Goal: Task Accomplishment & Management: Complete application form

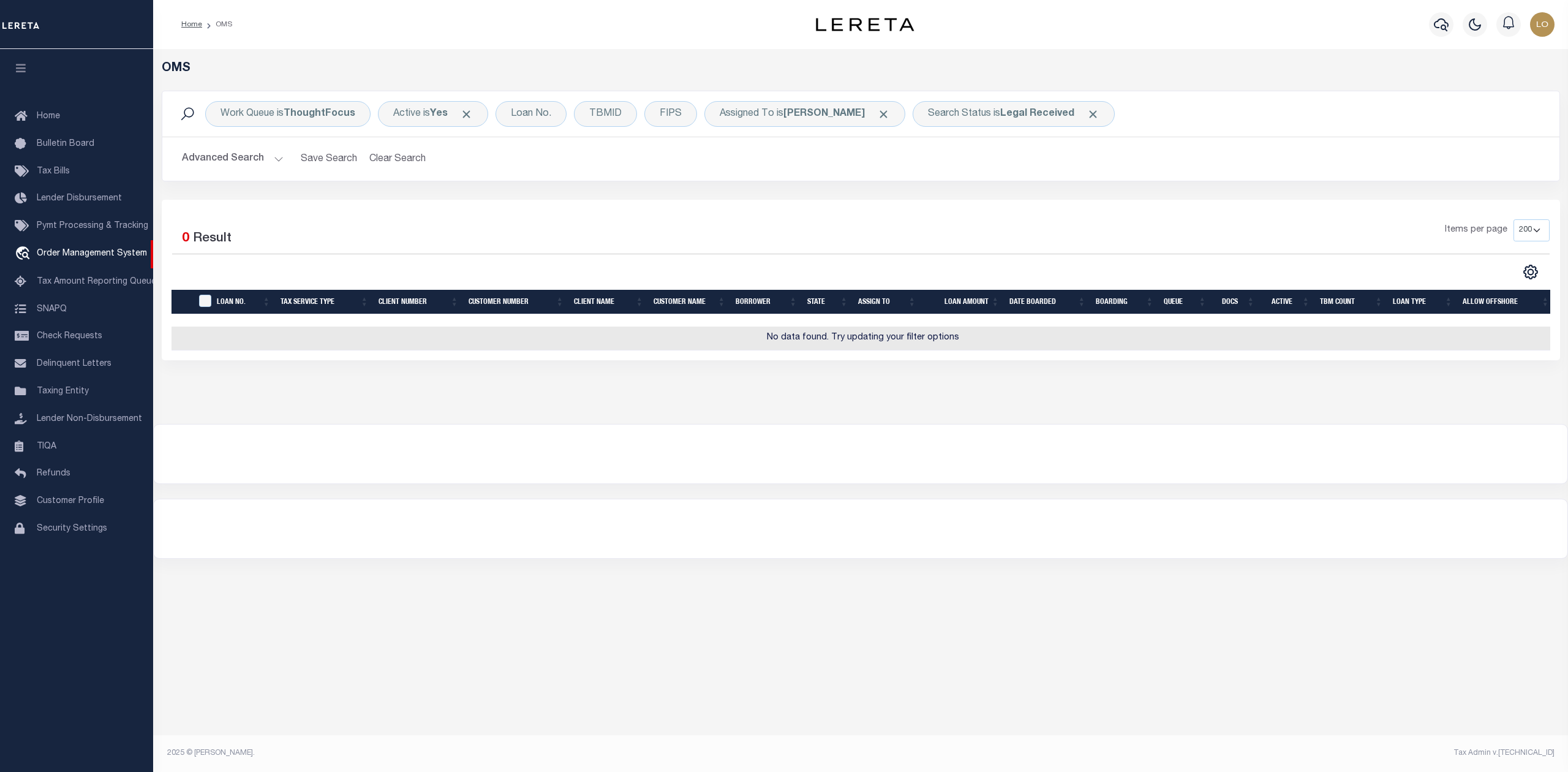
select select "200"
click at [645, 512] on div at bounding box center [861, 528] width 1414 height 59
click at [958, 117] on div "Search Status is Legal Received" at bounding box center [1014, 114] width 202 height 25
select select "RD"
click at [860, 207] on div "Selected 0 Result Items per page 10 25 50 100 200" at bounding box center [860, 280] width 1398 height 161
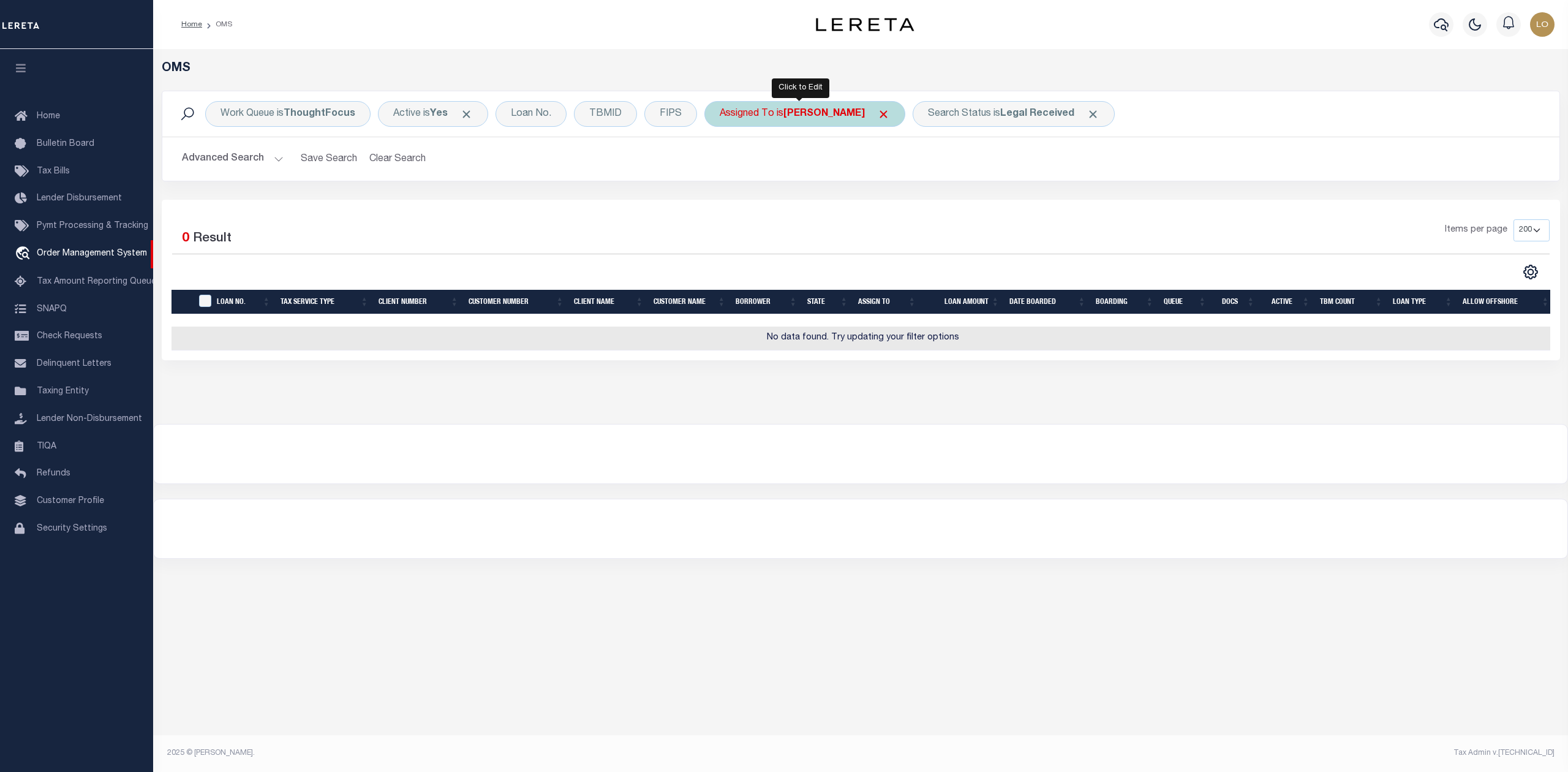
click at [826, 118] on b "[PERSON_NAME]" at bounding box center [824, 114] width 82 height 10
select select "[PERSON_NAME]"
click at [816, 171] on select "--Unassigned-- Abdul Muzain Agustin Fernandez Ahmad Darwish Alberto Estrada All…" at bounding box center [810, 174] width 180 height 23
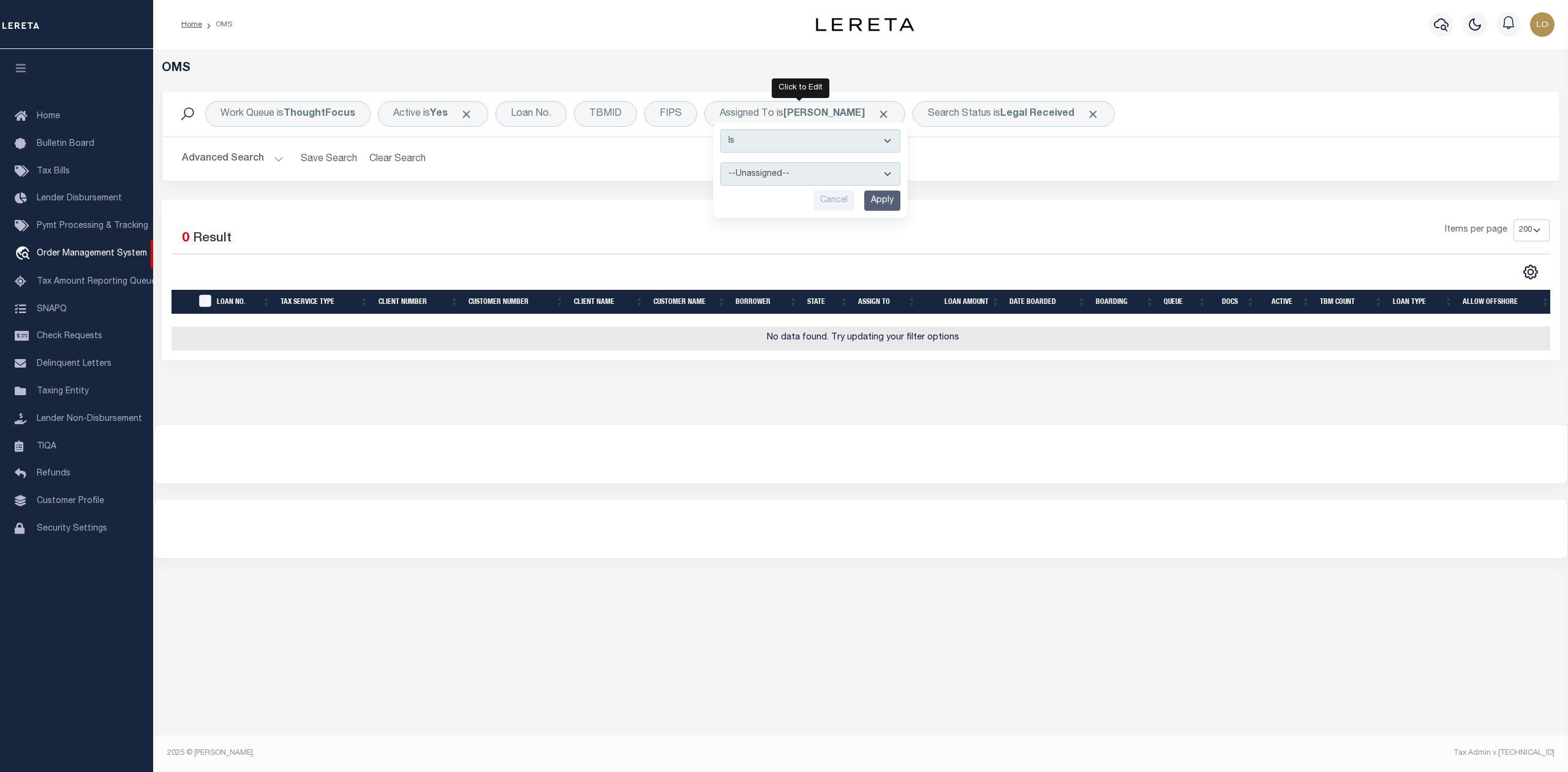
click at [721, 163] on select "--Unassigned-- Abdul Muzain Agustin Fernandez Ahmad Darwish Alberto Estrada All…" at bounding box center [810, 174] width 180 height 23
click at [875, 203] on input "Apply" at bounding box center [882, 200] width 36 height 20
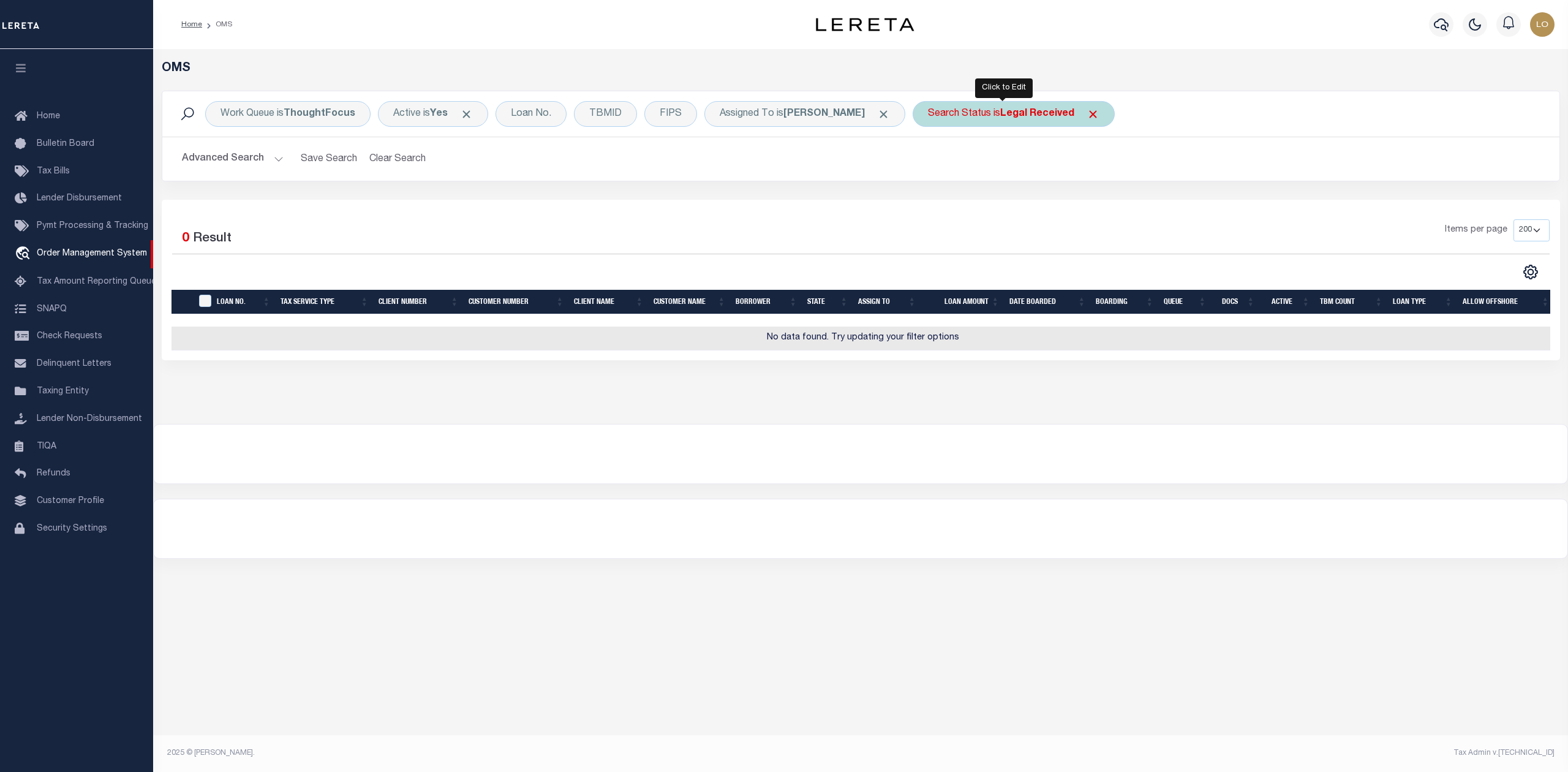
click at [961, 120] on div "Search Status is Legal Received" at bounding box center [1014, 114] width 202 height 25
click at [928, 173] on select "Automated Search Bad Parcel Complete Duplicate Parcel High Dollar Reporting In …" at bounding box center [1018, 174] width 180 height 23
select select "IP"
click at [928, 163] on select "Automated Search Bad Parcel Complete Duplicate Parcel High Dollar Reporting In …" at bounding box center [1018, 174] width 180 height 23
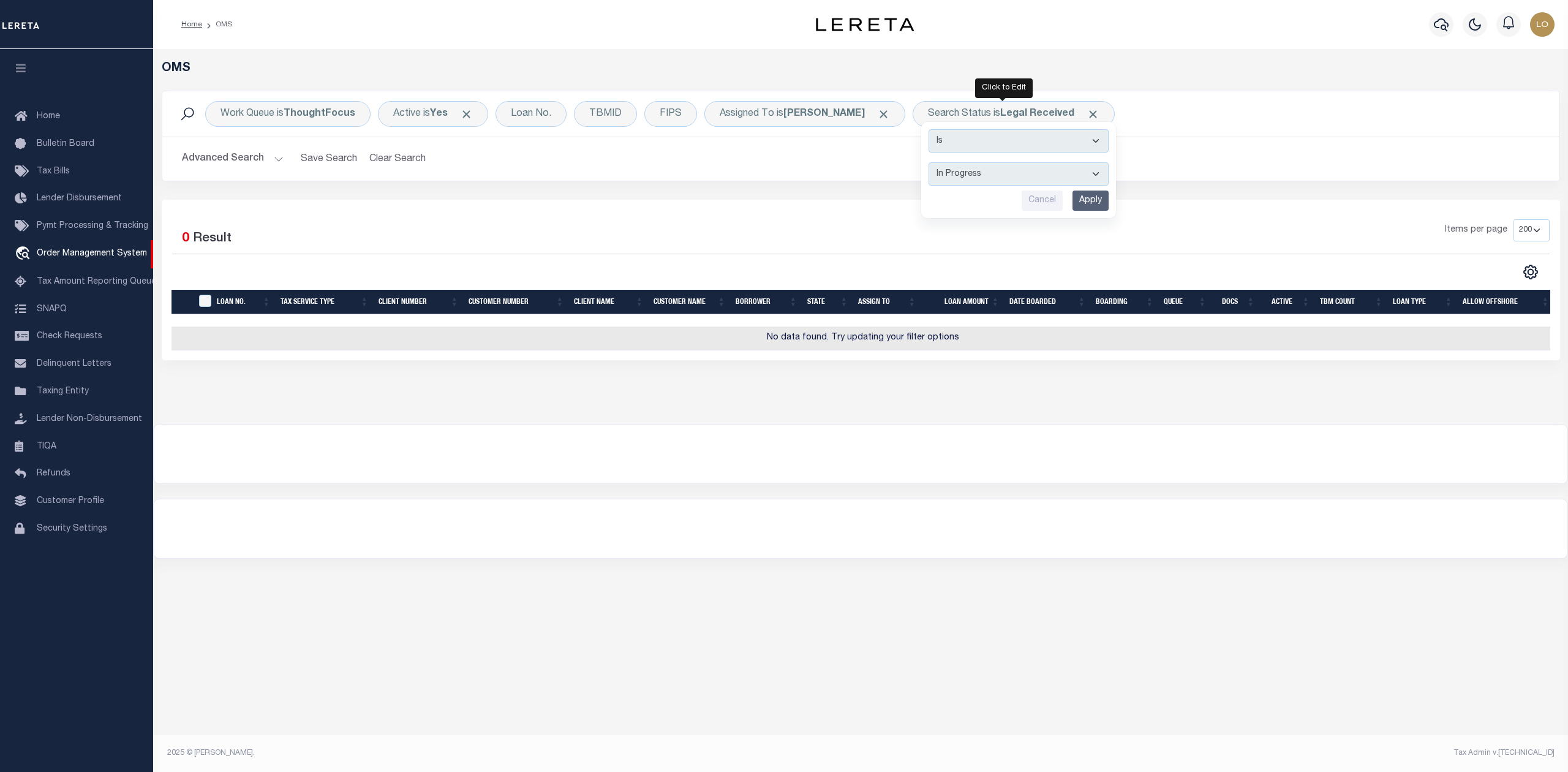
click at [1086, 201] on input "Apply" at bounding box center [1091, 200] width 36 height 20
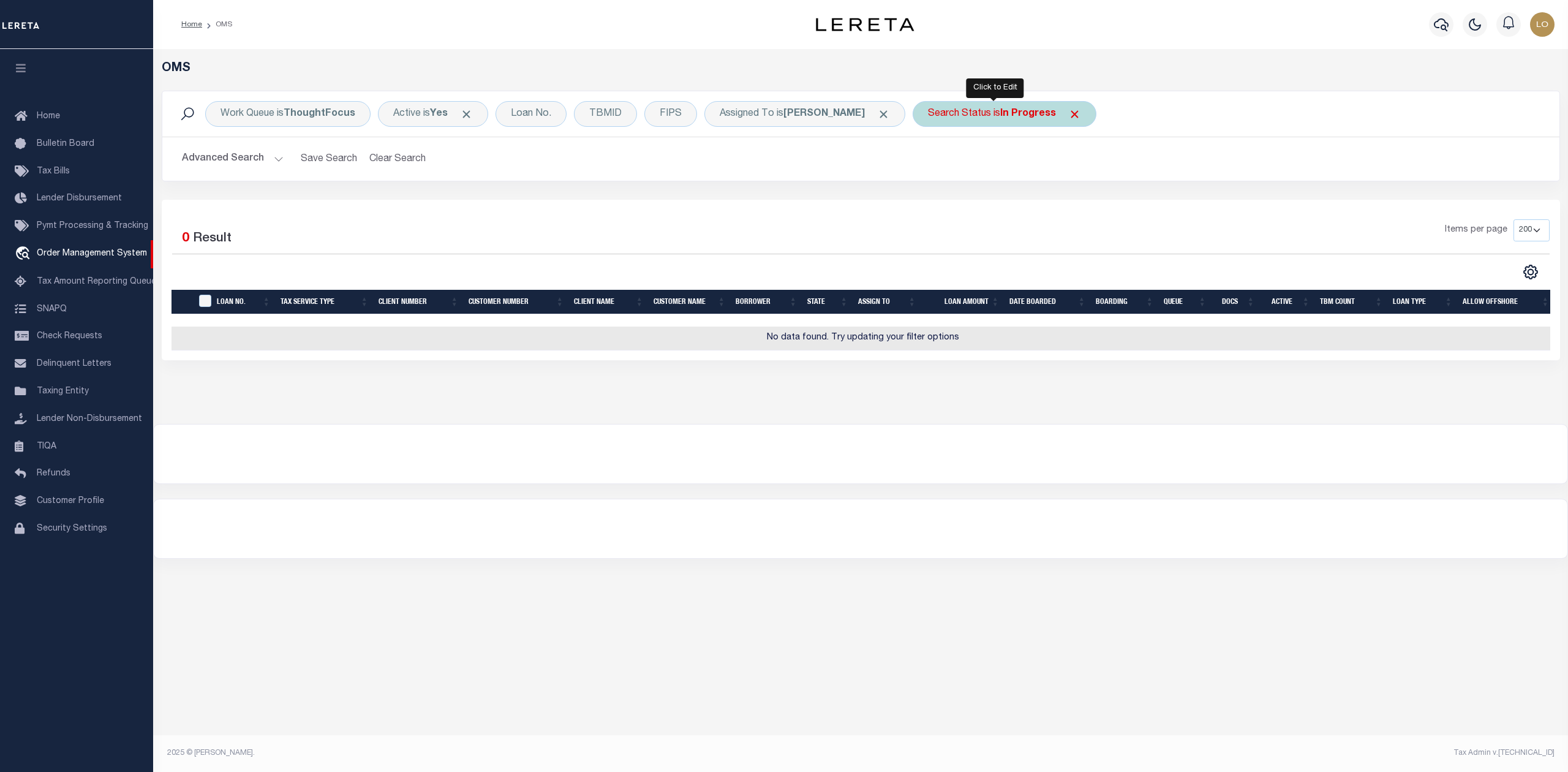
click at [941, 117] on div "Search Status is In Progress" at bounding box center [1005, 114] width 184 height 25
click at [941, 179] on select "Automated Search Bad Parcel Complete Duplicate Parcel High Dollar Reporting In …" at bounding box center [1018, 174] width 180 height 23
select select "QC"
click at [928, 163] on select "Automated Search Bad Parcel Complete Duplicate Parcel High Dollar Reporting In …" at bounding box center [1018, 174] width 180 height 23
click at [1073, 204] on input "Apply" at bounding box center [1091, 200] width 36 height 20
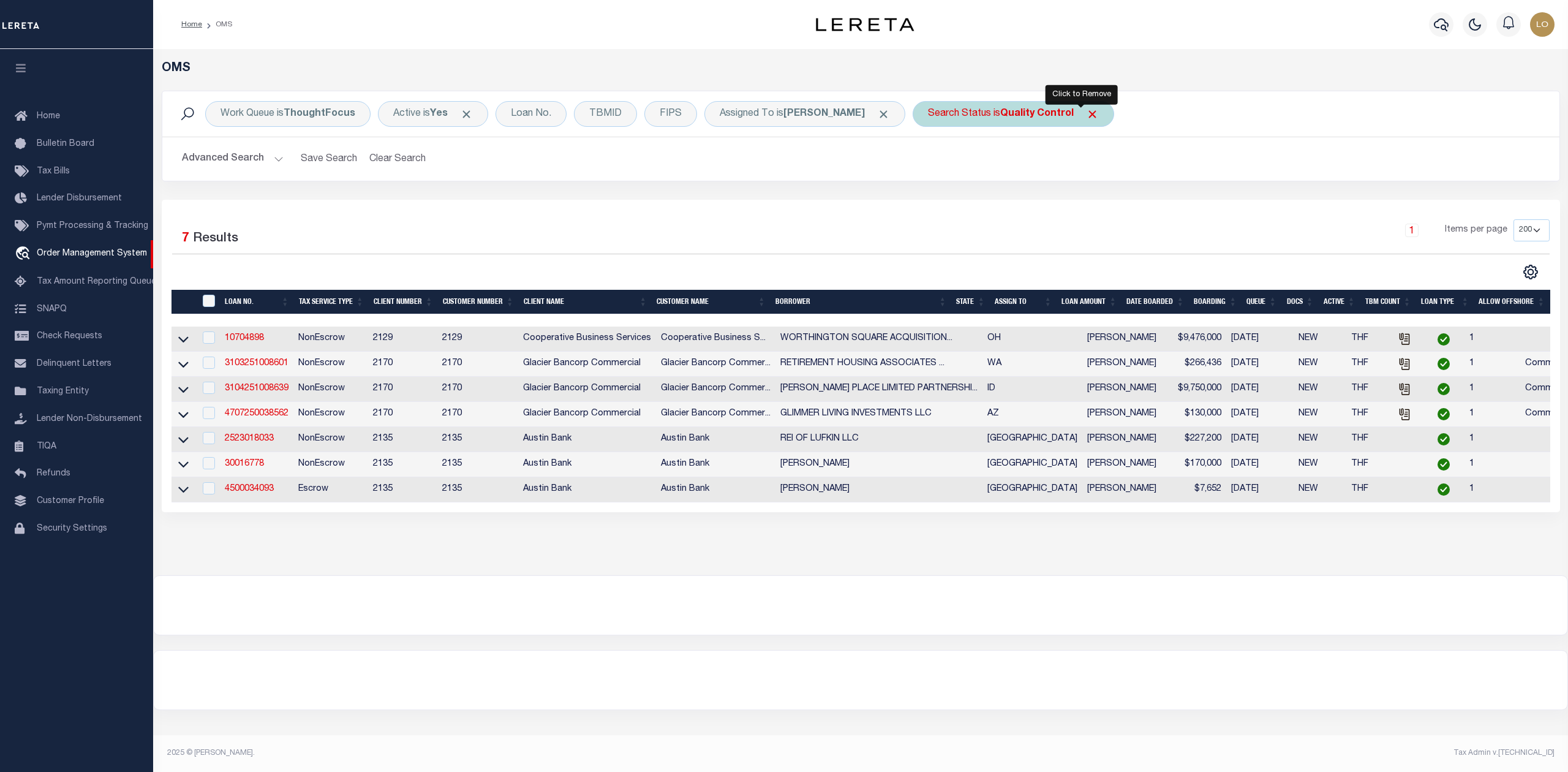
click at [1086, 118] on span "Click to Remove" at bounding box center [1092, 114] width 13 height 13
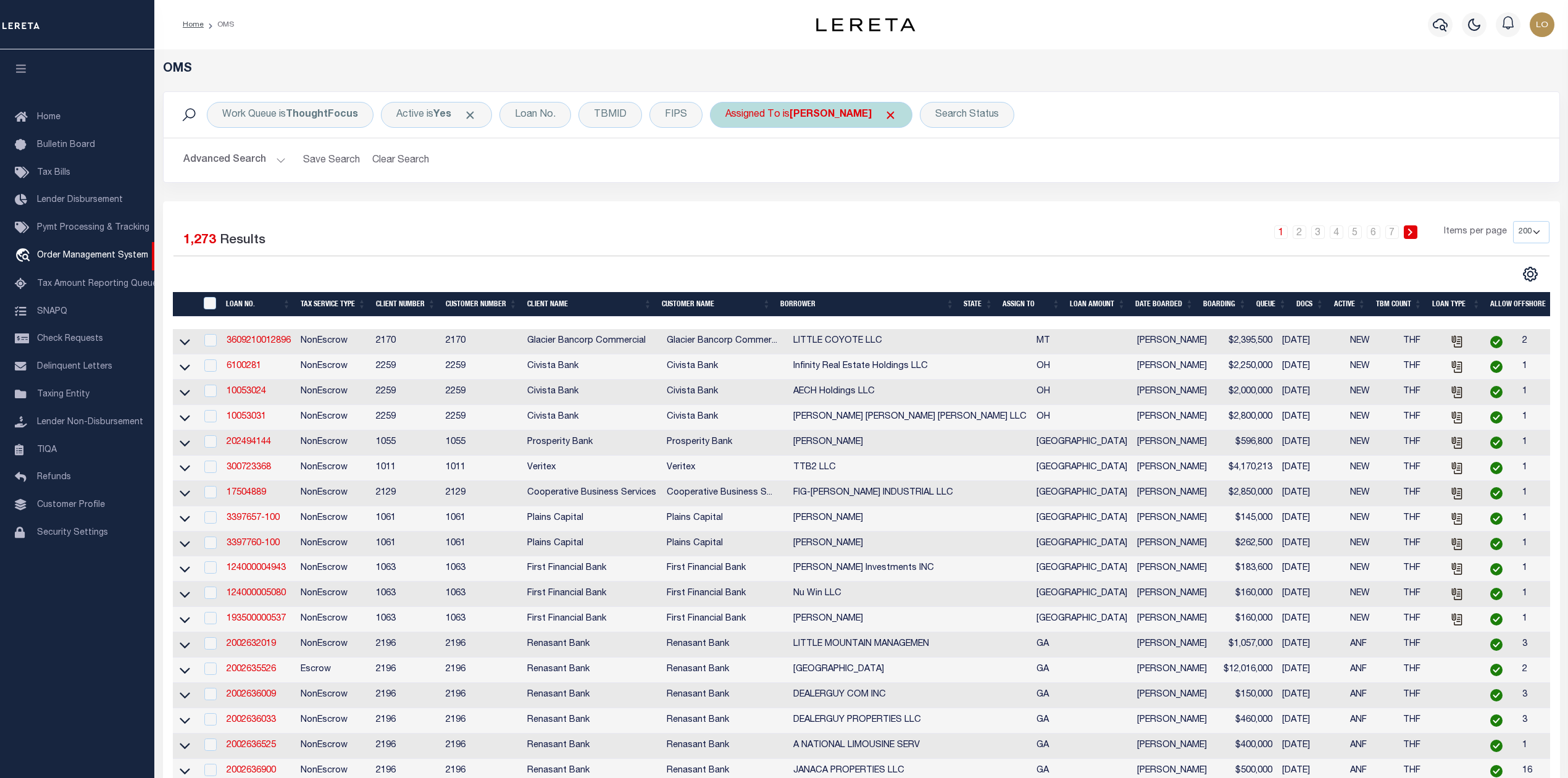
click at [884, 116] on span "Click to Remove" at bounding box center [890, 115] width 13 height 13
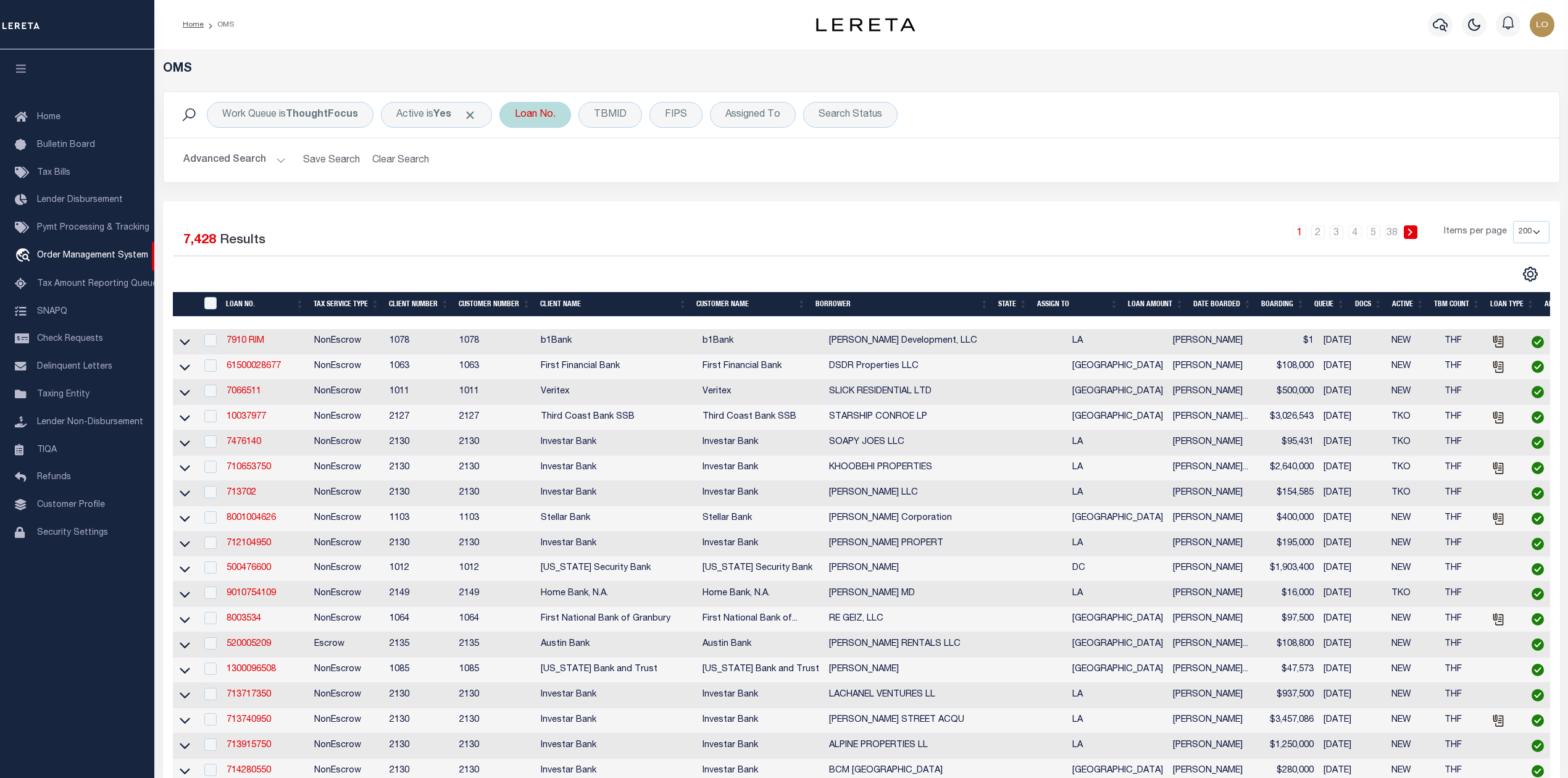
click at [539, 119] on div "Loan No." at bounding box center [534, 115] width 72 height 26
click at [564, 176] on input "text" at bounding box center [606, 175] width 182 height 23
type input "3393624-180"
click at [676, 208] on input "Apply" at bounding box center [678, 202] width 36 height 20
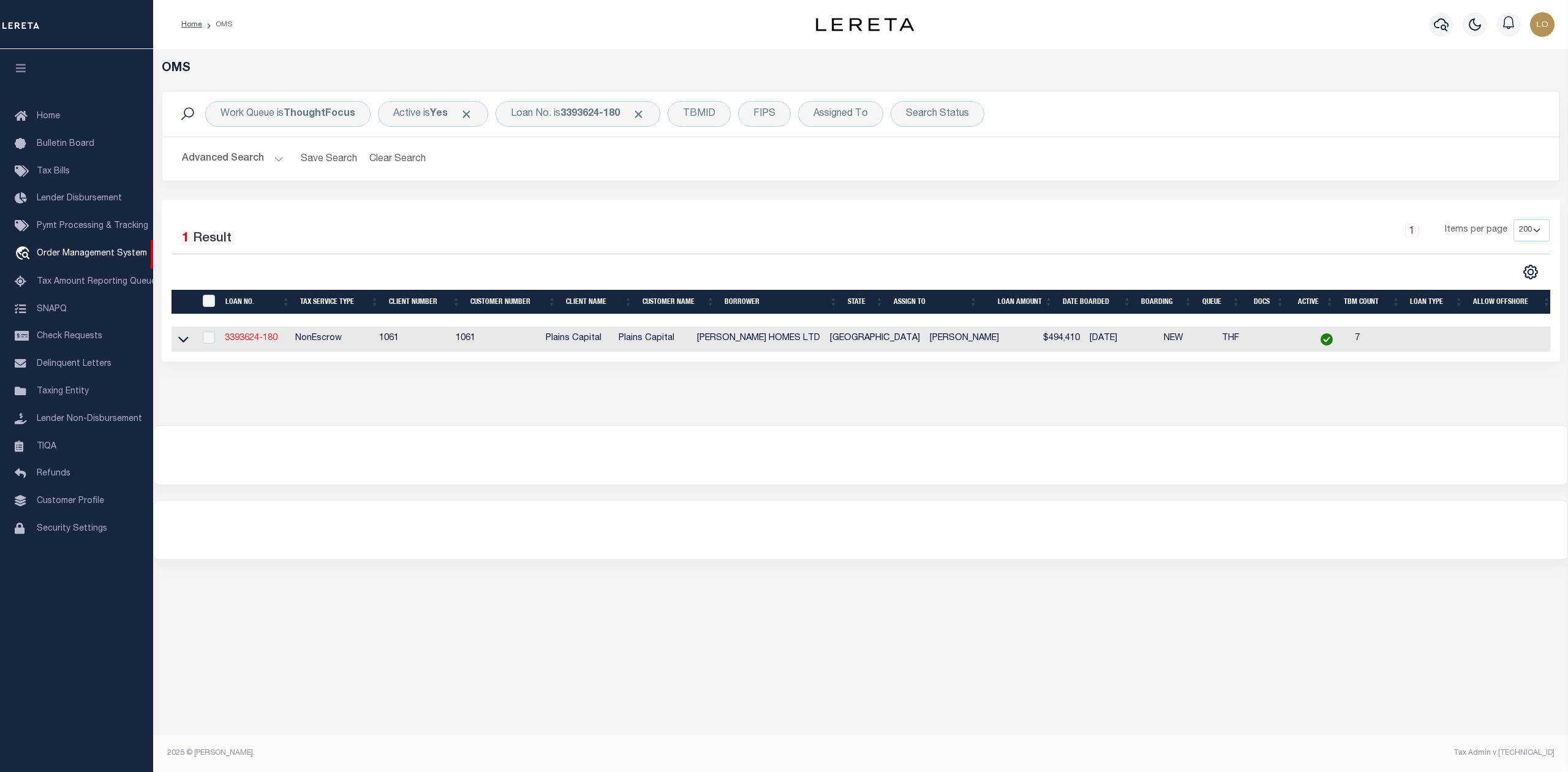
click at [245, 338] on link "3393624-180" at bounding box center [251, 337] width 52 height 8
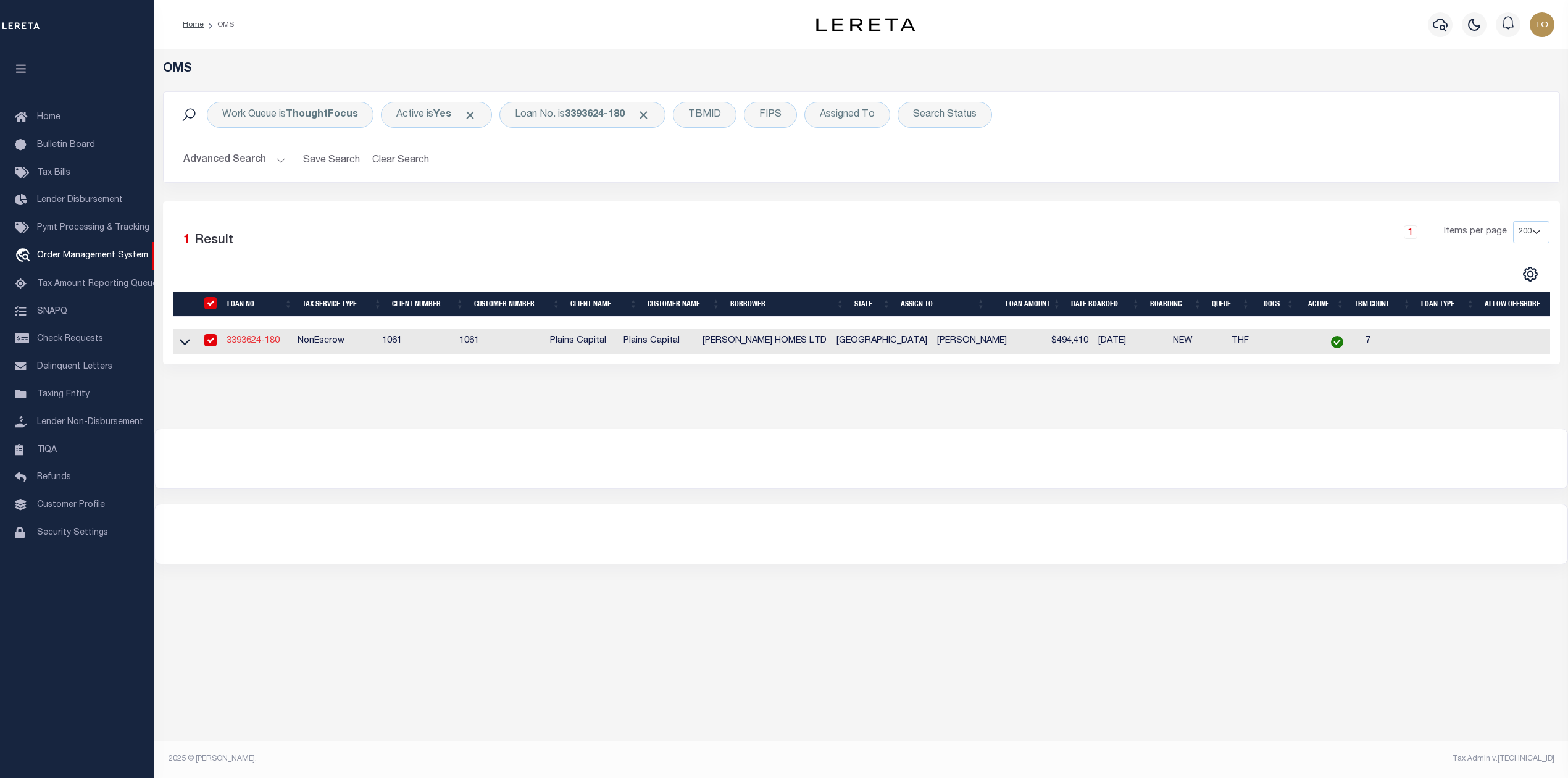
type input "3393624-180"
type input "SITTERLE HOMES LTD"
select select
type input "2015 EVANS RD SUITE 100"
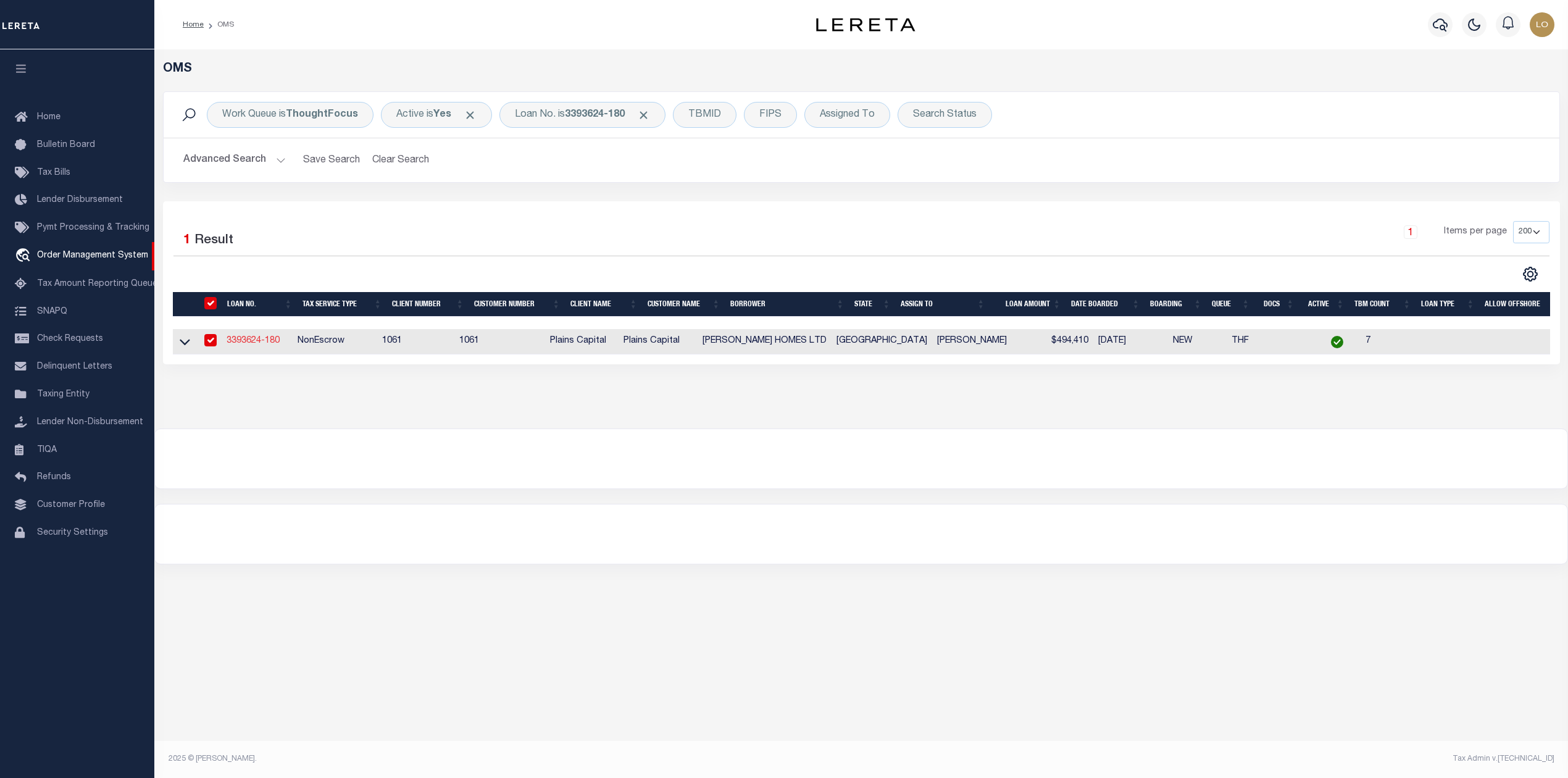
type input "SAN ANTONIO TX 78258"
select select
select select "NonEscrow"
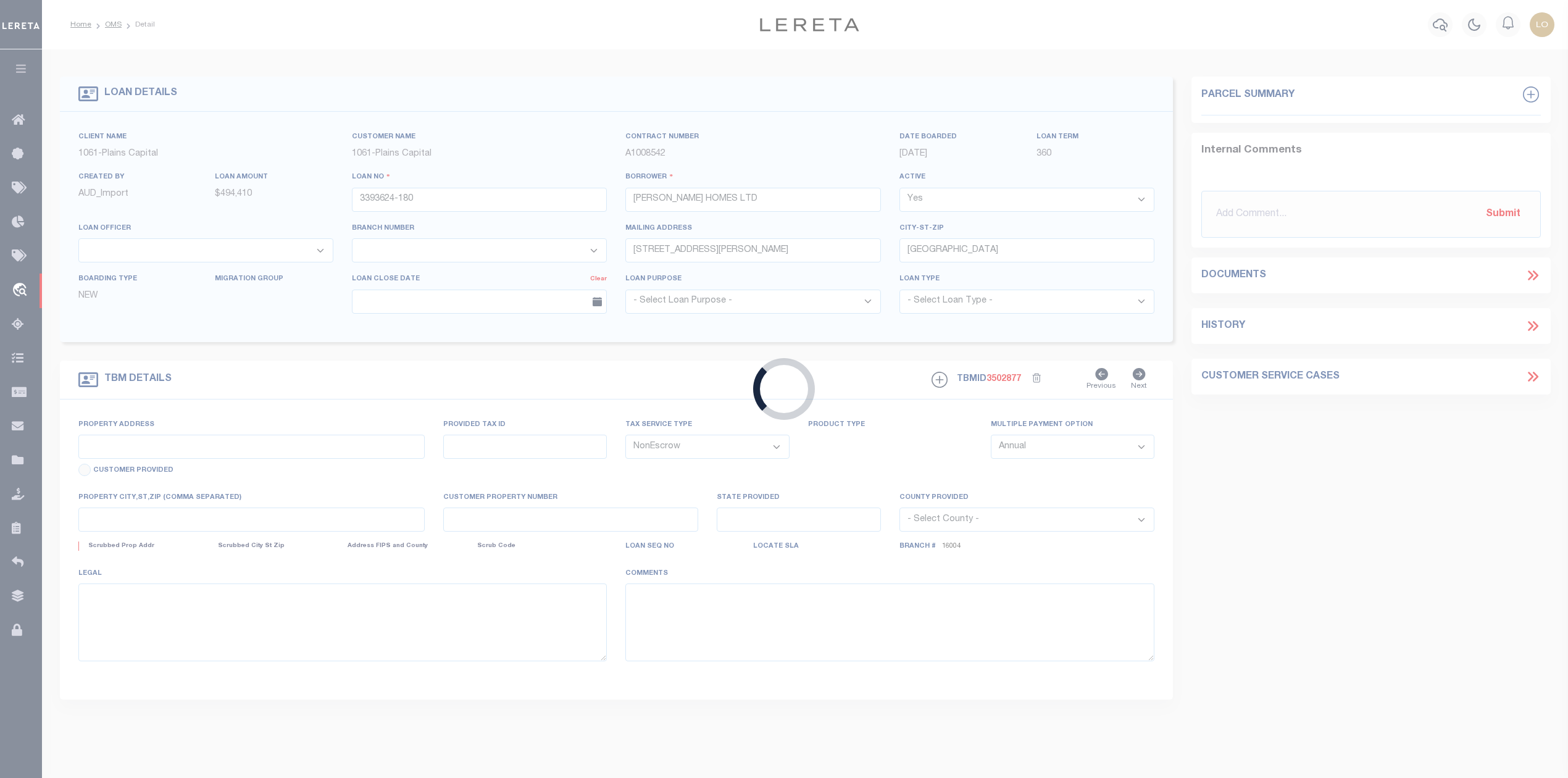
type input "161 ALLIN OAKS"
select select
type input "UNIVERSAL CITY TX 78148"
type input "[GEOGRAPHIC_DATA]"
select select
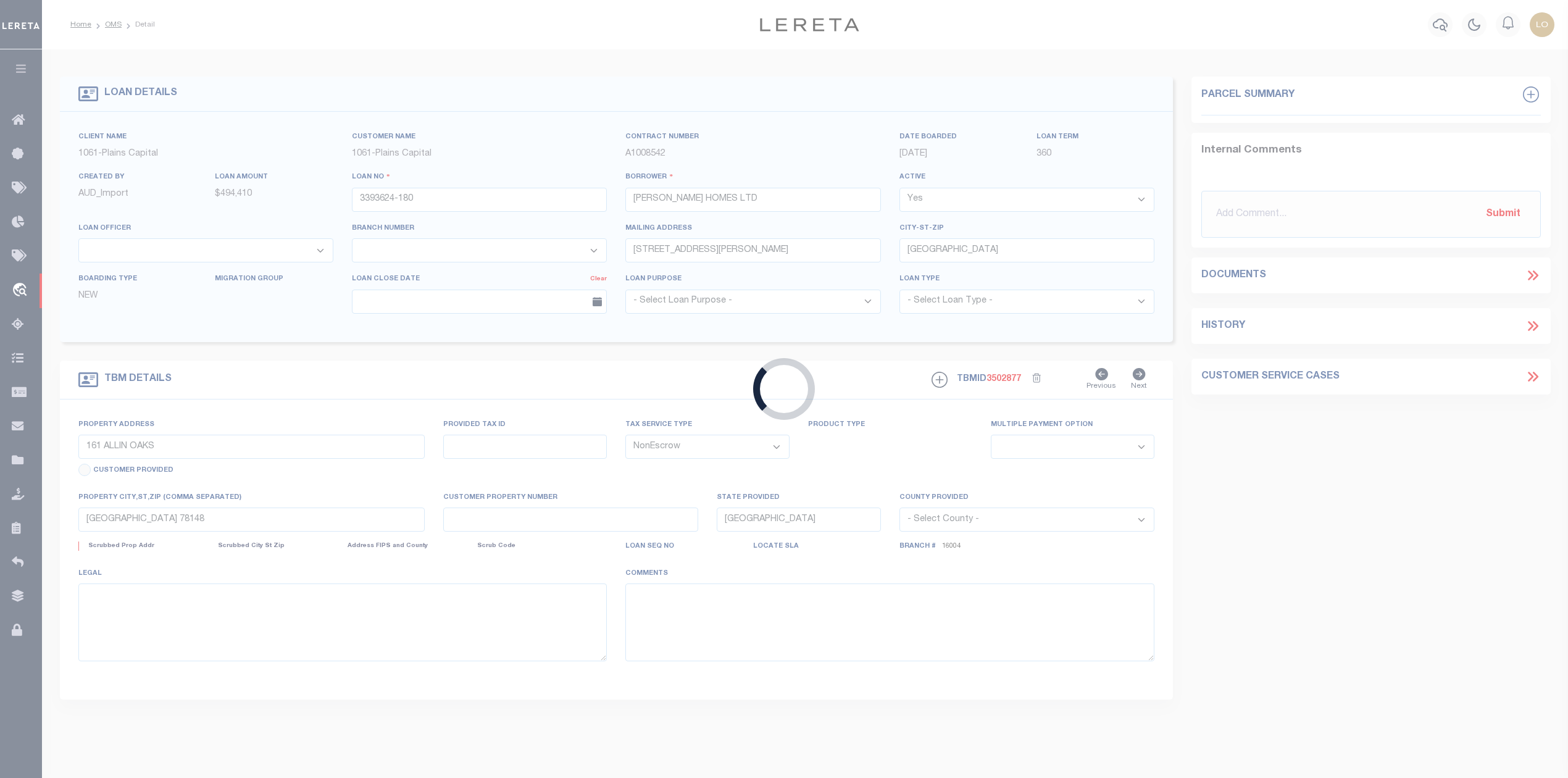
type textarea "LOT 18 BLK 2 CIBOLO CROSSING UNIT 2, BEX AR CO TX"
select select "1453"
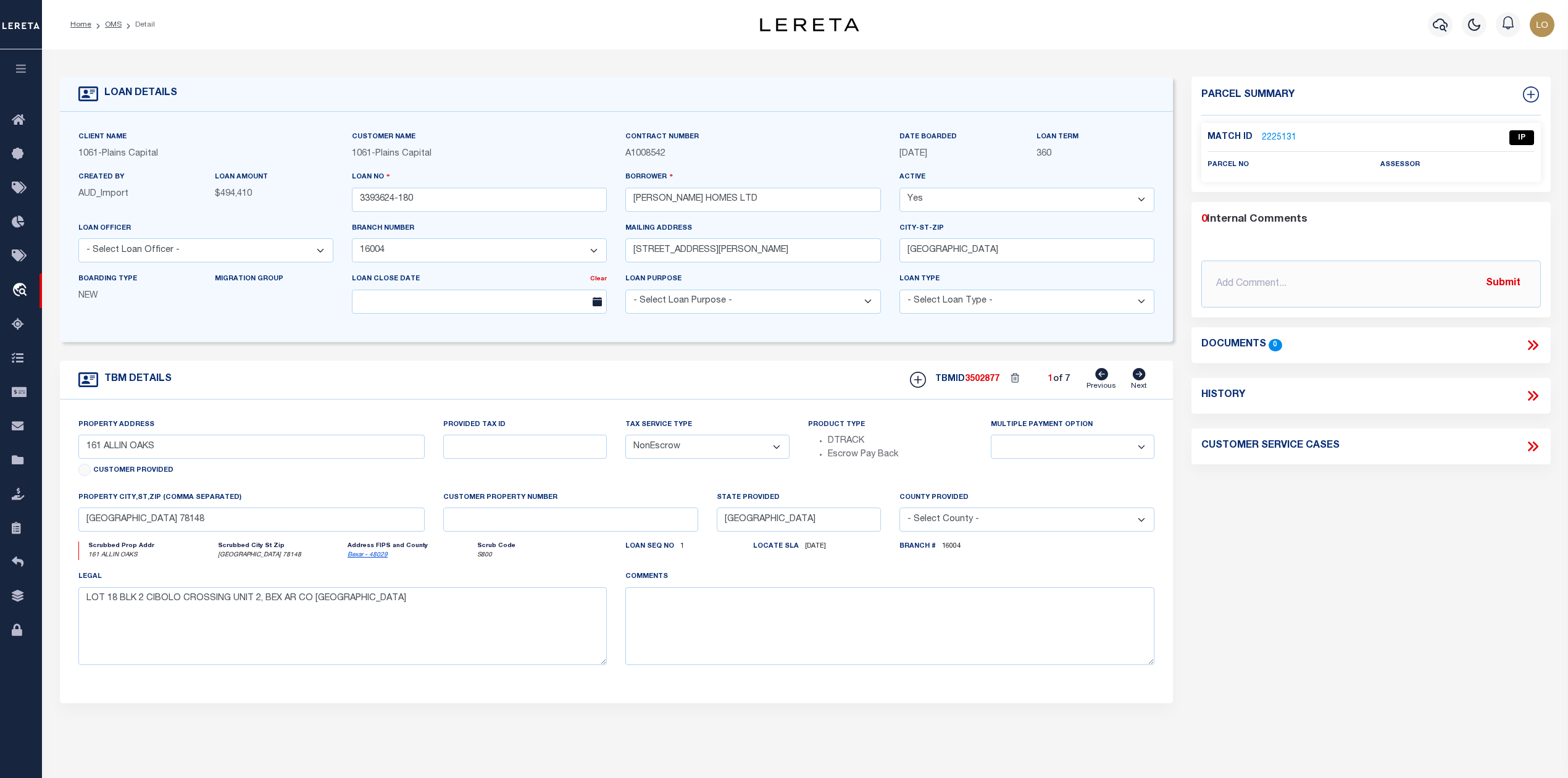
click at [1276, 134] on link "2225131" at bounding box center [1279, 137] width 35 height 13
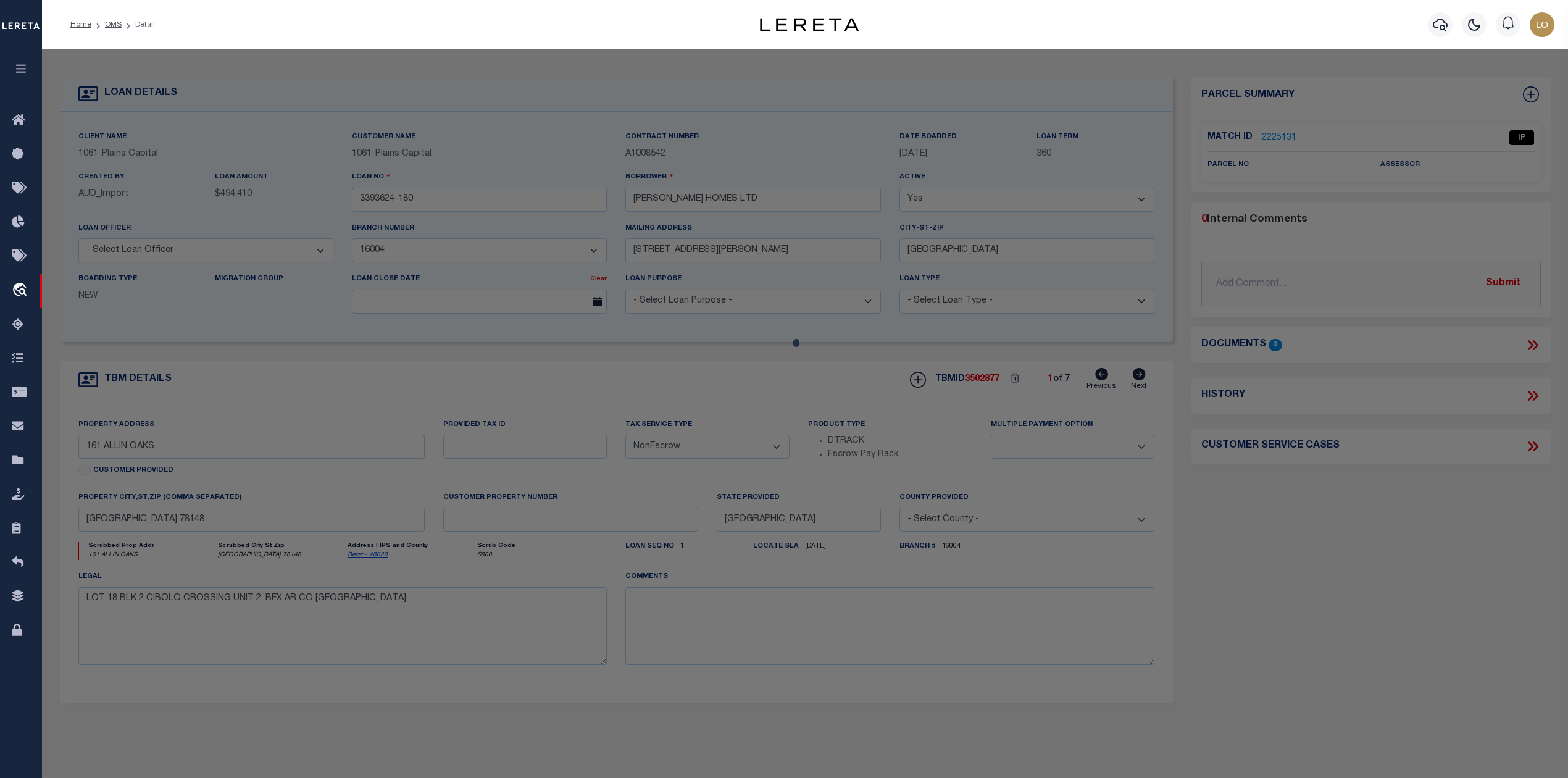
checkbox input "false"
select select "IP"
checkbox input "false"
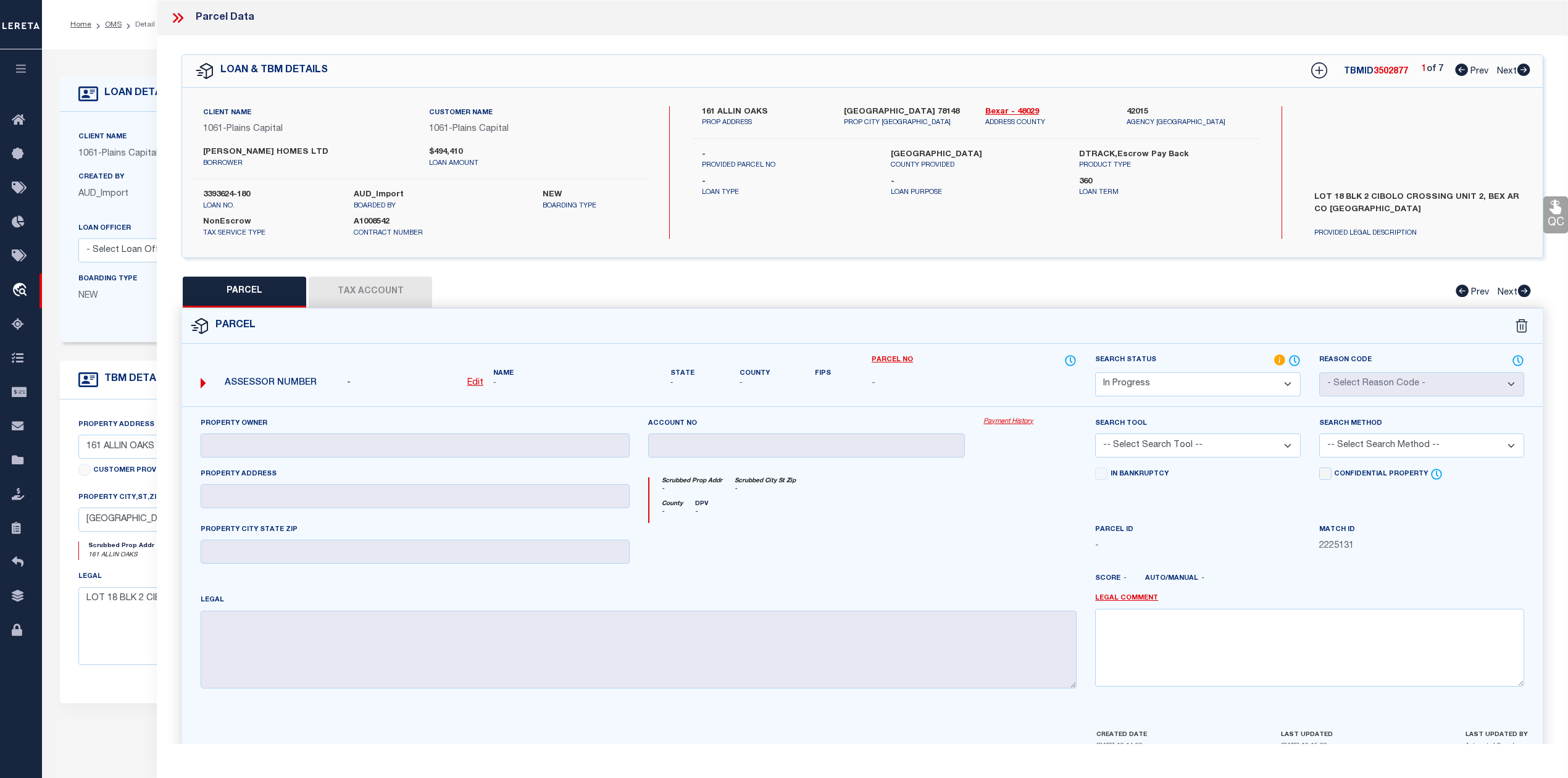
click at [178, 23] on icon at bounding box center [177, 17] width 16 height 16
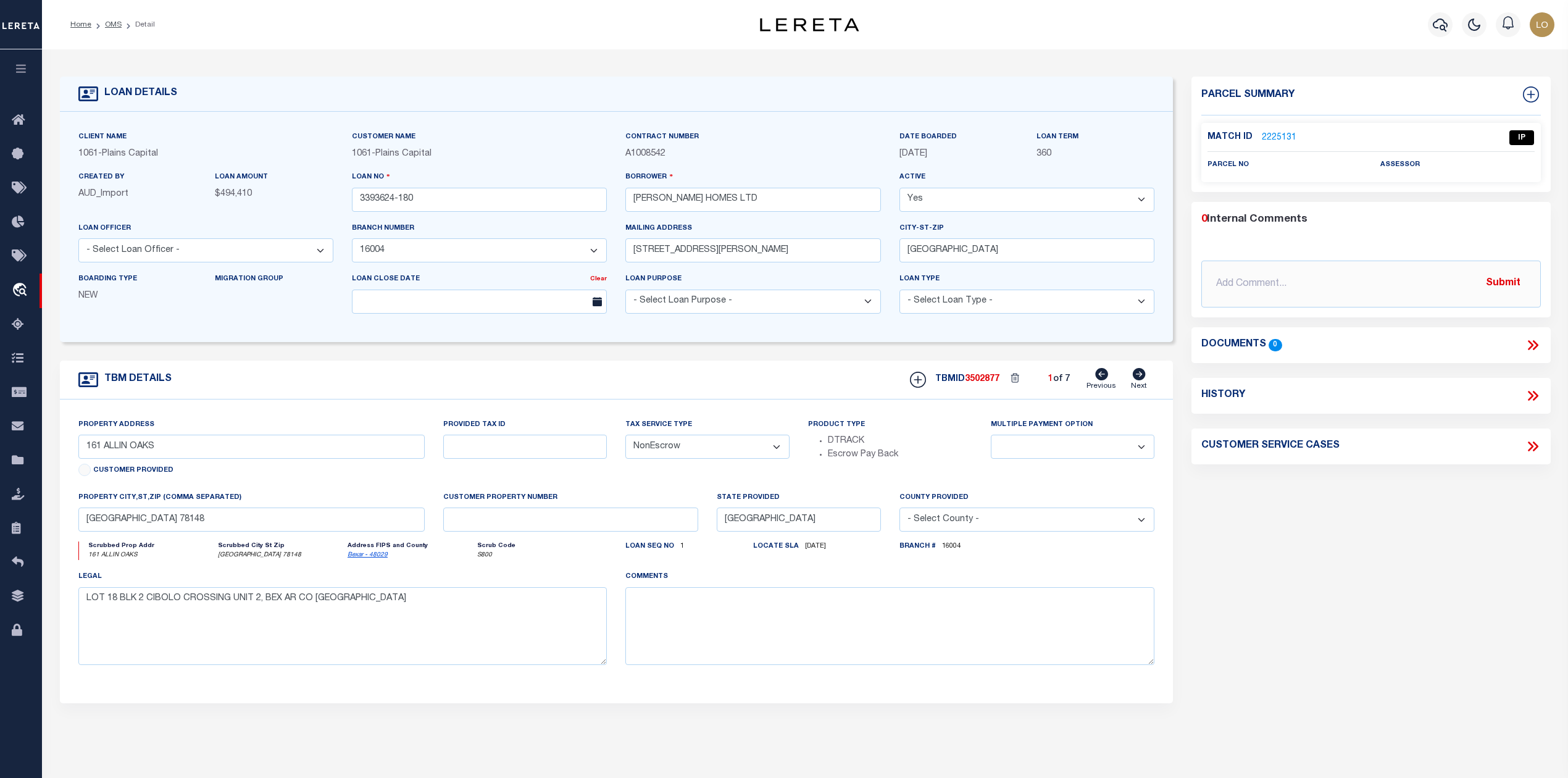
click at [1272, 139] on link "2225131" at bounding box center [1279, 137] width 35 height 13
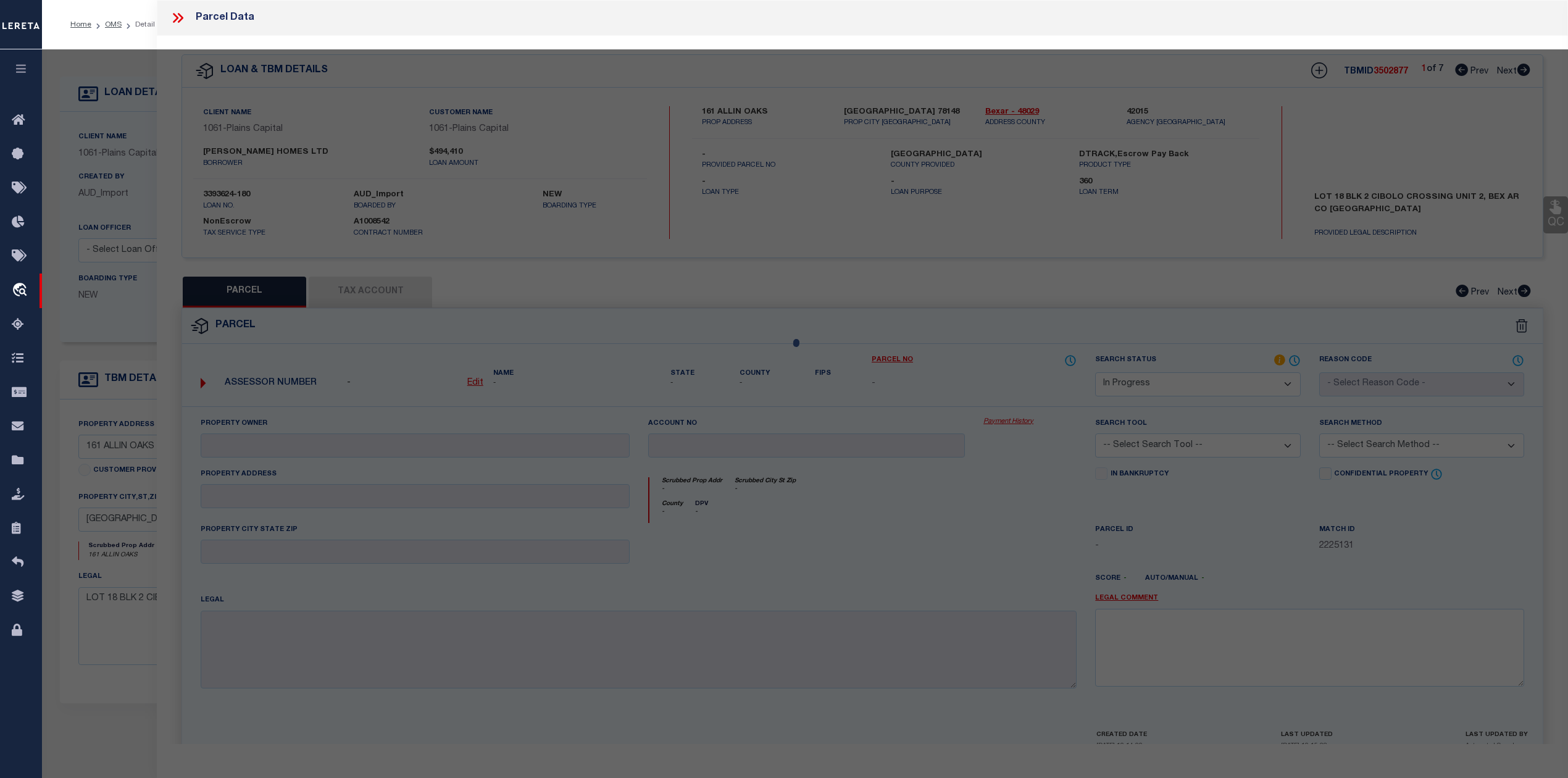
select select "AS"
checkbox input "false"
select select "IP"
checkbox input "false"
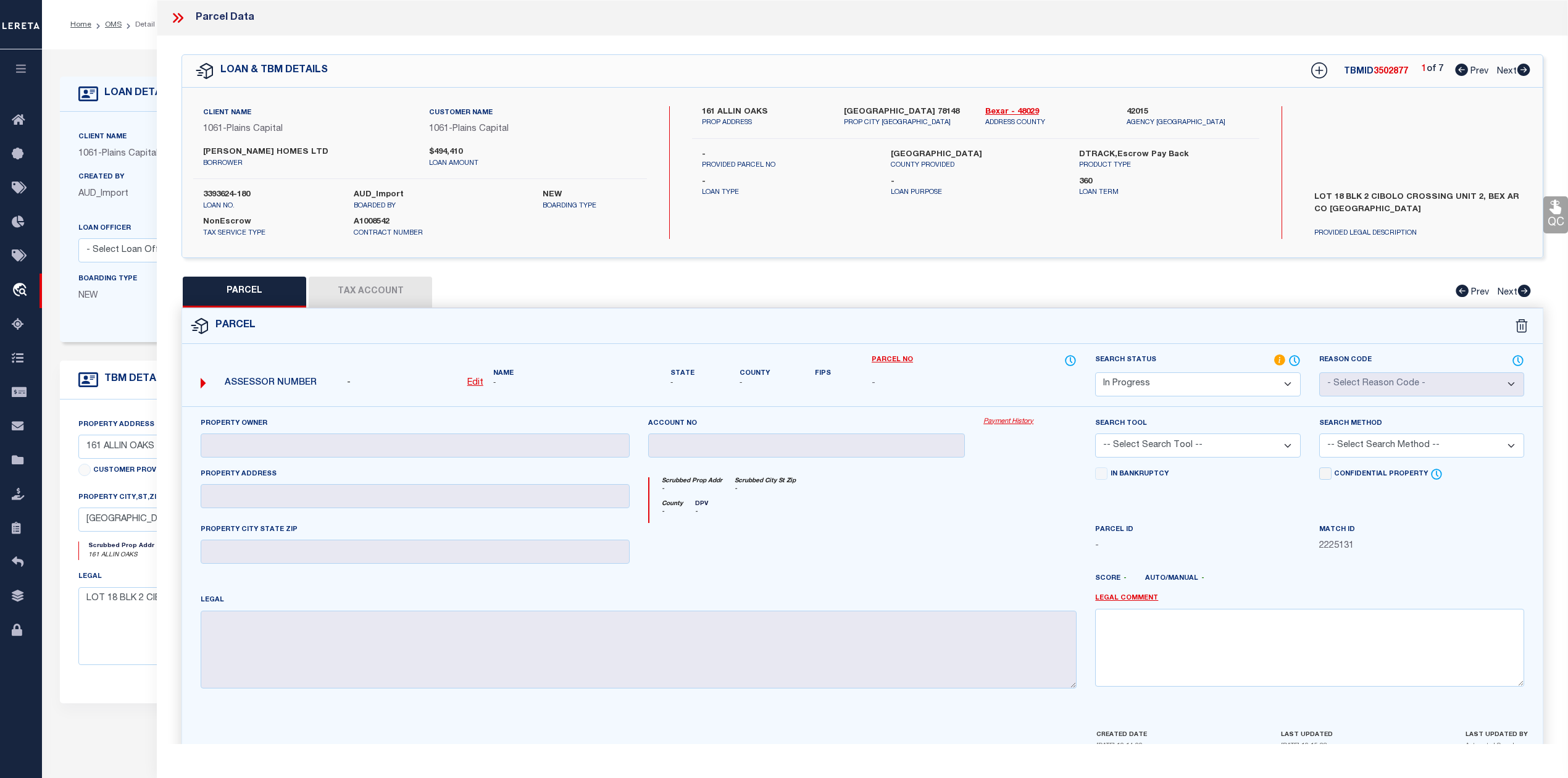
click at [1522, 69] on icon at bounding box center [1523, 69] width 13 height 12
select select "AS"
checkbox input "false"
select select "IP"
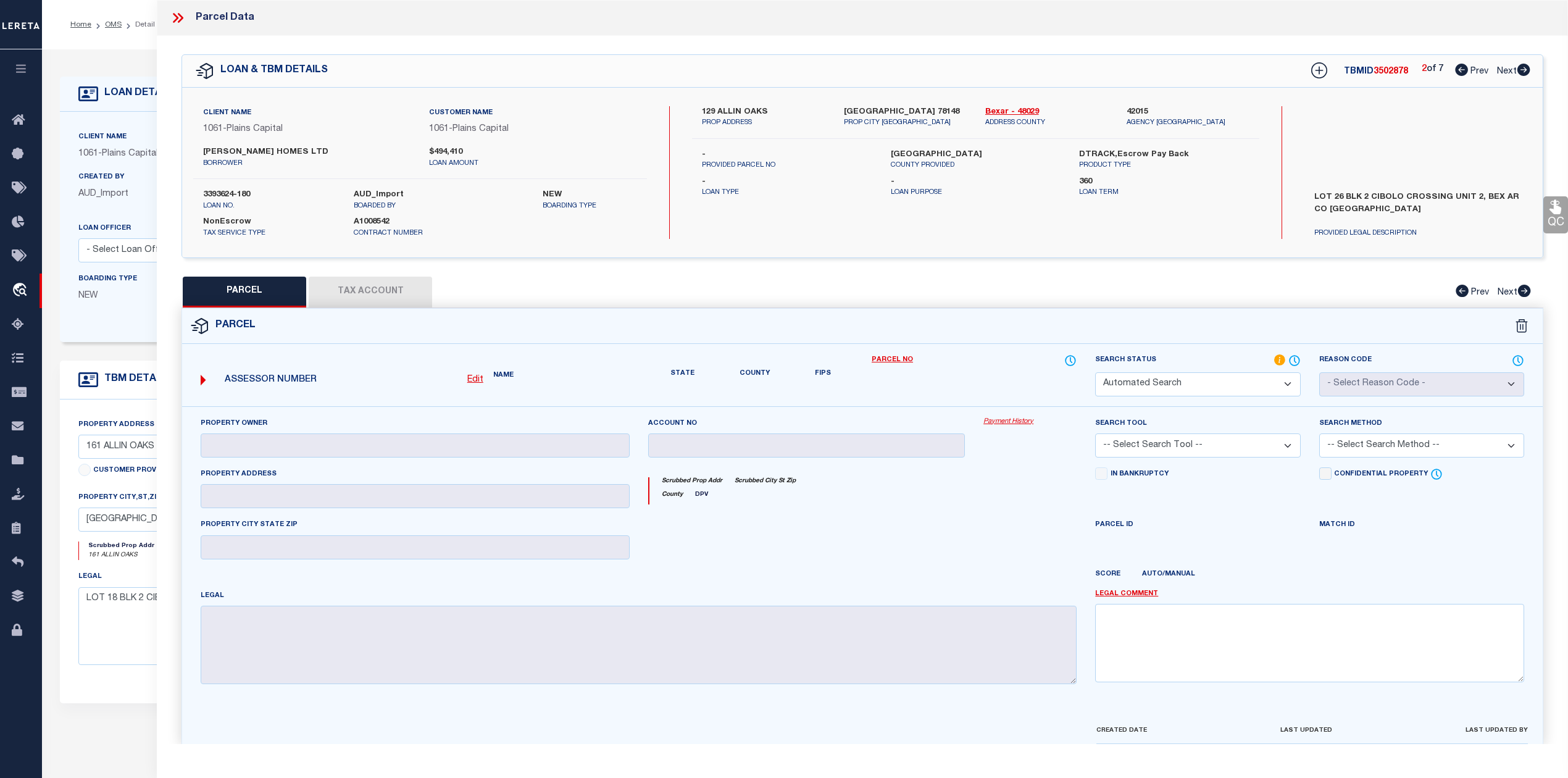
checkbox input "false"
click at [1522, 69] on icon at bounding box center [1523, 69] width 13 height 12
select select "AS"
checkbox input "false"
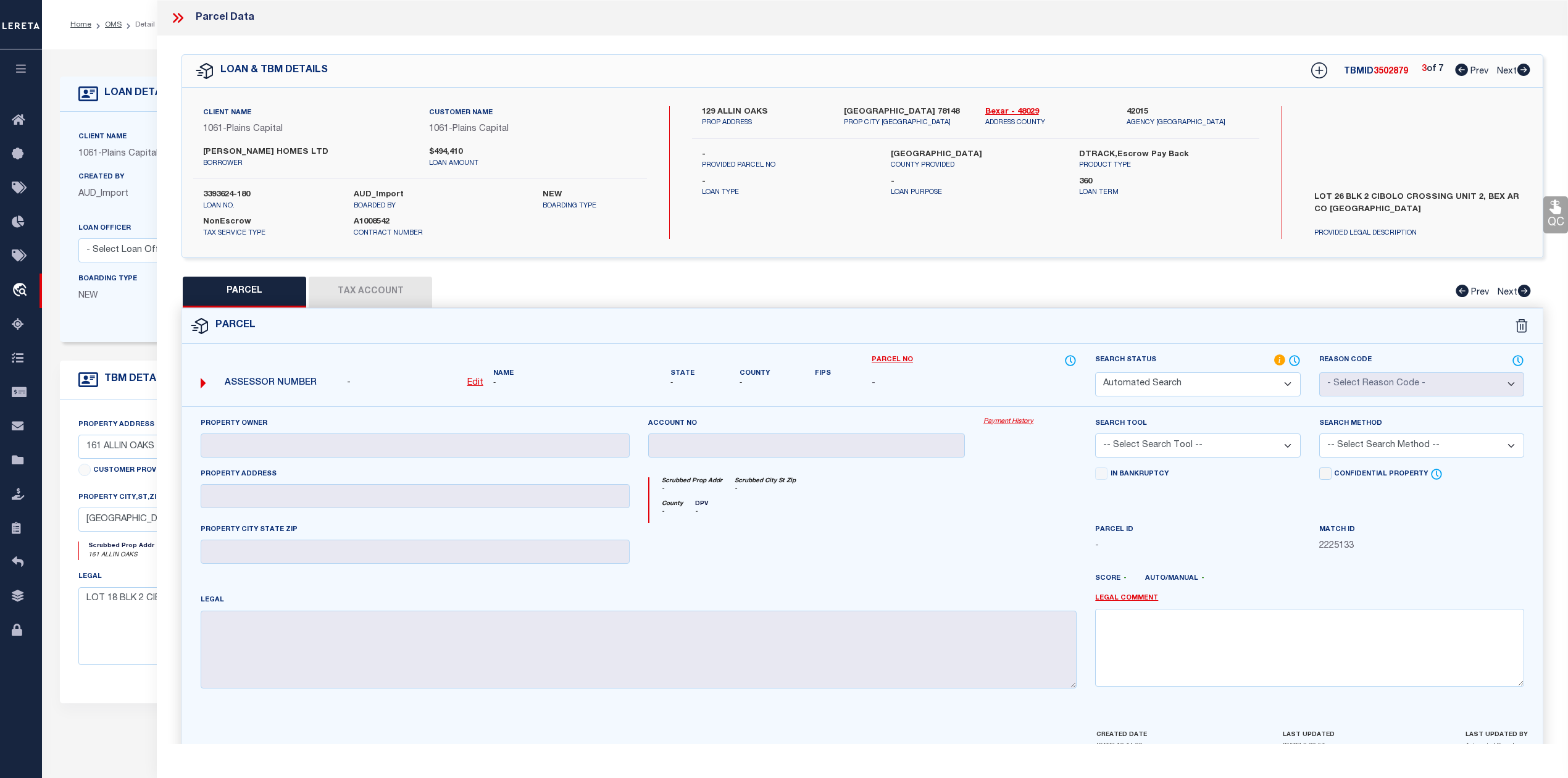
select select "IP"
checkbox input "false"
click at [1522, 69] on icon at bounding box center [1523, 69] width 13 height 12
select select "AS"
checkbox input "false"
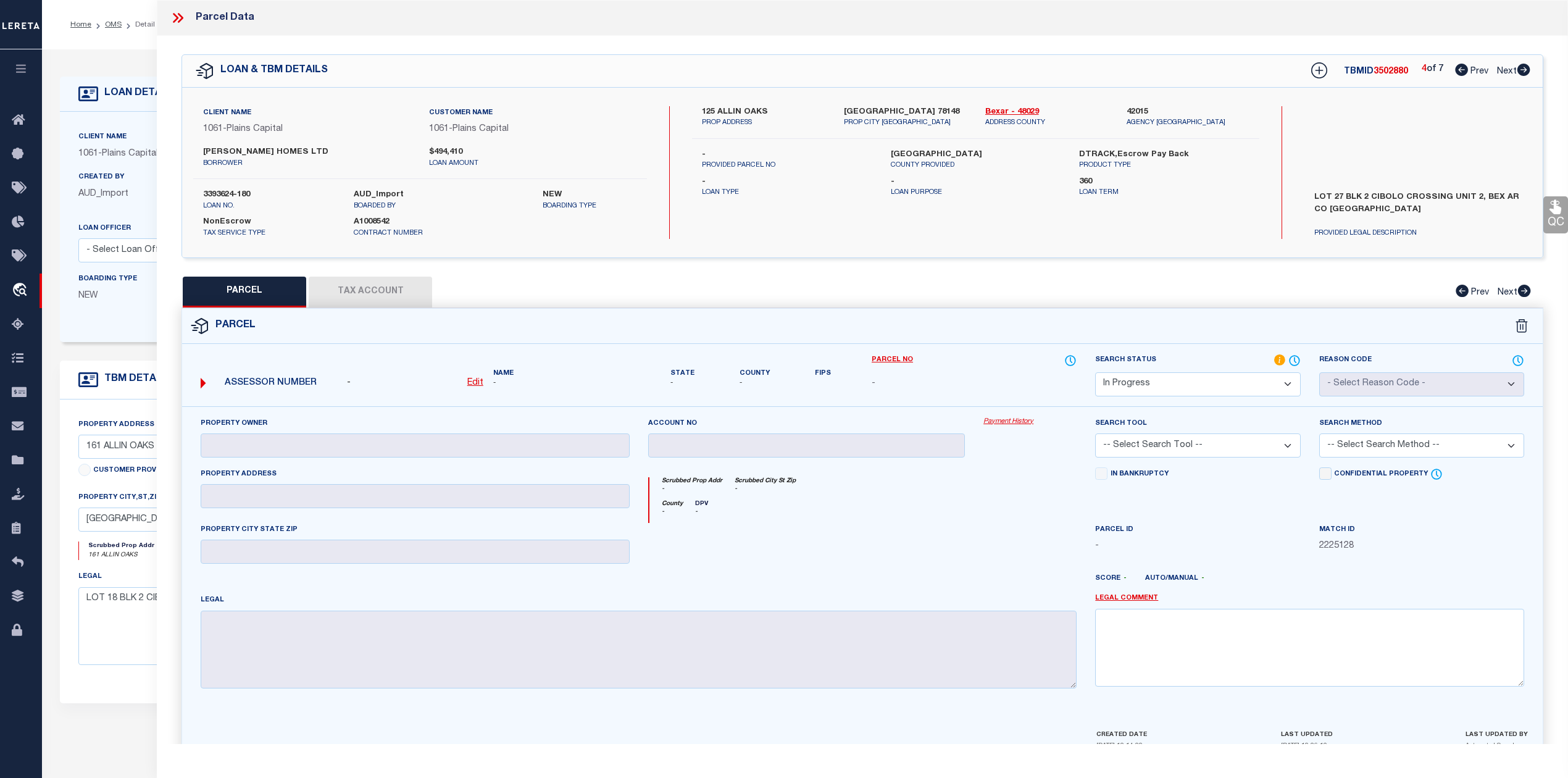
checkbox input "false"
select select "IP"
checkbox input "false"
click at [1456, 66] on icon at bounding box center [1461, 69] width 13 height 12
select select "AS"
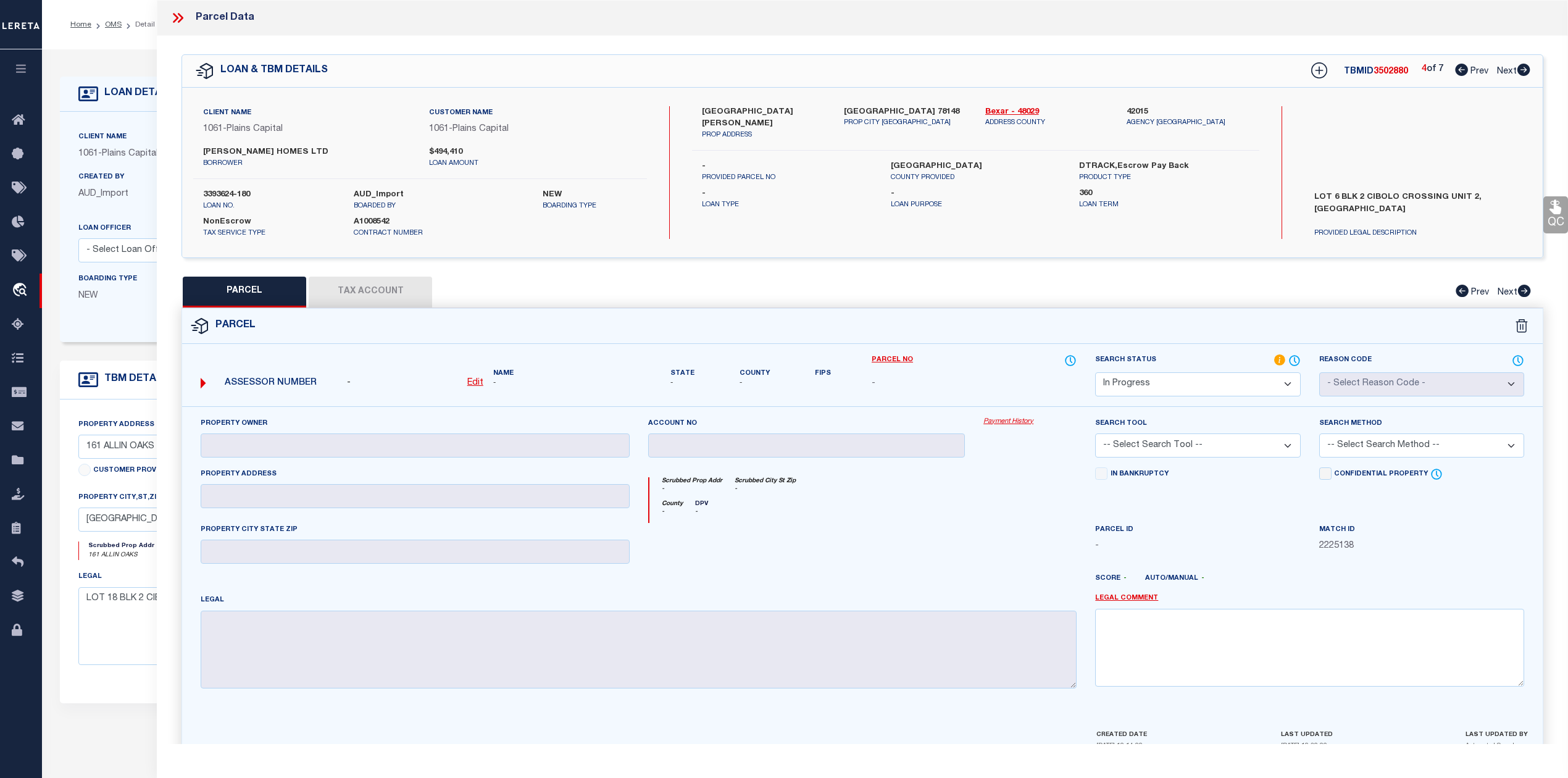
checkbox input "false"
select select "IP"
checkbox input "false"
click at [1456, 66] on icon at bounding box center [1461, 69] width 13 height 12
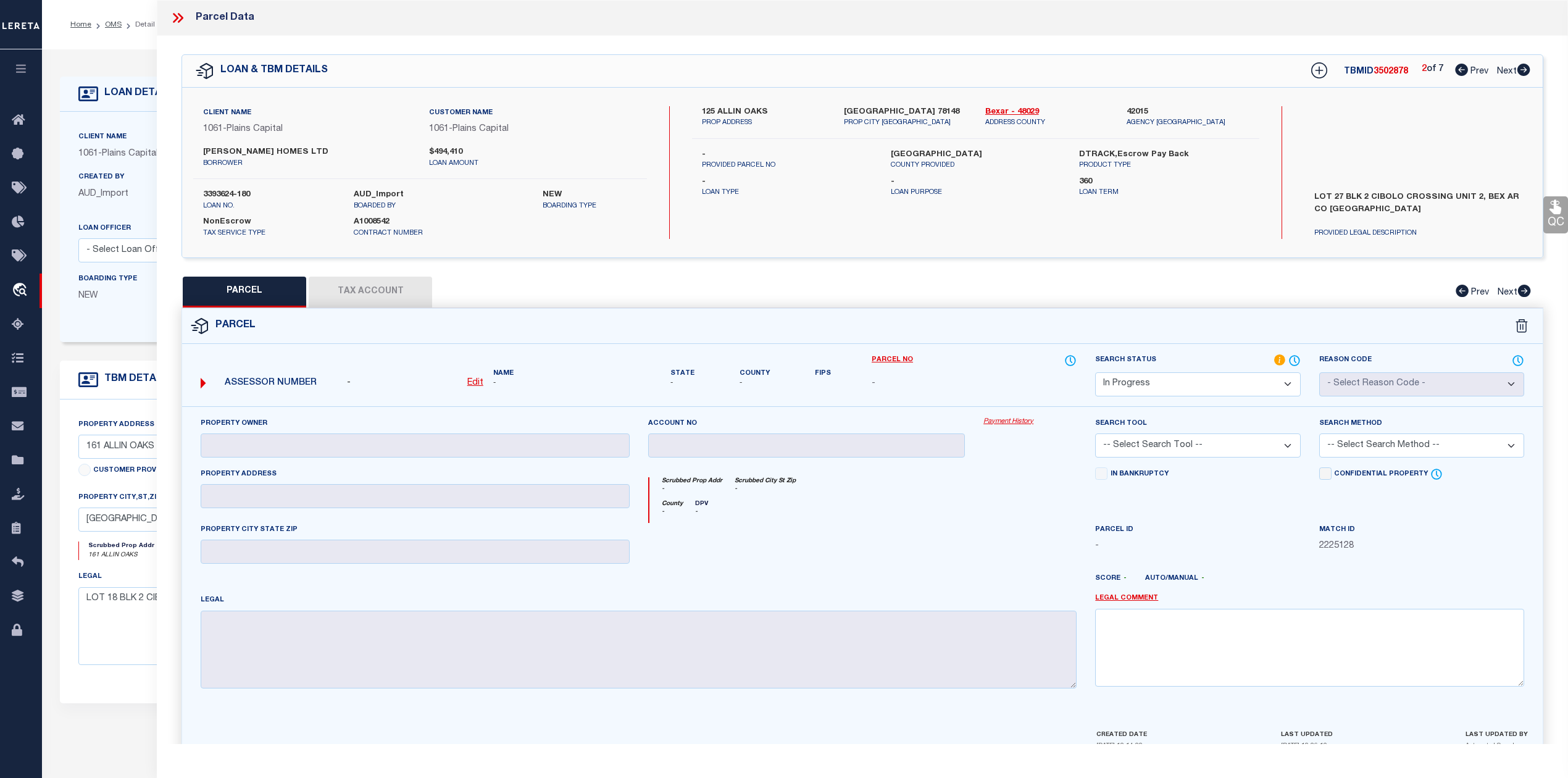
select select "AS"
checkbox input "false"
select select "IP"
checkbox input "false"
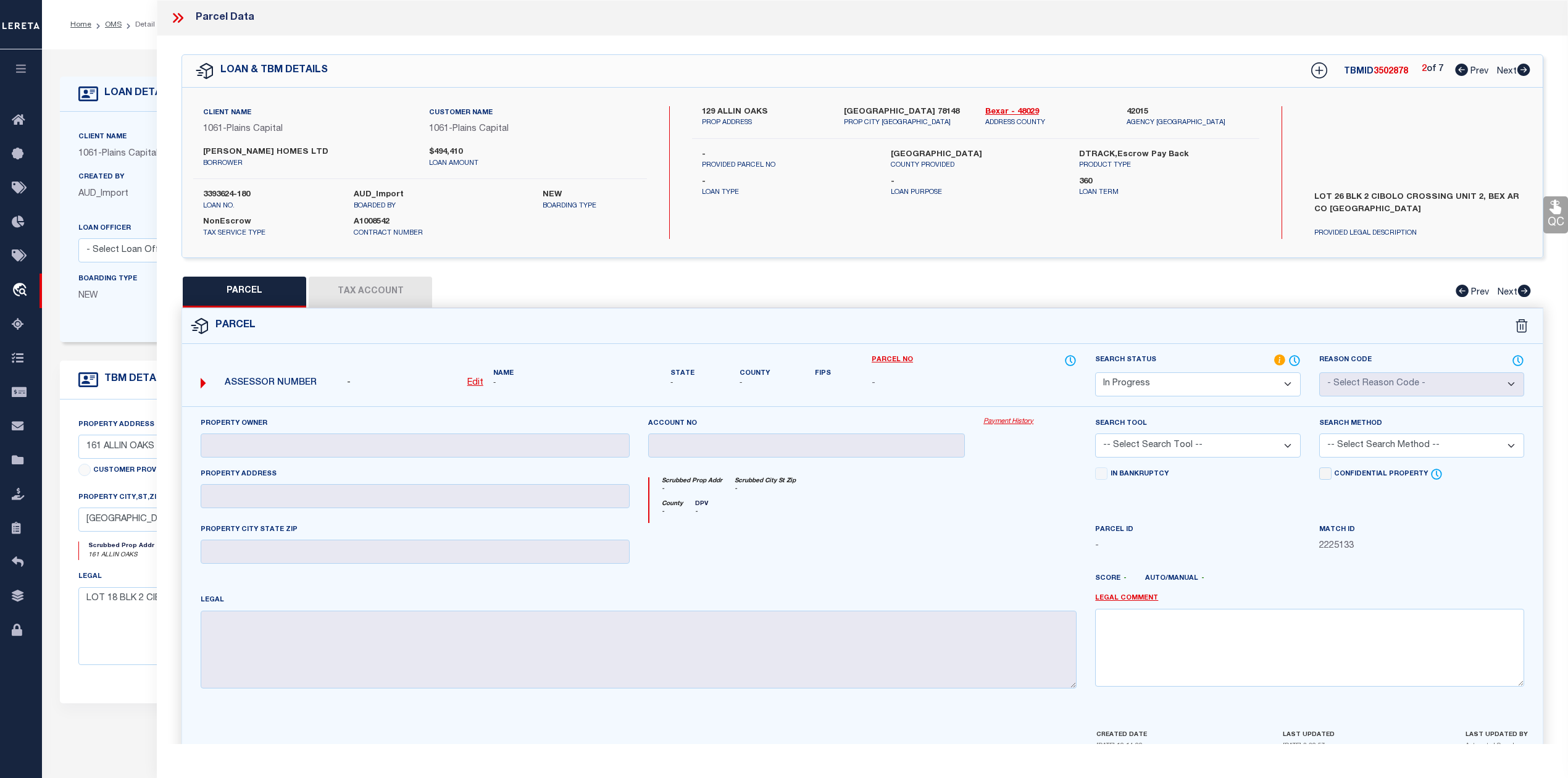
click at [1462, 73] on icon at bounding box center [1461, 69] width 13 height 12
select select "AS"
checkbox input "false"
select select "IP"
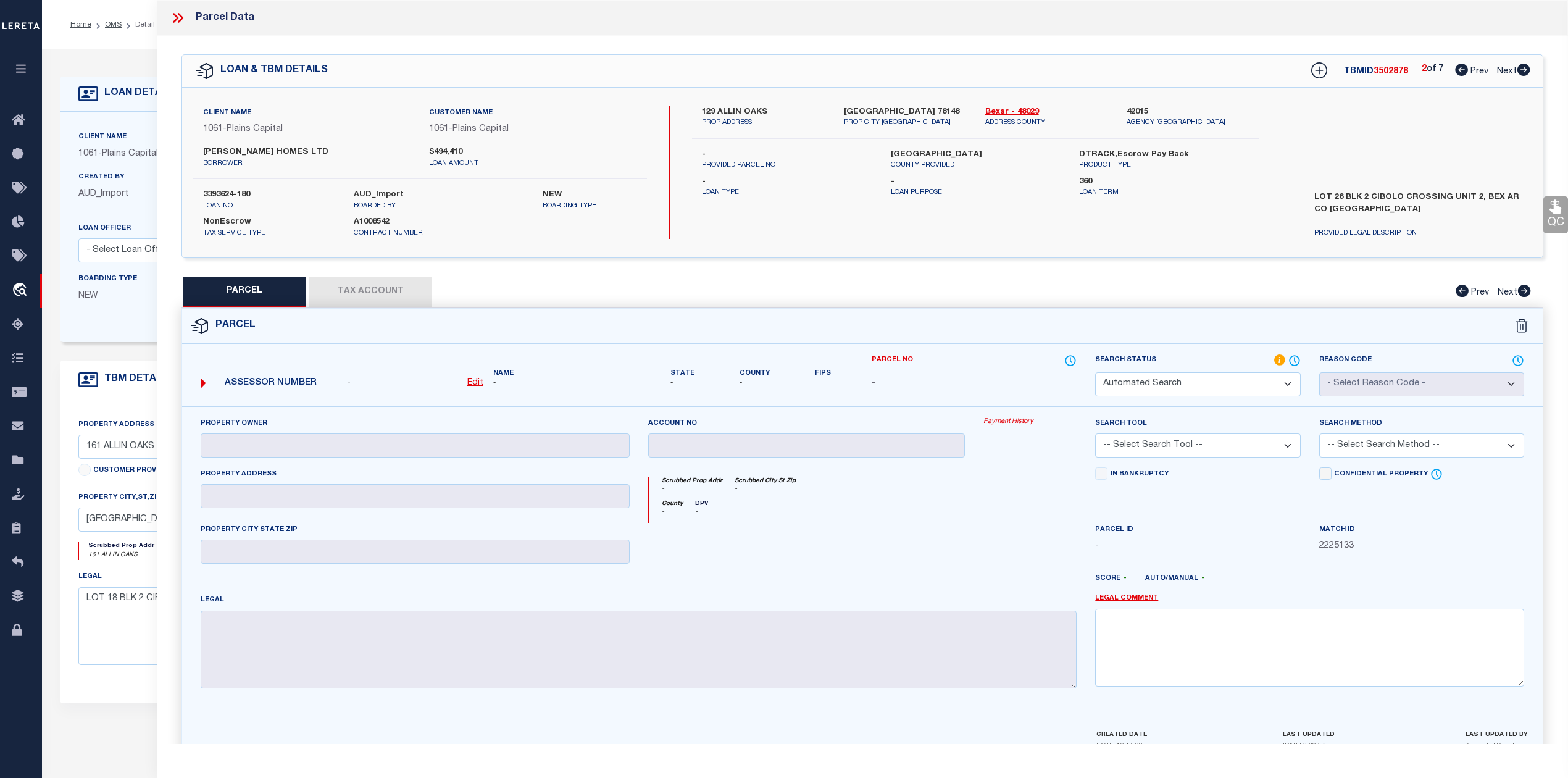
checkbox input "false"
click at [1462, 73] on icon at bounding box center [1461, 69] width 13 height 12
click at [1524, 70] on icon at bounding box center [1524, 69] width 14 height 12
select select "AS"
checkbox input "false"
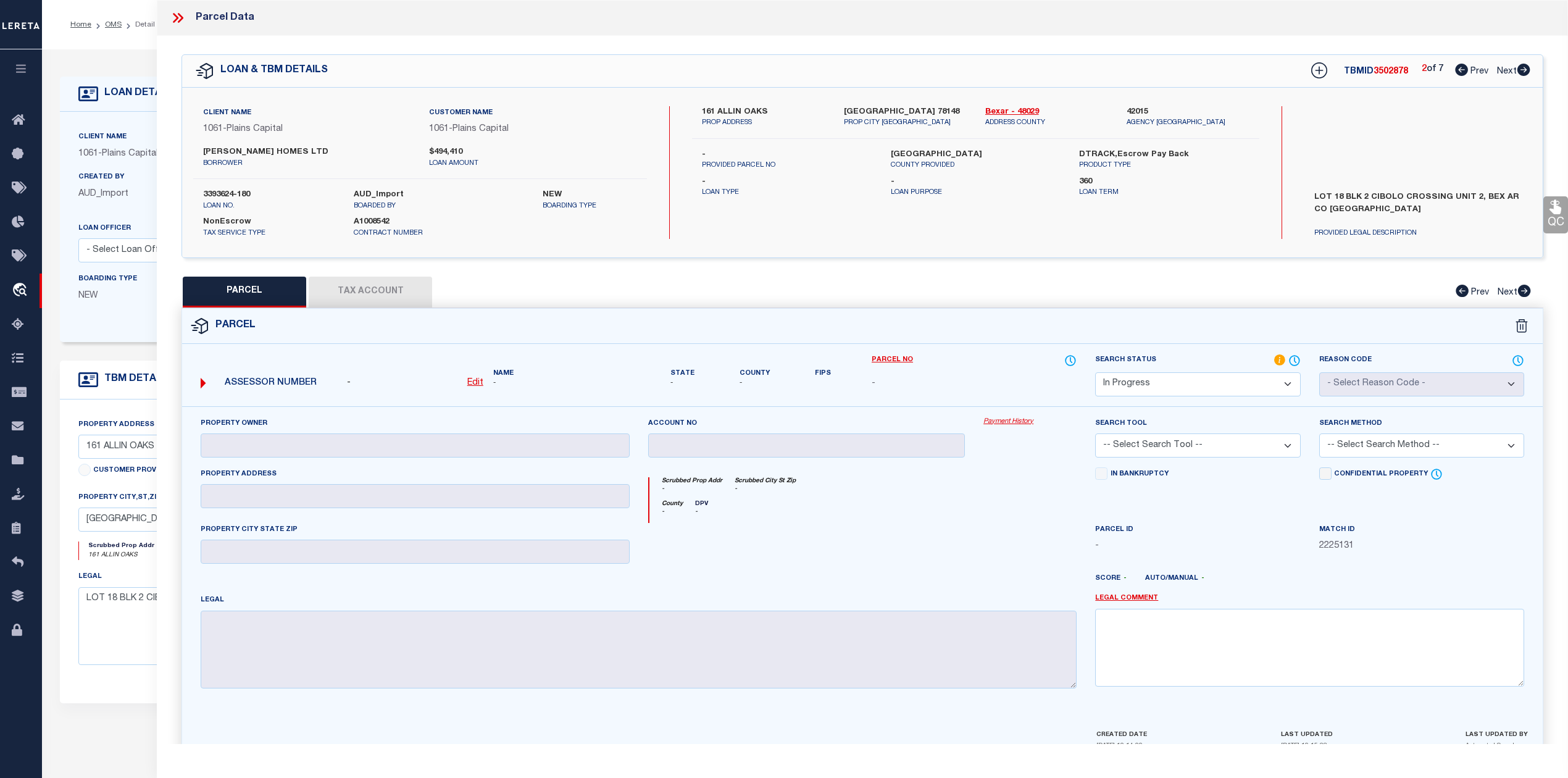
checkbox input "false"
select select "IP"
checkbox input "false"
click at [1459, 66] on icon at bounding box center [1461, 69] width 13 height 12
select select "AS"
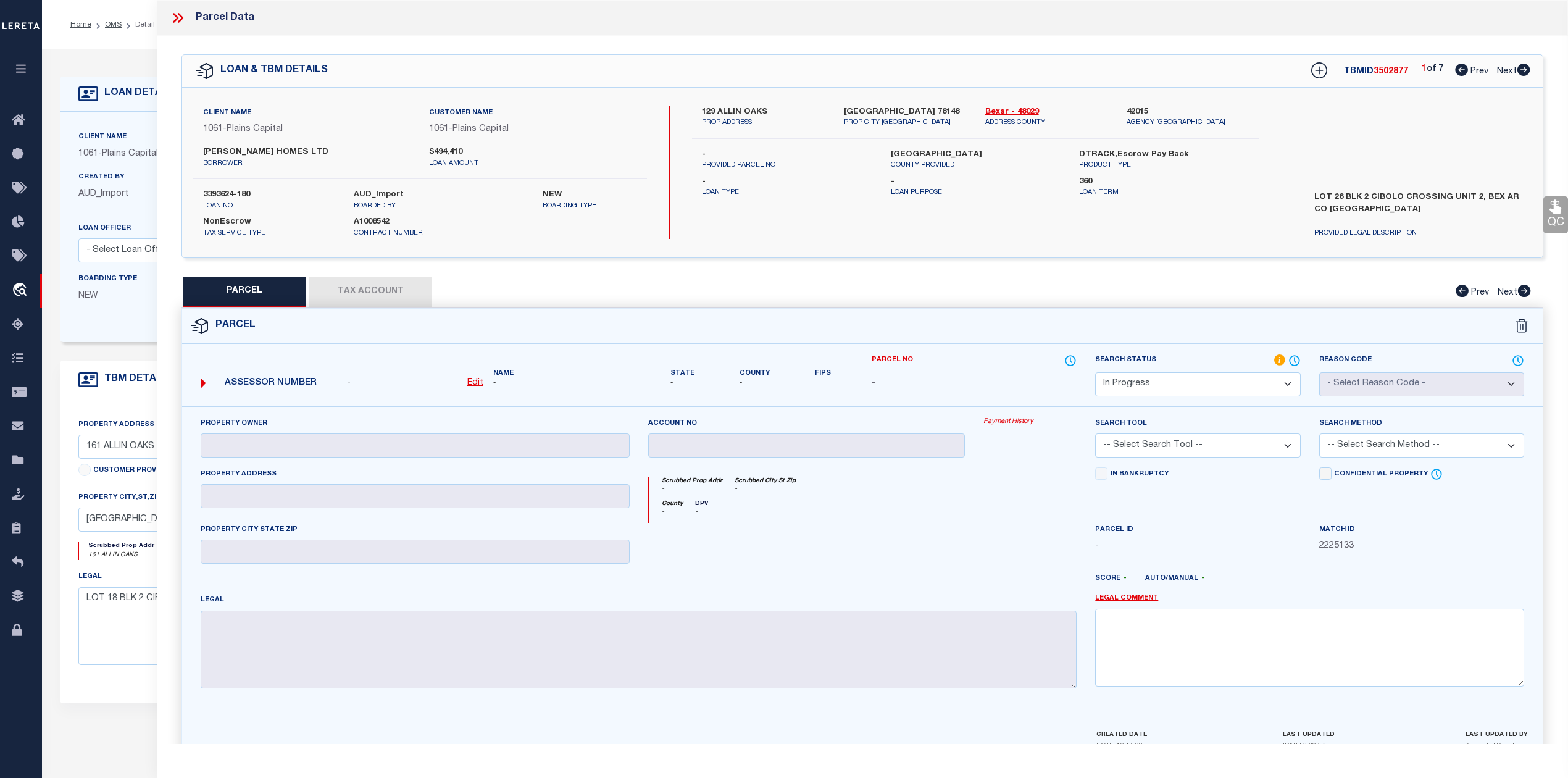
checkbox input "false"
select select "IP"
checkbox input "false"
click at [1459, 73] on icon at bounding box center [1461, 69] width 13 height 12
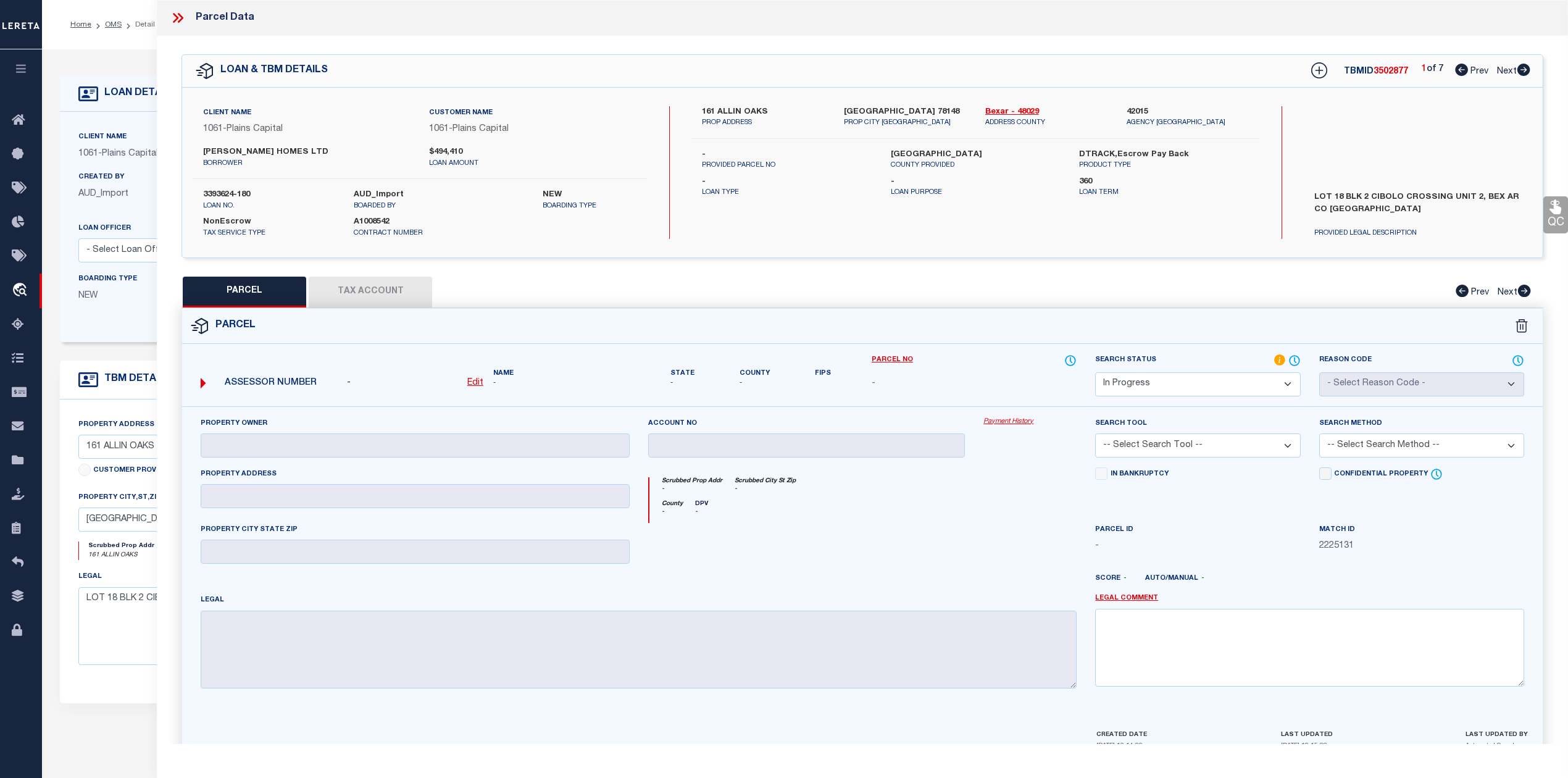
click at [856, 107] on label "UNIVERSAL CITY TX 78148" at bounding box center [905, 112] width 123 height 12
drag, startPoint x: 844, startPoint y: 104, endPoint x: 889, endPoint y: 110, distance: 45.4
click at [889, 110] on label "UNIVERSAL CITY TX 78148" at bounding box center [905, 112] width 123 height 12
copy label "UNIVERSAL"
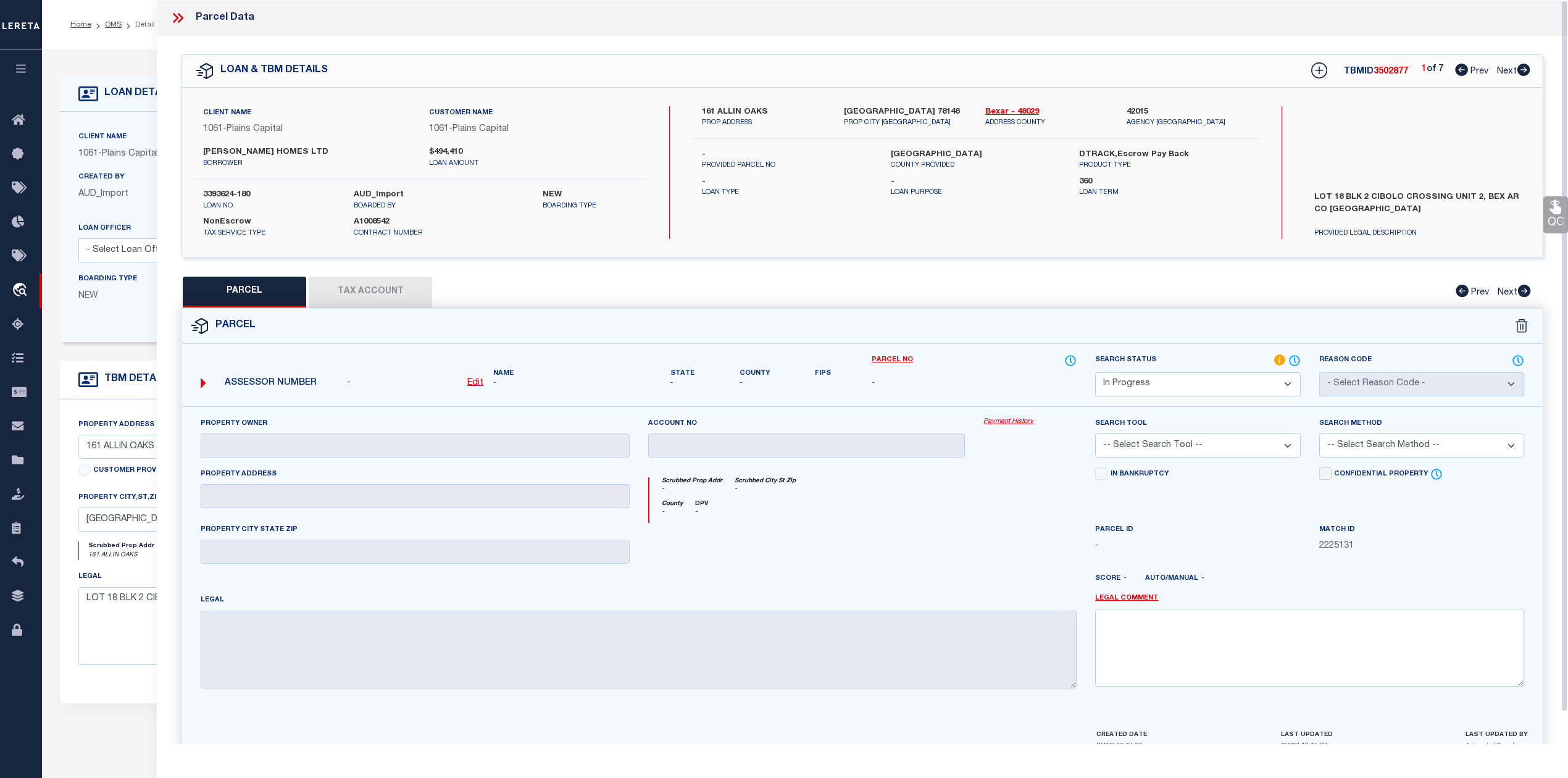
click at [751, 118] on p "PROP ADDRESS" at bounding box center [763, 123] width 123 height 11
drag, startPoint x: 697, startPoint y: 105, endPoint x: 742, endPoint y: 110, distance: 45.3
click at [742, 110] on div "161 ALLIN OAKS PROP ADDRESS" at bounding box center [763, 117] width 141 height 22
copy label "161 ALLIN"
click at [899, 247] on div "Client Name 1061 - Plains Capital Customer Name 1061 - Plains Capital SITTERLE …" at bounding box center [862, 172] width 1360 height 170
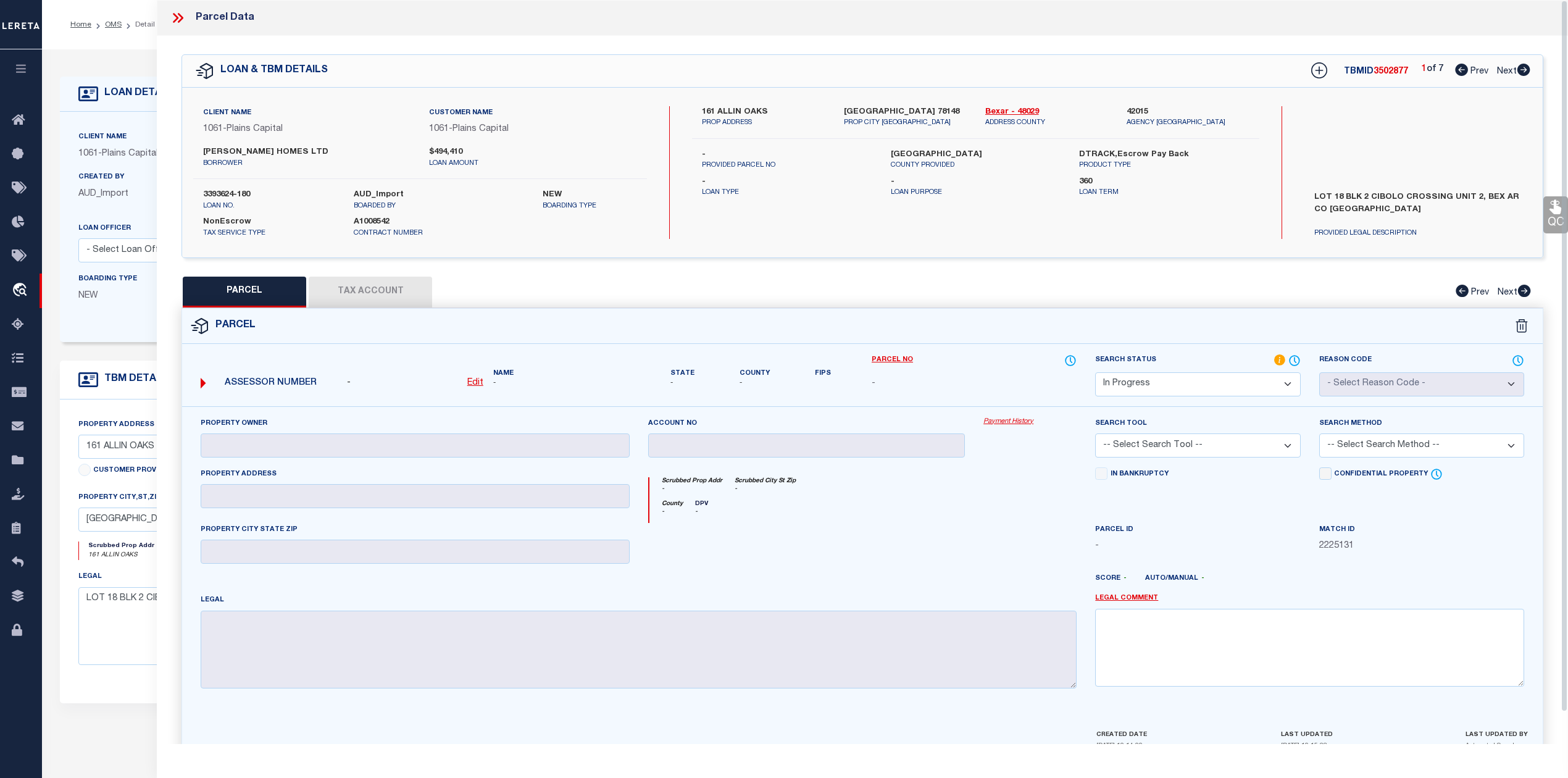
click at [176, 16] on icon at bounding box center [175, 17] width 5 height 10
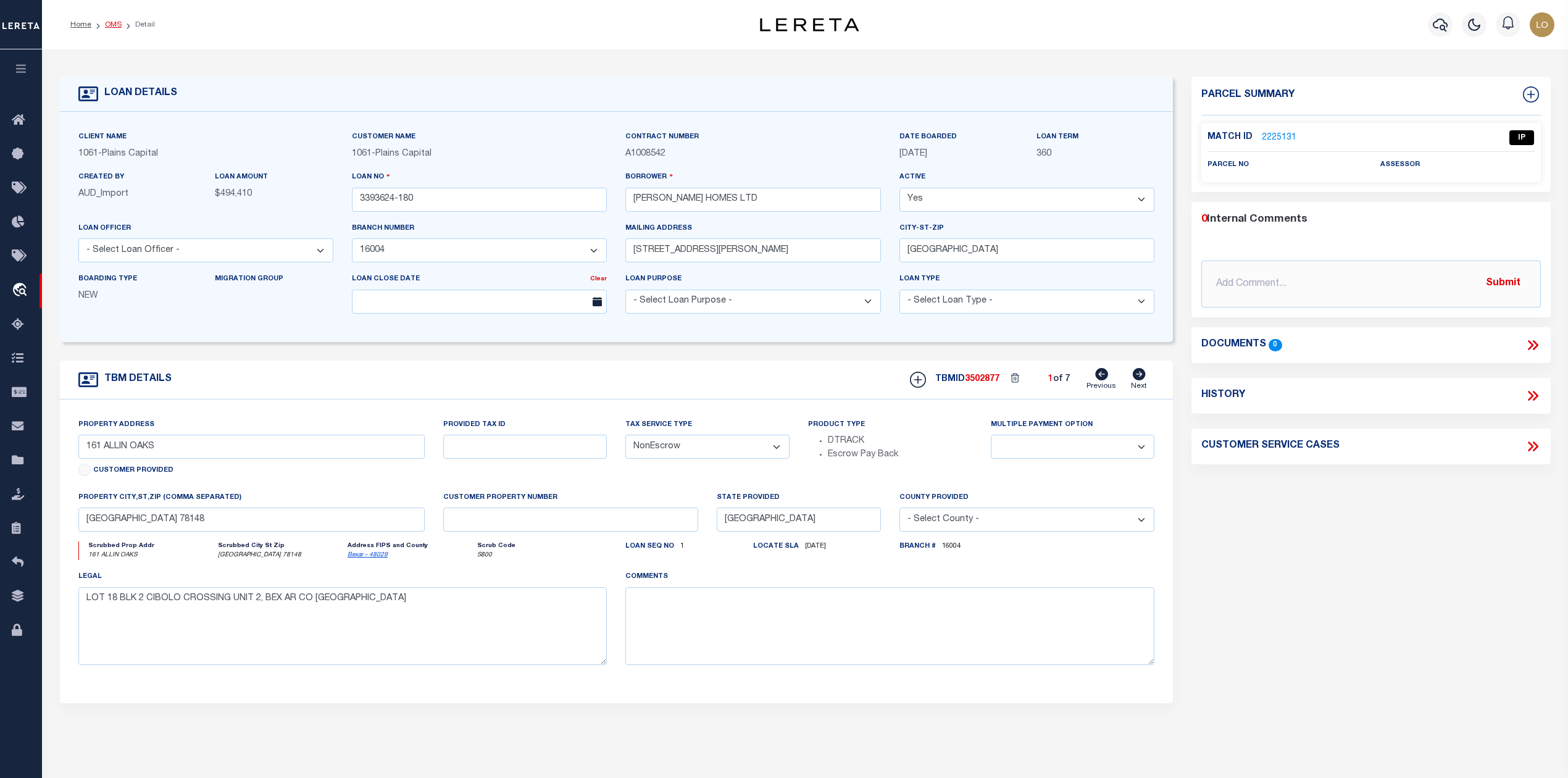
click at [114, 26] on link "OMS" at bounding box center [113, 25] width 17 height 8
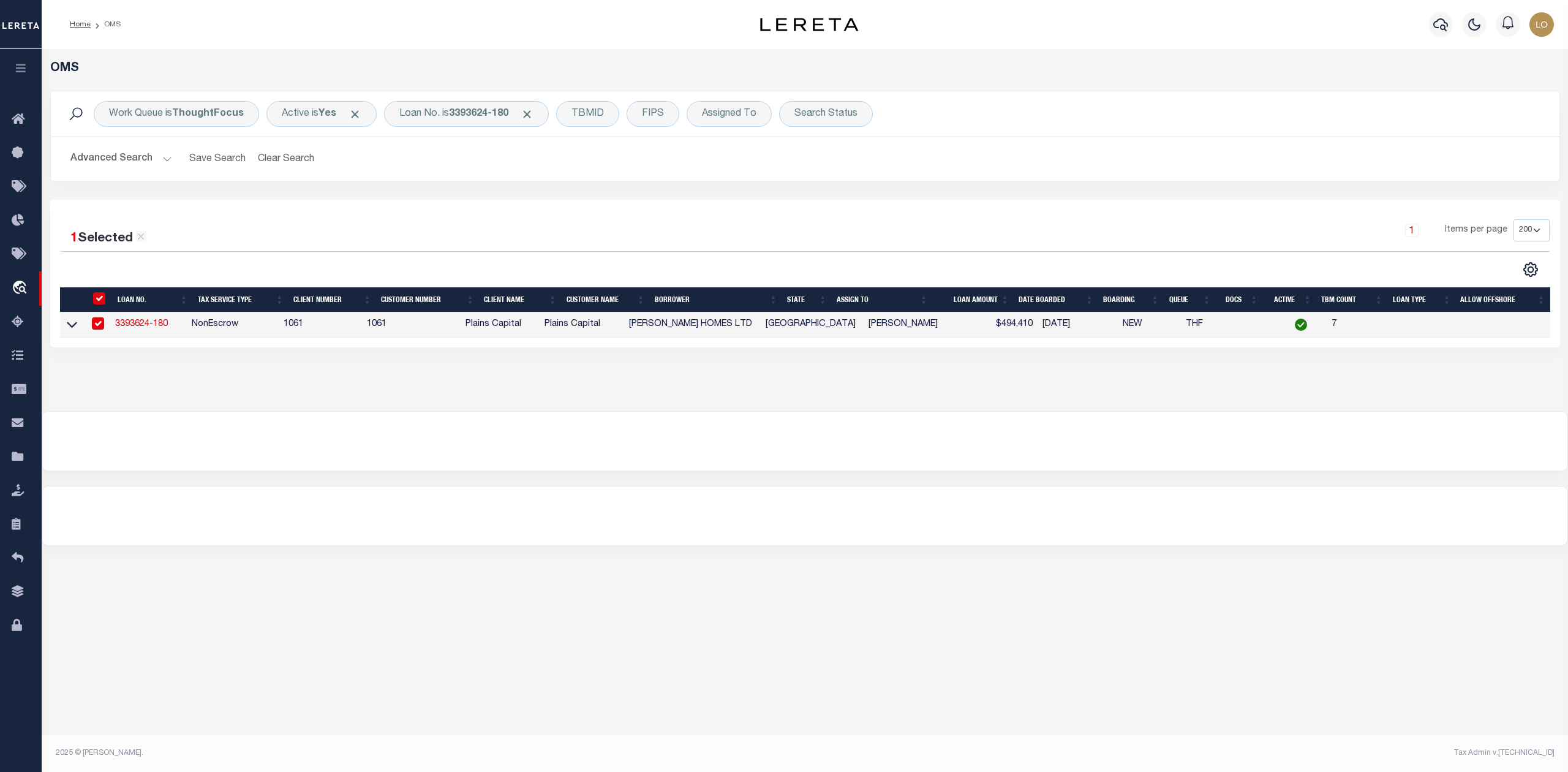
click at [648, 390] on div "OMS Work Queue is ThoughtFocus Active is Yes Loan No. is 3393624-180 TBMID FIPS…" at bounding box center [805, 230] width 1526 height 362
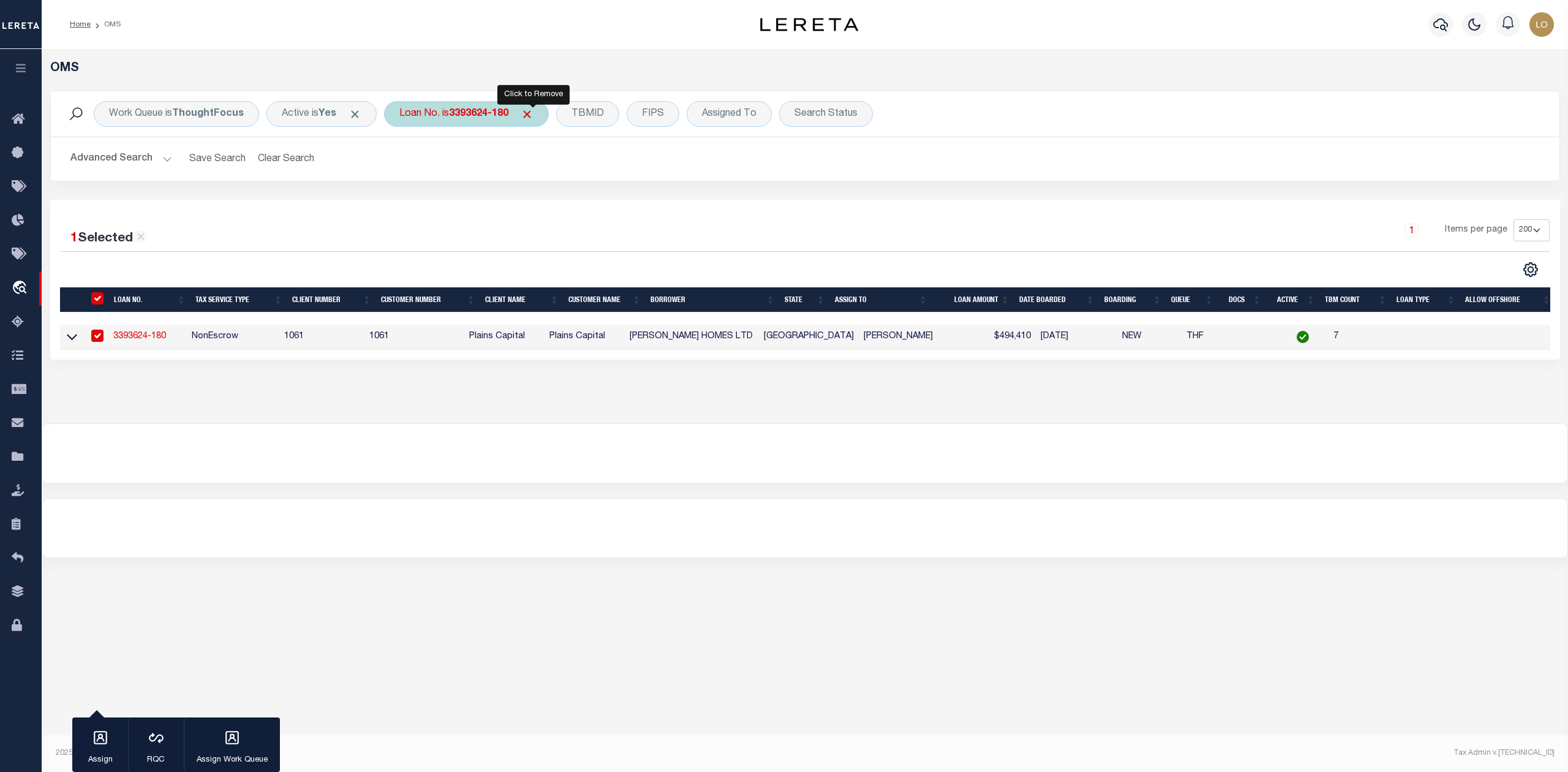
click at [530, 113] on span "Click to Remove" at bounding box center [527, 114] width 13 height 13
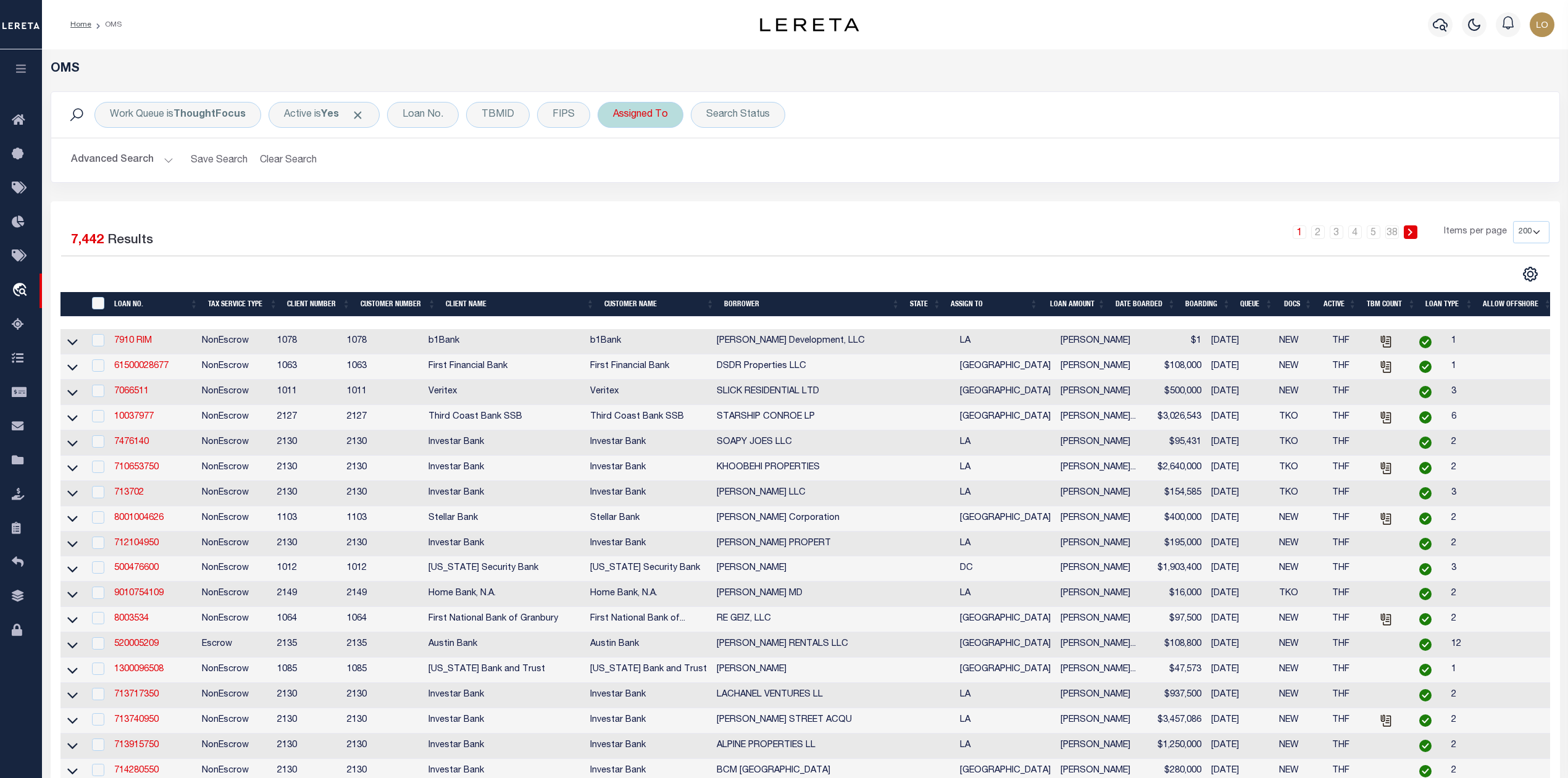
click at [651, 118] on div "Assigned To" at bounding box center [641, 115] width 86 height 26
click at [694, 179] on select "--Unassigned-- Abdul Muzain Agustin Fernandez Ahmad Darwish Alberto Estrada All…" at bounding box center [704, 175] width 182 height 23
select select "[PERSON_NAME]"
click at [614, 164] on select "--Unassigned-- Abdul Muzain Agustin Fernandez Ahmad Darwish Alberto Estrada All…" at bounding box center [704, 175] width 182 height 23
click at [778, 203] on input "Apply" at bounding box center [776, 202] width 36 height 20
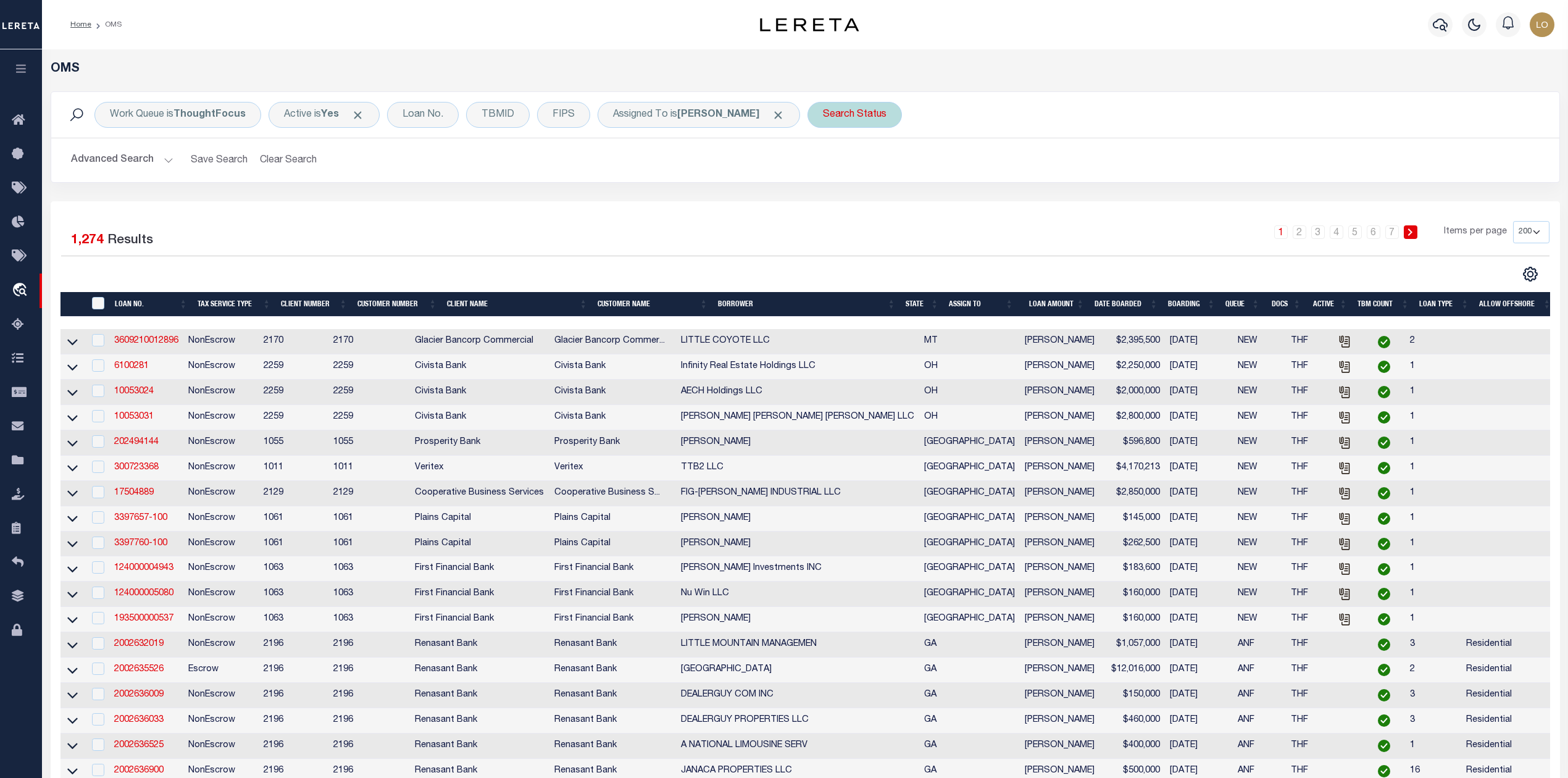
click at [835, 121] on div "Search Status" at bounding box center [854, 115] width 94 height 26
click at [870, 176] on select "Automated Search Bad Parcel Complete Duplicate Parcel High Dollar Reporting In …" at bounding box center [914, 175] width 182 height 23
select select "IP"
click at [823, 164] on select "Automated Search Bad Parcel Complete Duplicate Parcel High Dollar Reporting In …" at bounding box center [914, 175] width 182 height 23
click at [972, 203] on input "Apply" at bounding box center [987, 202] width 36 height 20
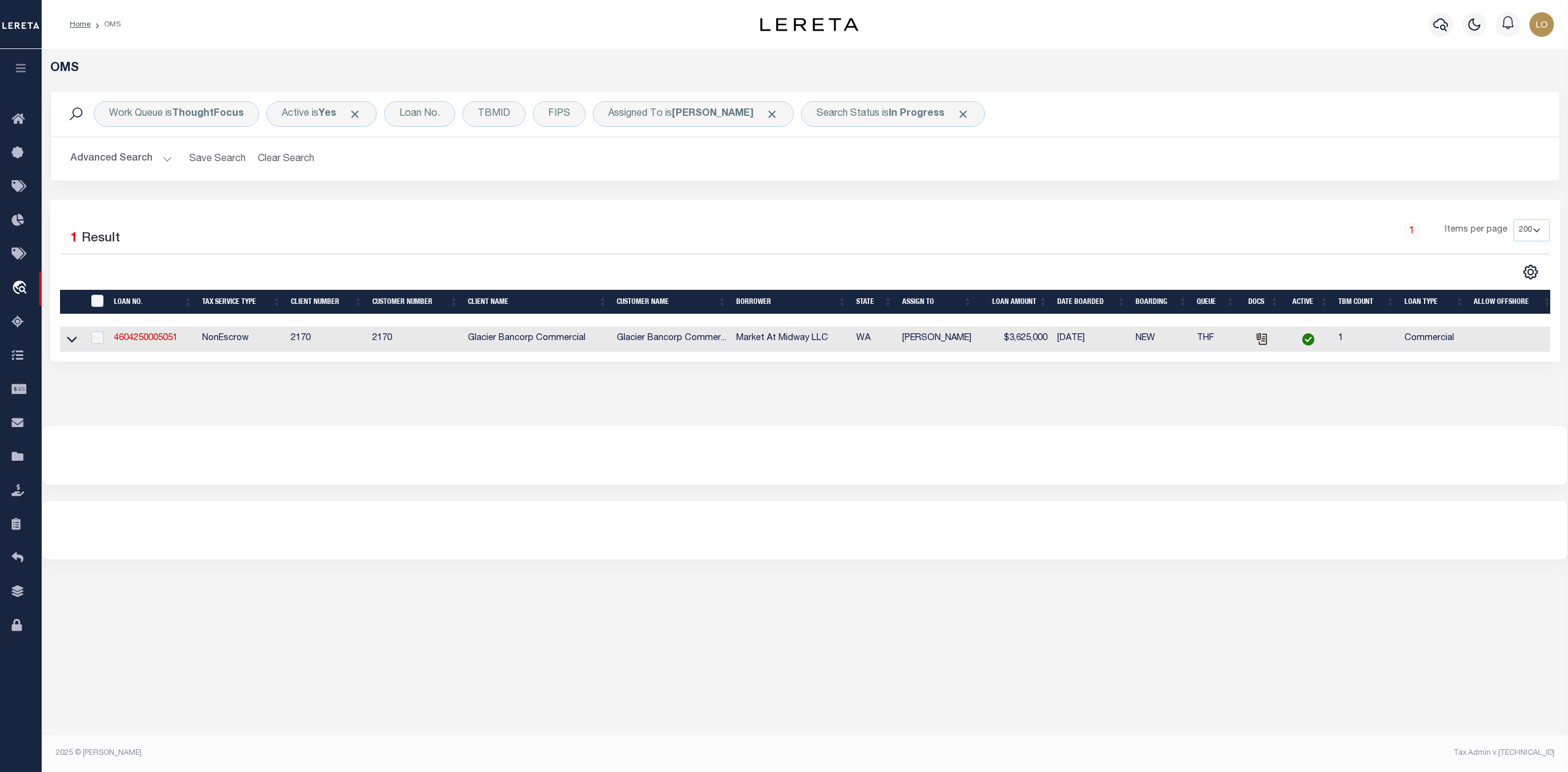
click at [772, 402] on div "OMS Work Queue is ThoughtFocus Active is Yes Loan No. TBMID FIPS Assigned To is…" at bounding box center [805, 236] width 1526 height 376
click at [901, 115] on b "In Progress" at bounding box center [916, 114] width 56 height 10
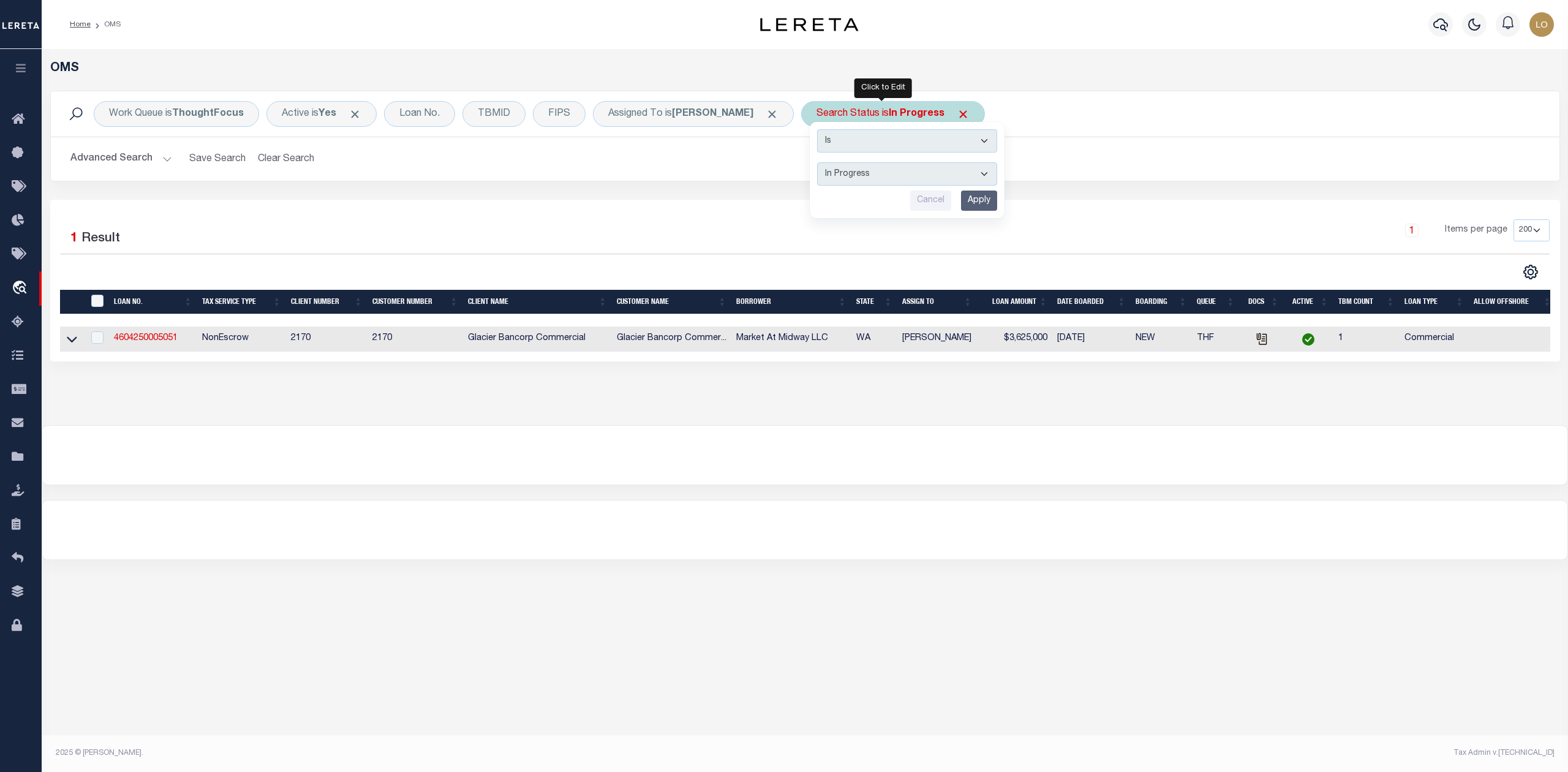
click at [899, 180] on select "Automated Search Bad Parcel Complete Duplicate Parcel High Dollar Reporting In …" at bounding box center [907, 174] width 180 height 23
select select "RD"
click at [817, 163] on select "Automated Search Bad Parcel Complete Duplicate Parcel High Dollar Reporting In …" at bounding box center [907, 174] width 180 height 23
click at [963, 209] on input "Apply" at bounding box center [979, 200] width 36 height 20
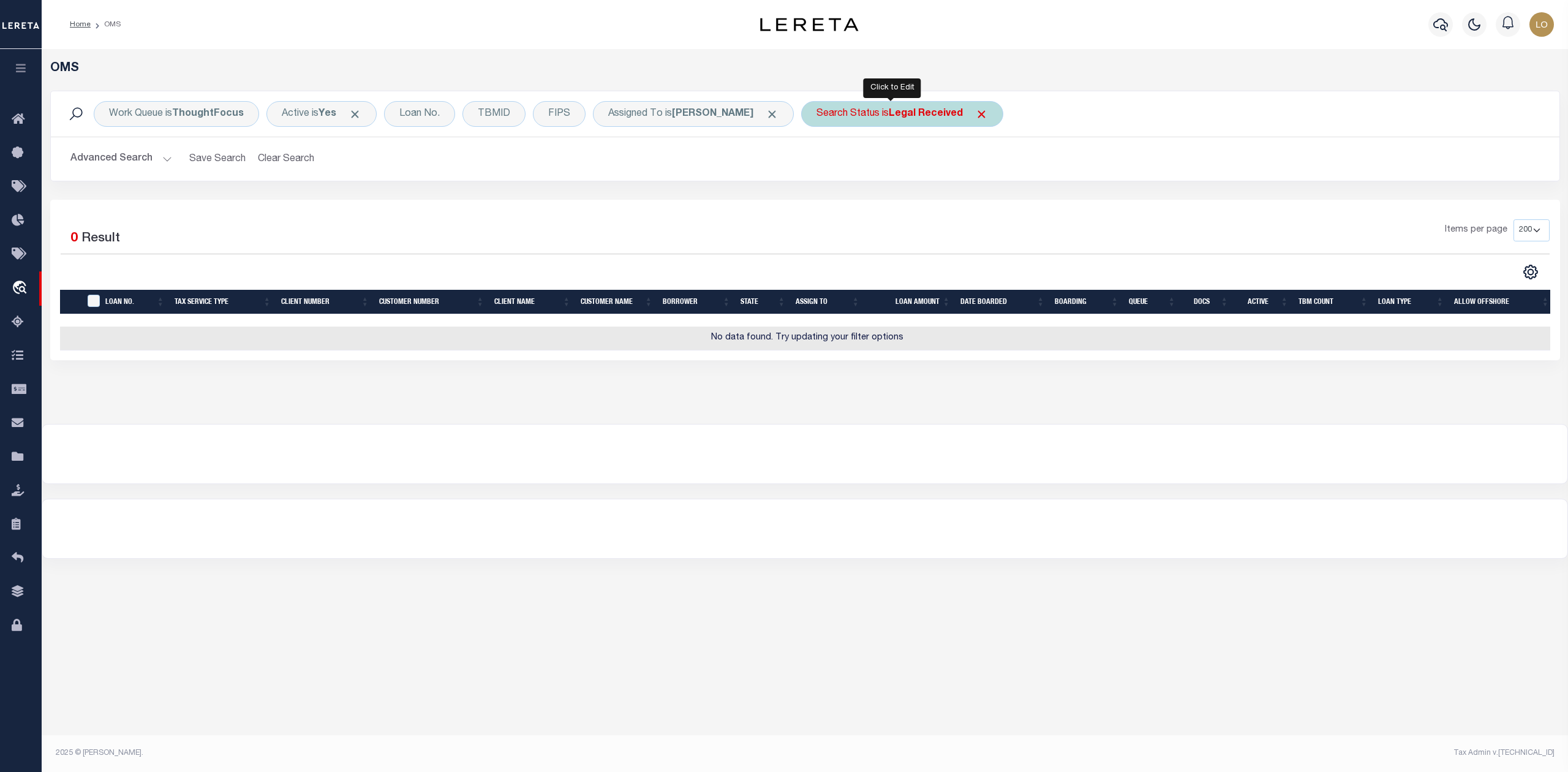
click at [927, 119] on b "Legal Received" at bounding box center [925, 114] width 74 height 10
click at [926, 180] on select "Automated Search Bad Parcel Complete Duplicate Parcel High Dollar Reporting In …" at bounding box center [907, 174] width 180 height 23
select select "IP"
click at [817, 163] on select "Automated Search Bad Parcel Complete Duplicate Parcel High Dollar Reporting In …" at bounding box center [907, 174] width 180 height 23
click at [968, 211] on input "Apply" at bounding box center [979, 200] width 36 height 20
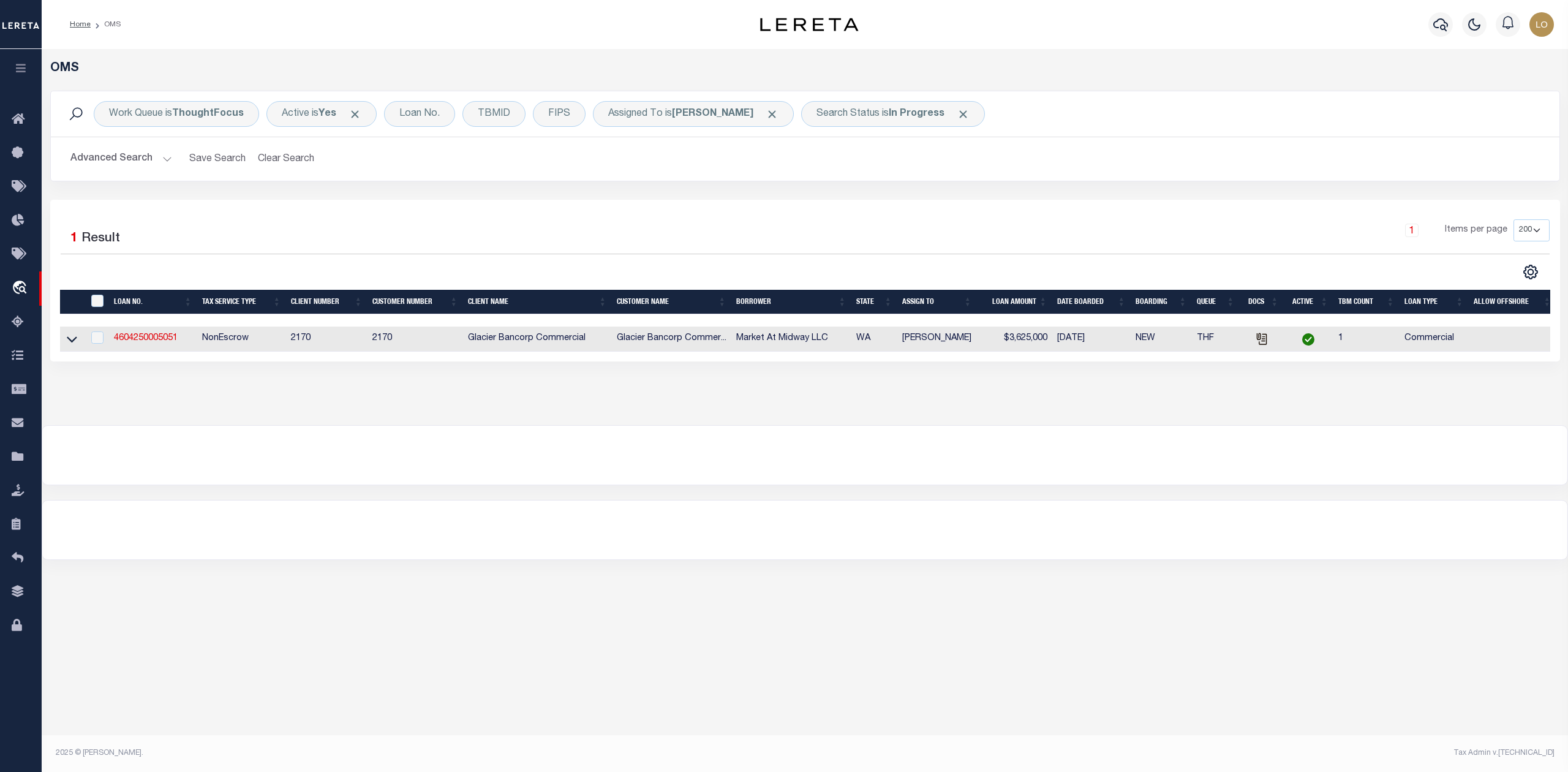
click at [838, 425] on div "OMS Work Queue is ThoughtFocus Active is Yes Loan No. TBMID FIPS Assigned To is…" at bounding box center [805, 236] width 1526 height 376
click at [684, 439] on div at bounding box center [804, 455] width 1525 height 59
click at [162, 343] on link "4604250005051" at bounding box center [145, 337] width 64 height 8
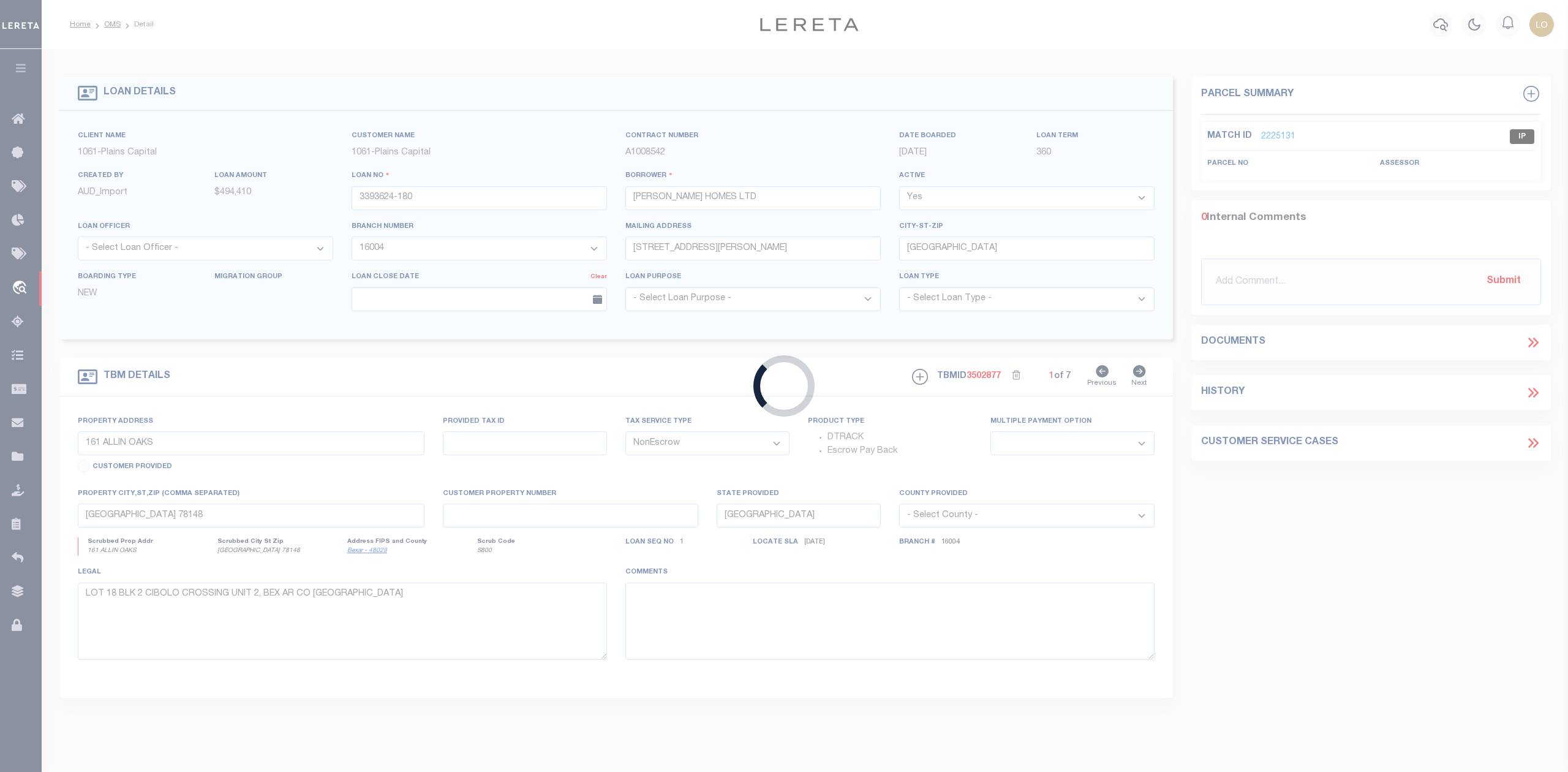
type input "4604250005051"
type input "Market At Midway LLC"
select select
type input "8120 E MARINGO DR"
type input "SPOKANE WA 99212-1859"
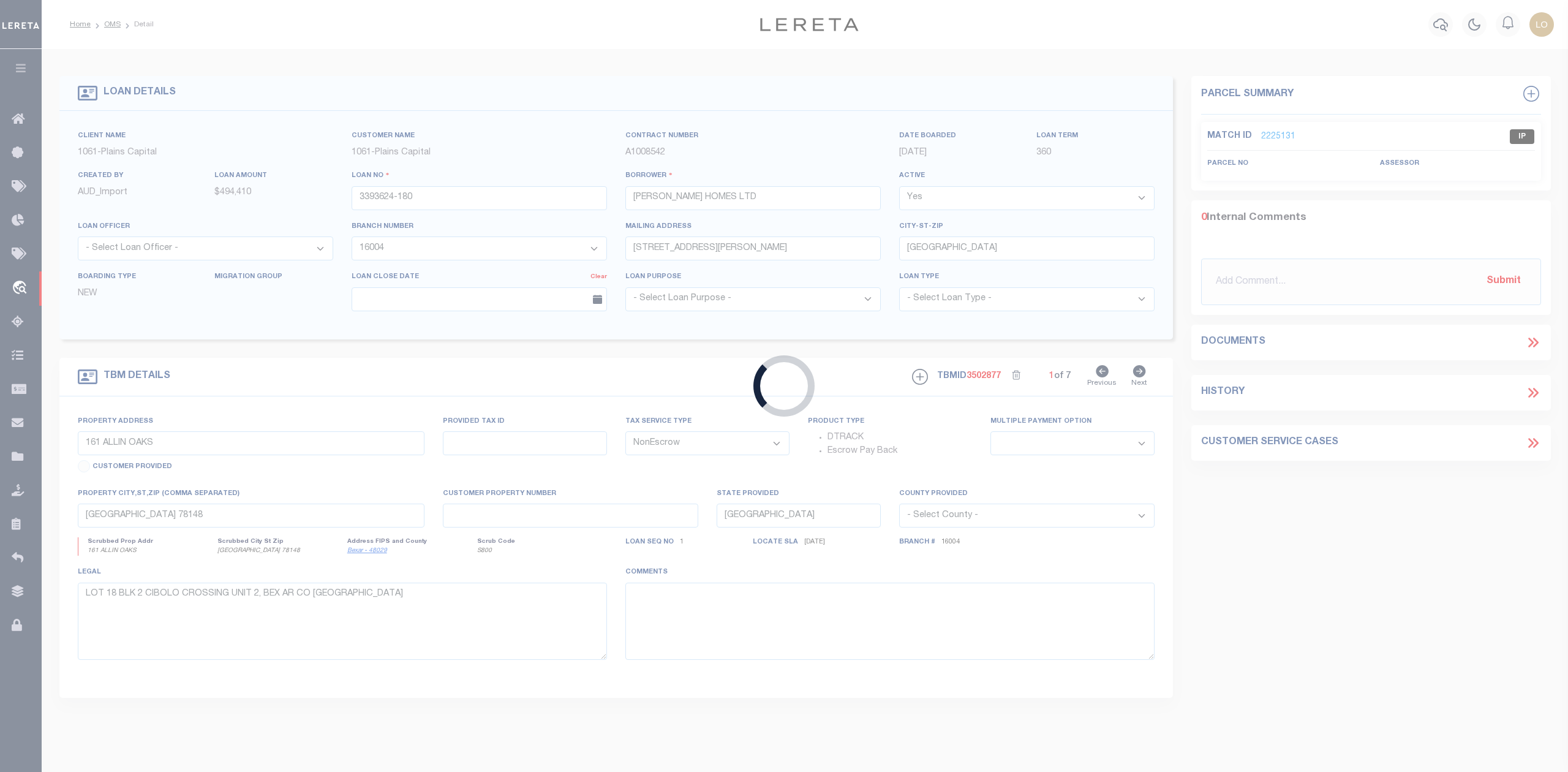
type input "08/04/2025"
select select "20"
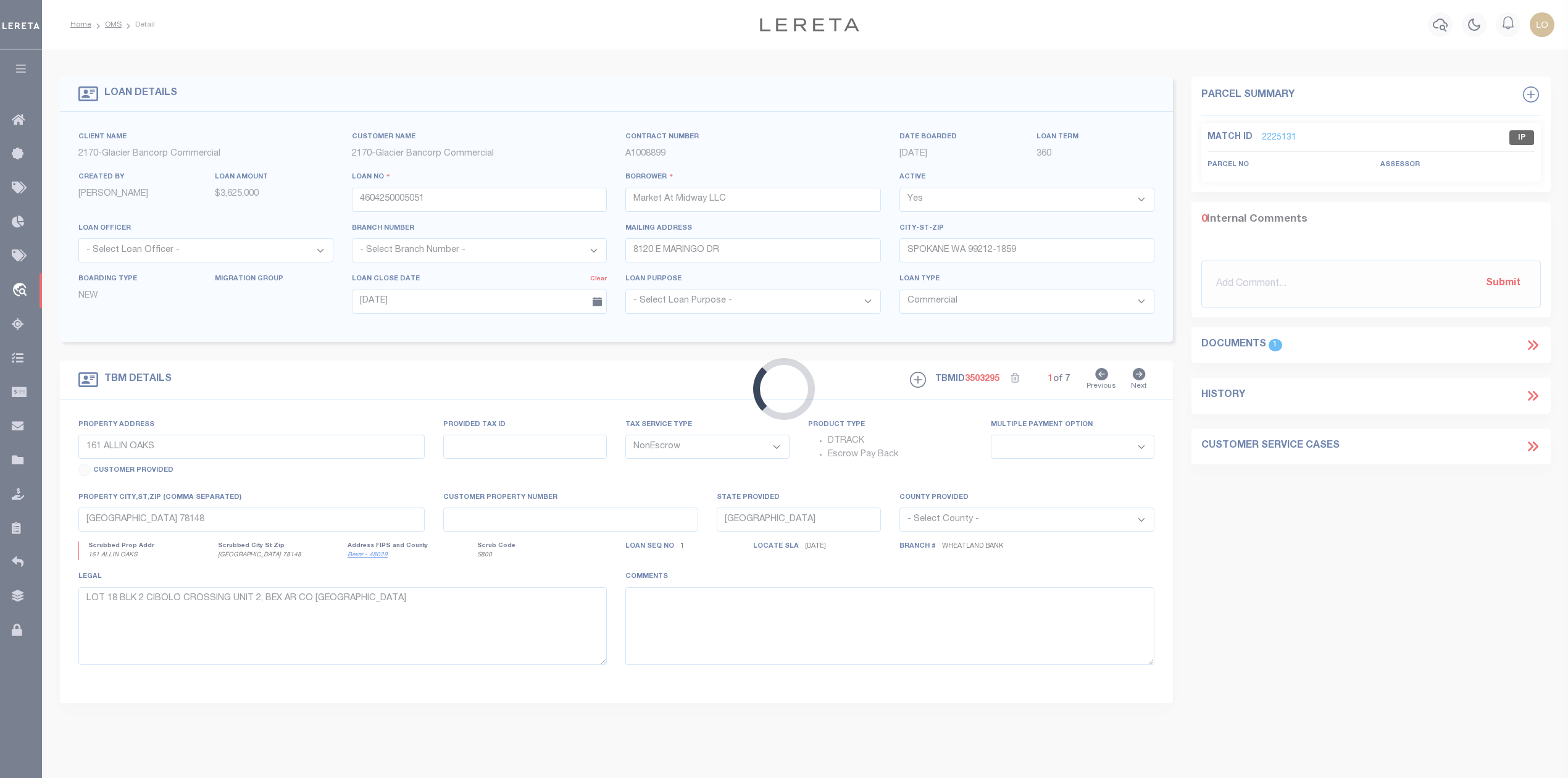
type input "16221 N Hatch"
type input "37293.0902"
select select
type input "Colbert WA 99005"
type input "WA"
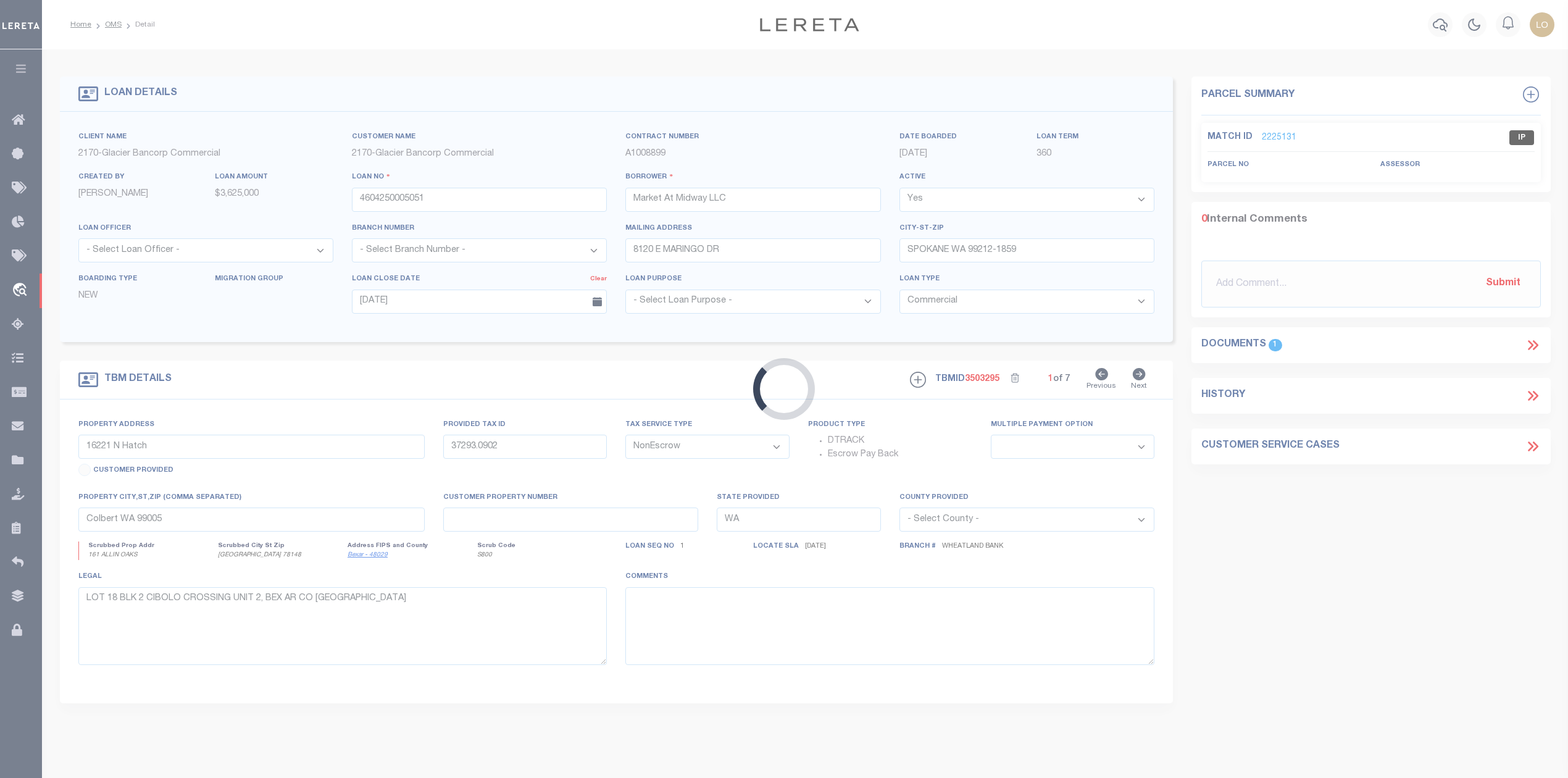
type textarea "Lot 2, Third Amendment to Final Binding Site Plan BSP-115-16, according to the …"
select select "17097"
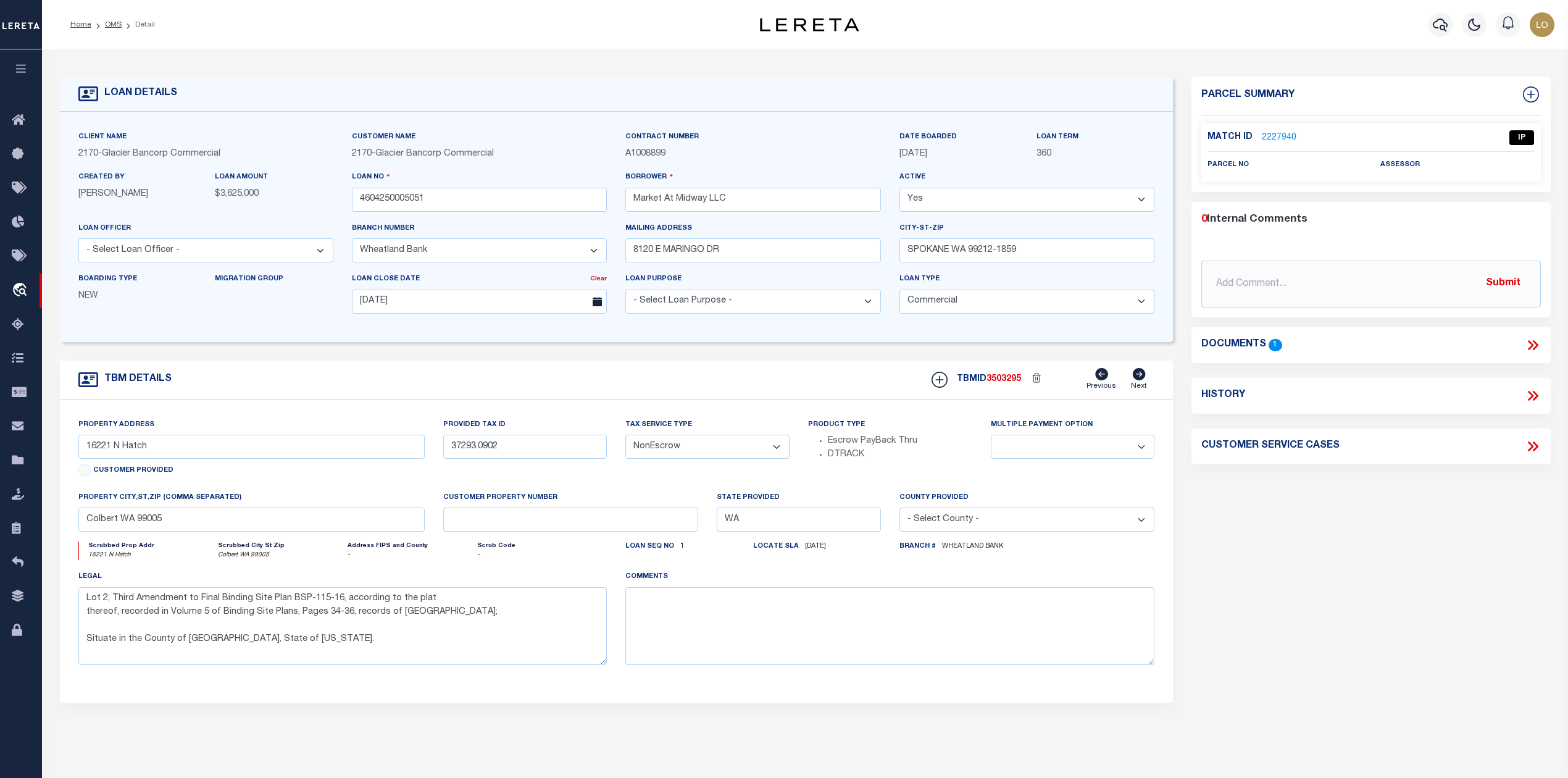
click at [1296, 551] on div "Parcel Summary Match ID 2227940 0" at bounding box center [1370, 414] width 377 height 675
click at [1272, 136] on link "2227940" at bounding box center [1279, 137] width 35 height 13
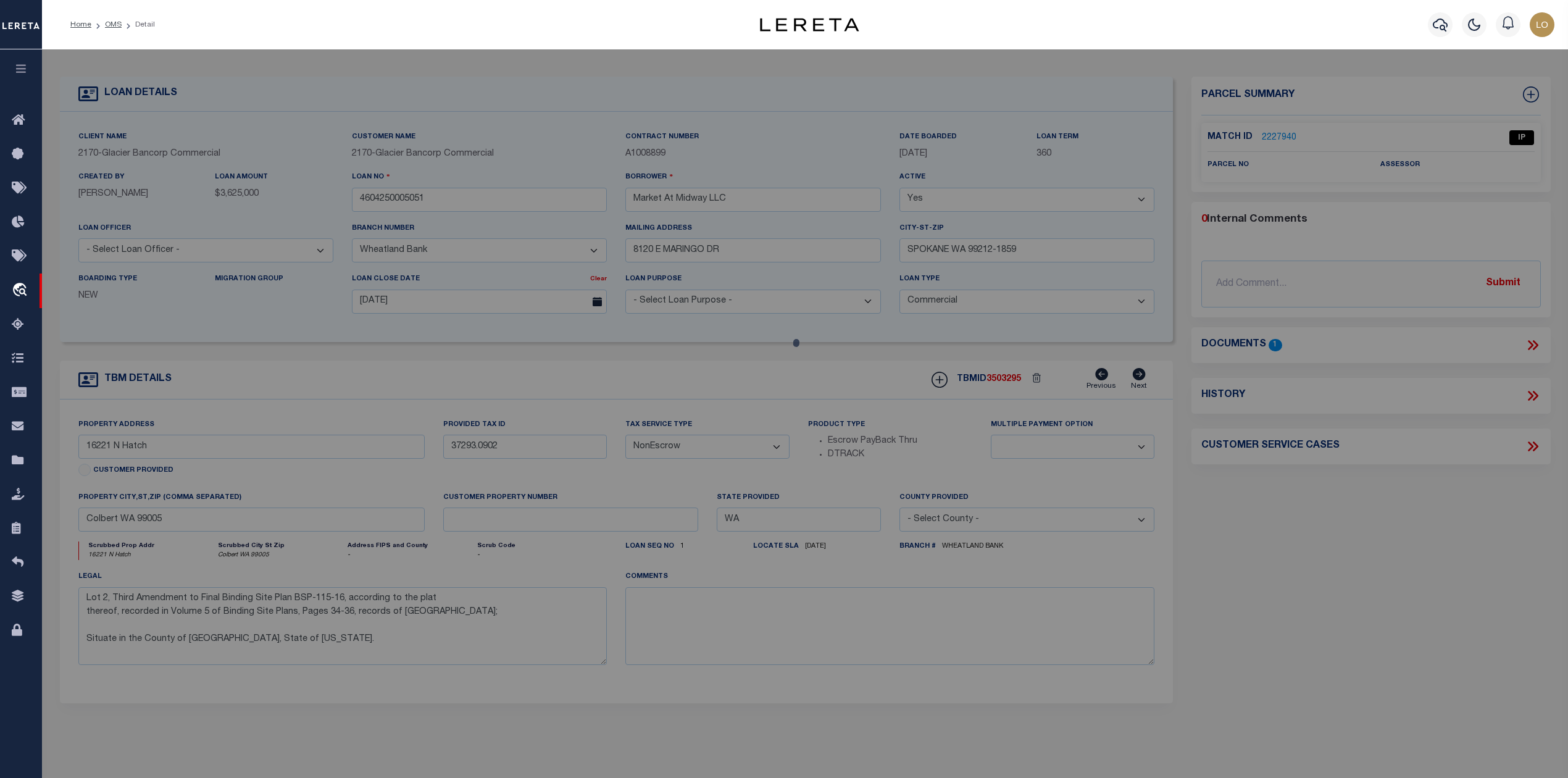
select select "AS"
checkbox input "false"
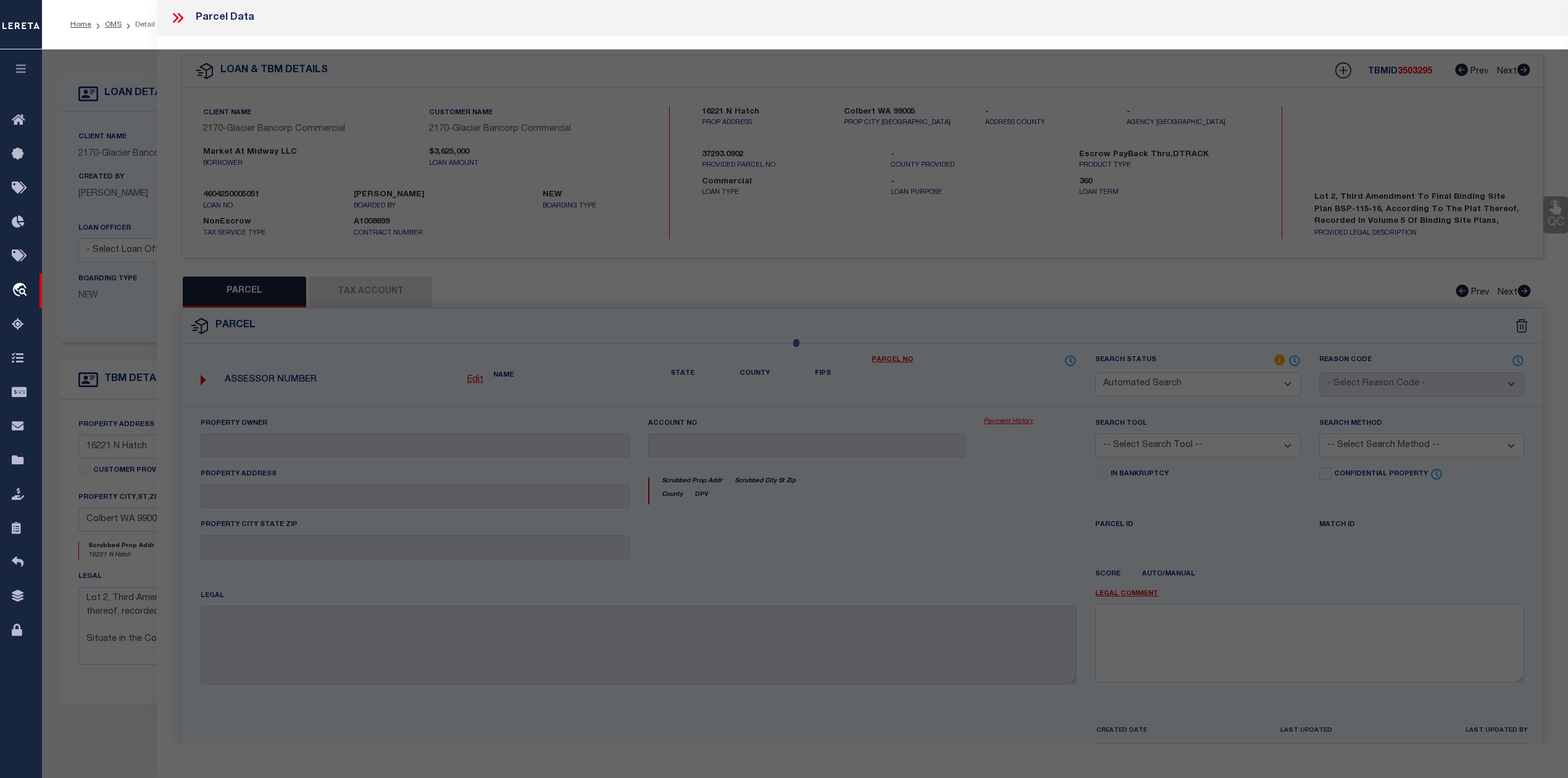
select select "IP"
checkbox input "false"
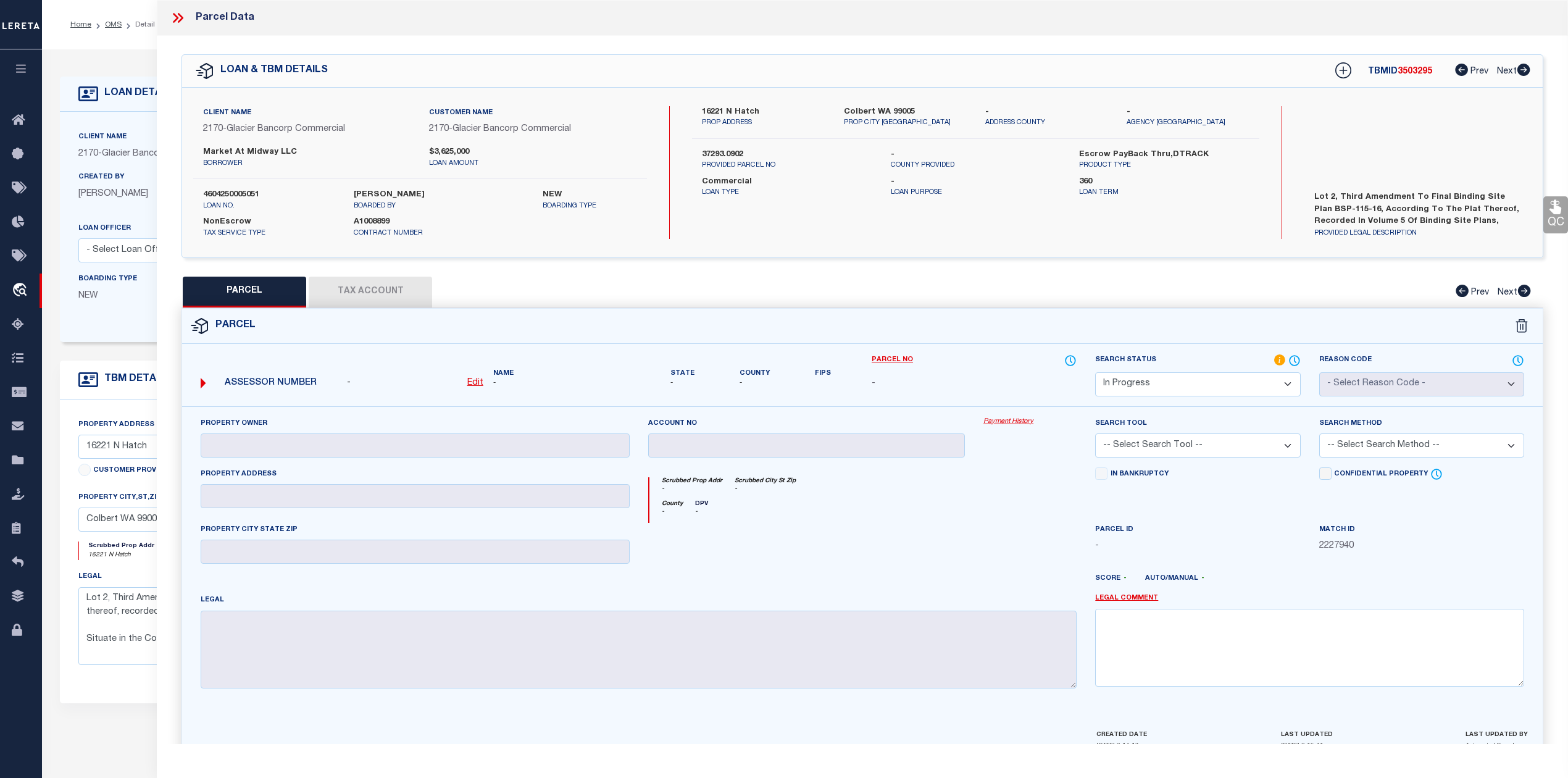
click at [178, 20] on icon at bounding box center [177, 17] width 16 height 16
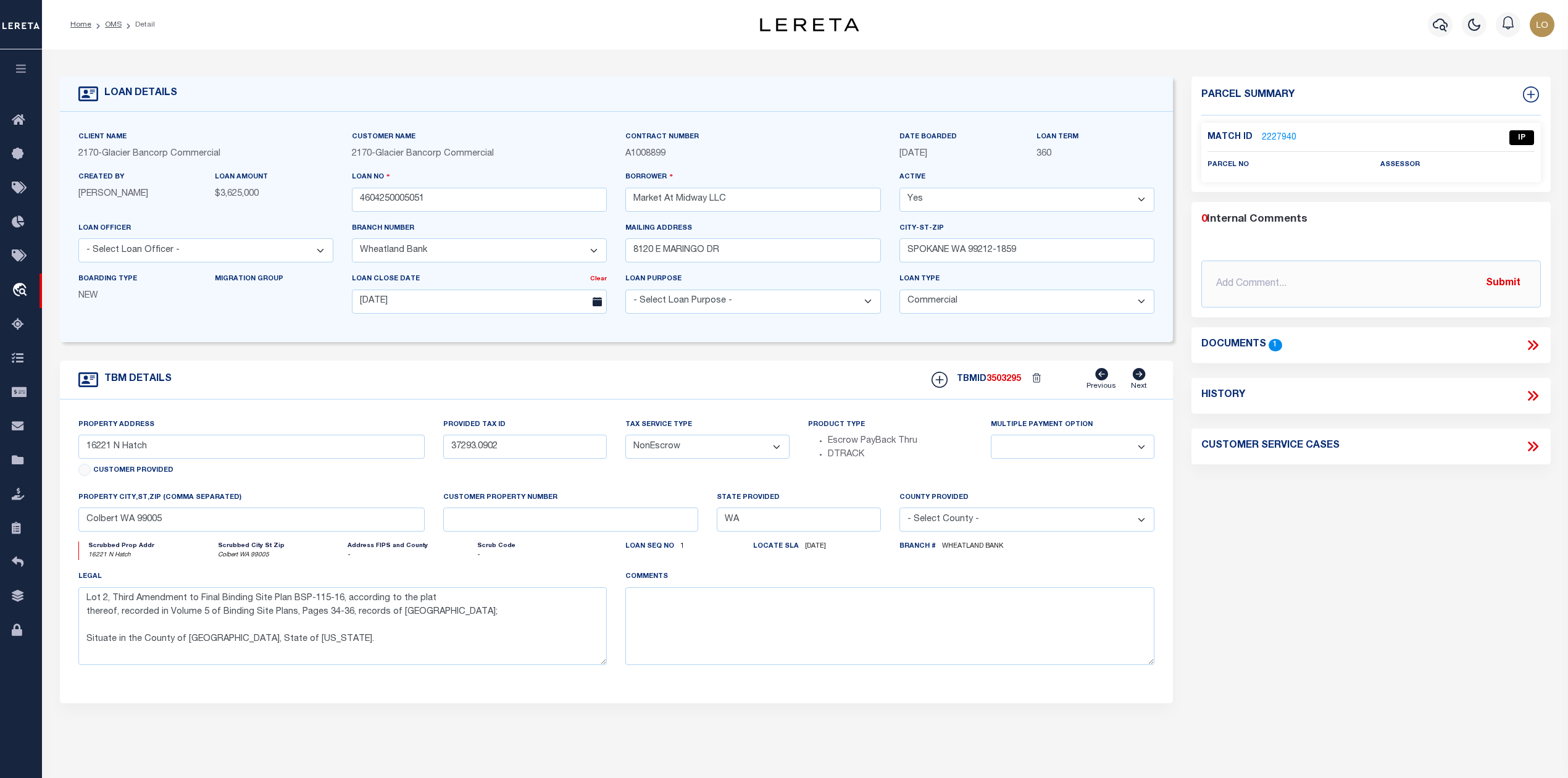
click at [1527, 345] on icon at bounding box center [1532, 345] width 16 height 16
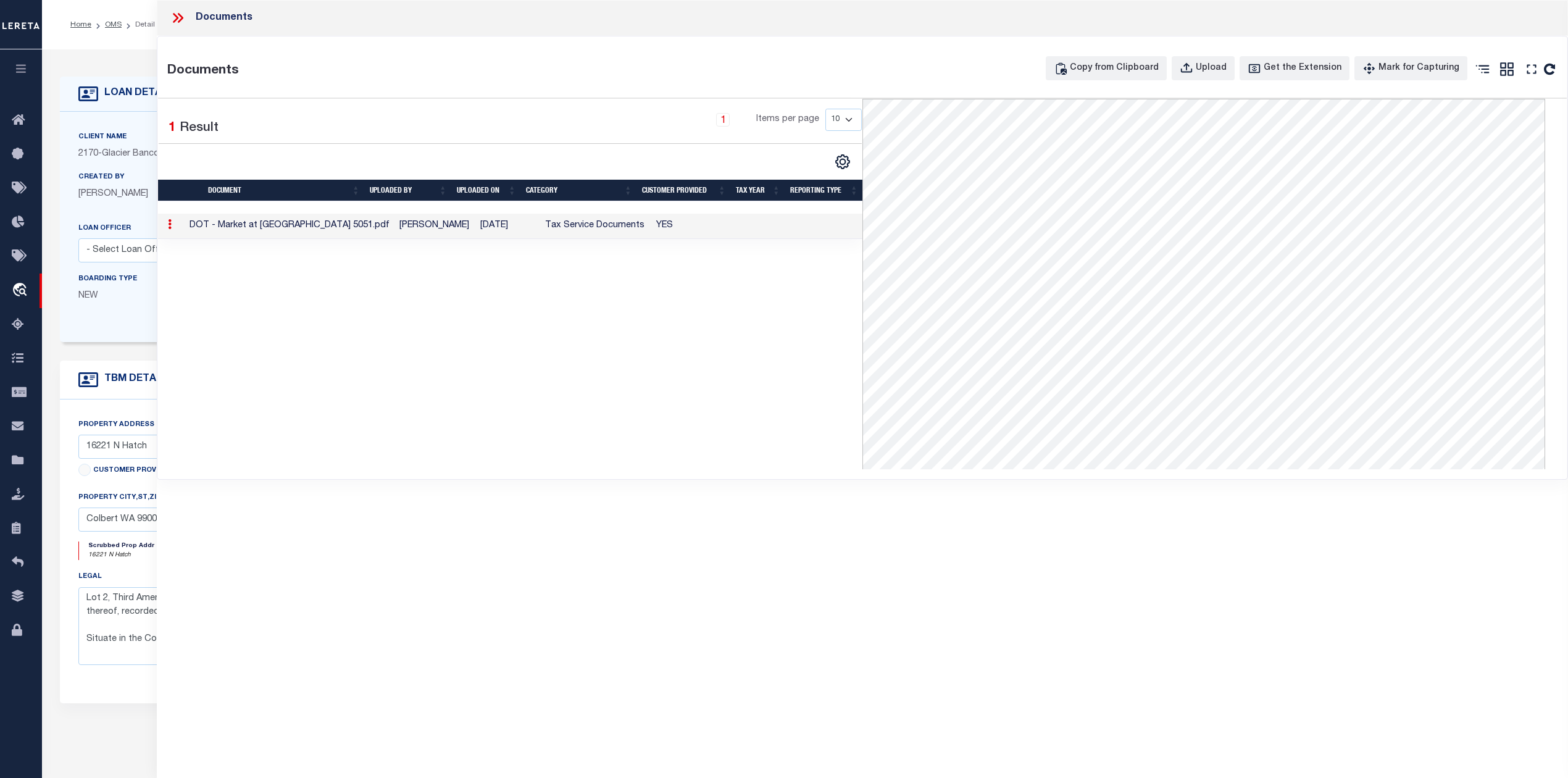
click at [639, 469] on div "1 Selected 1 Result 1 Items per page 10 25 50 100" at bounding box center [510, 283] width 704 height 370
click at [176, 18] on icon at bounding box center [177, 17] width 16 height 16
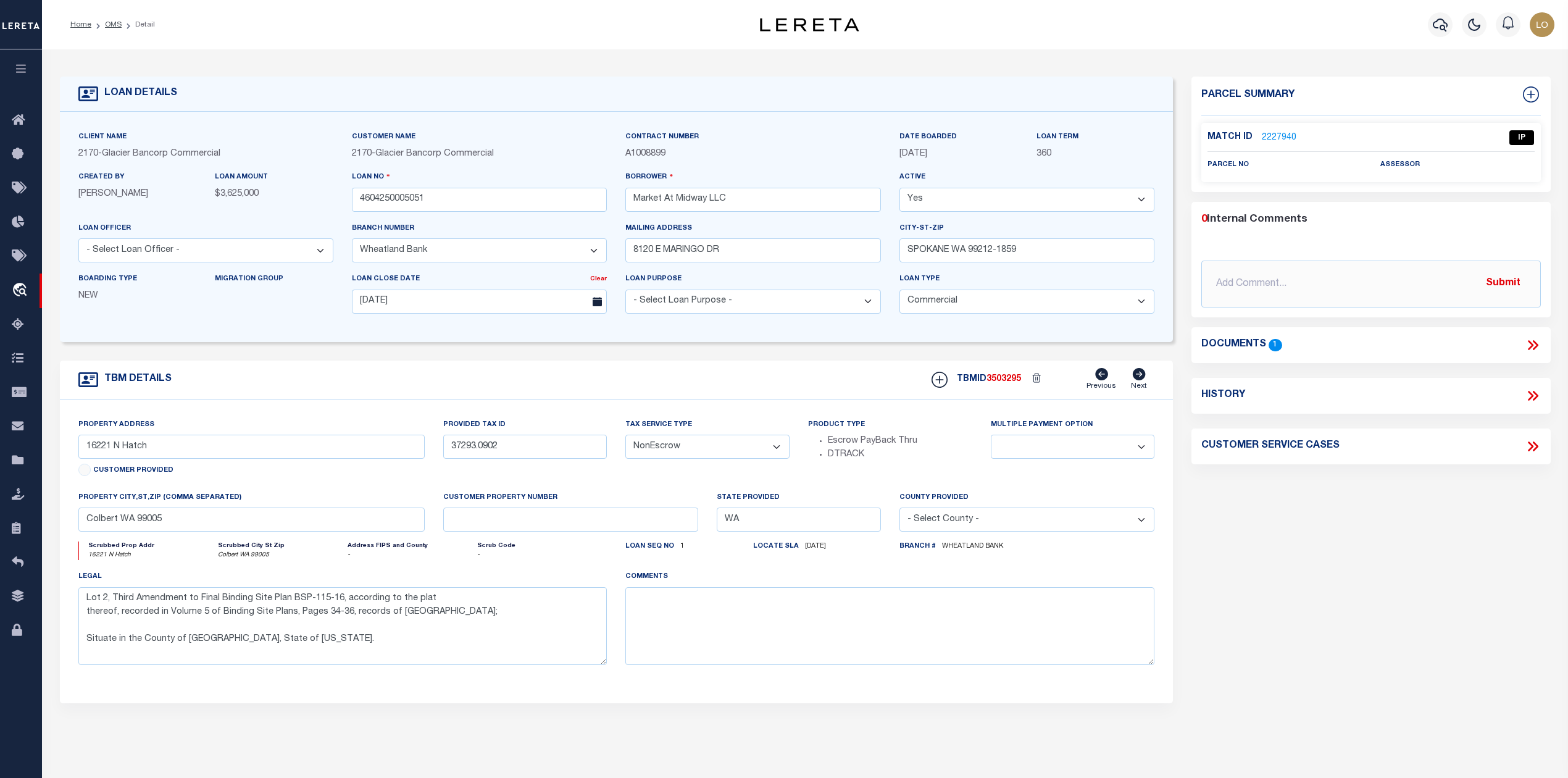
click at [1312, 536] on div "Parcel Summary Match ID 2227940 0" at bounding box center [1370, 414] width 377 height 675
click at [1265, 133] on link "2227940" at bounding box center [1279, 137] width 35 height 13
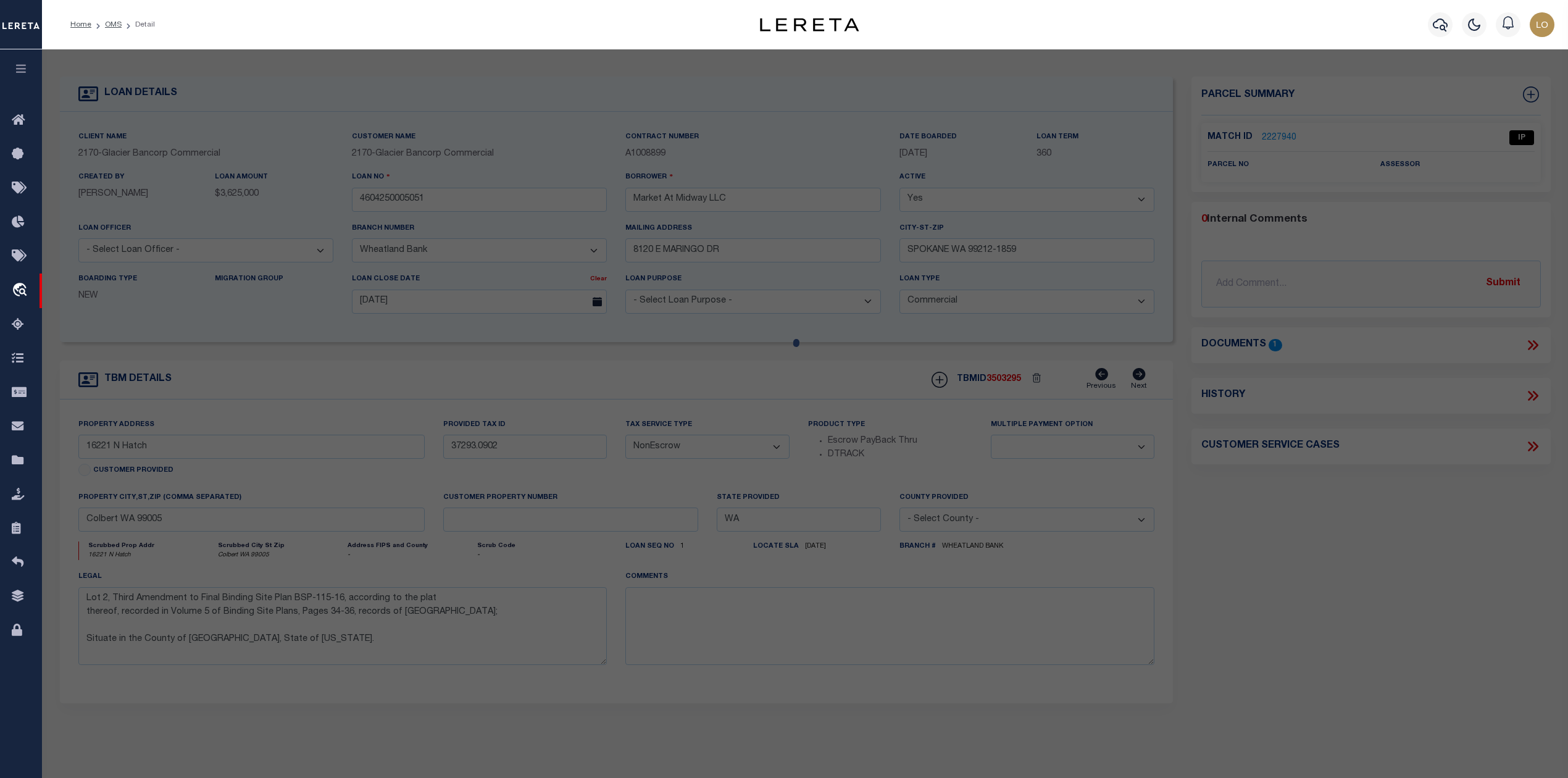
select select "AS"
checkbox input "false"
select select "IP"
checkbox input "false"
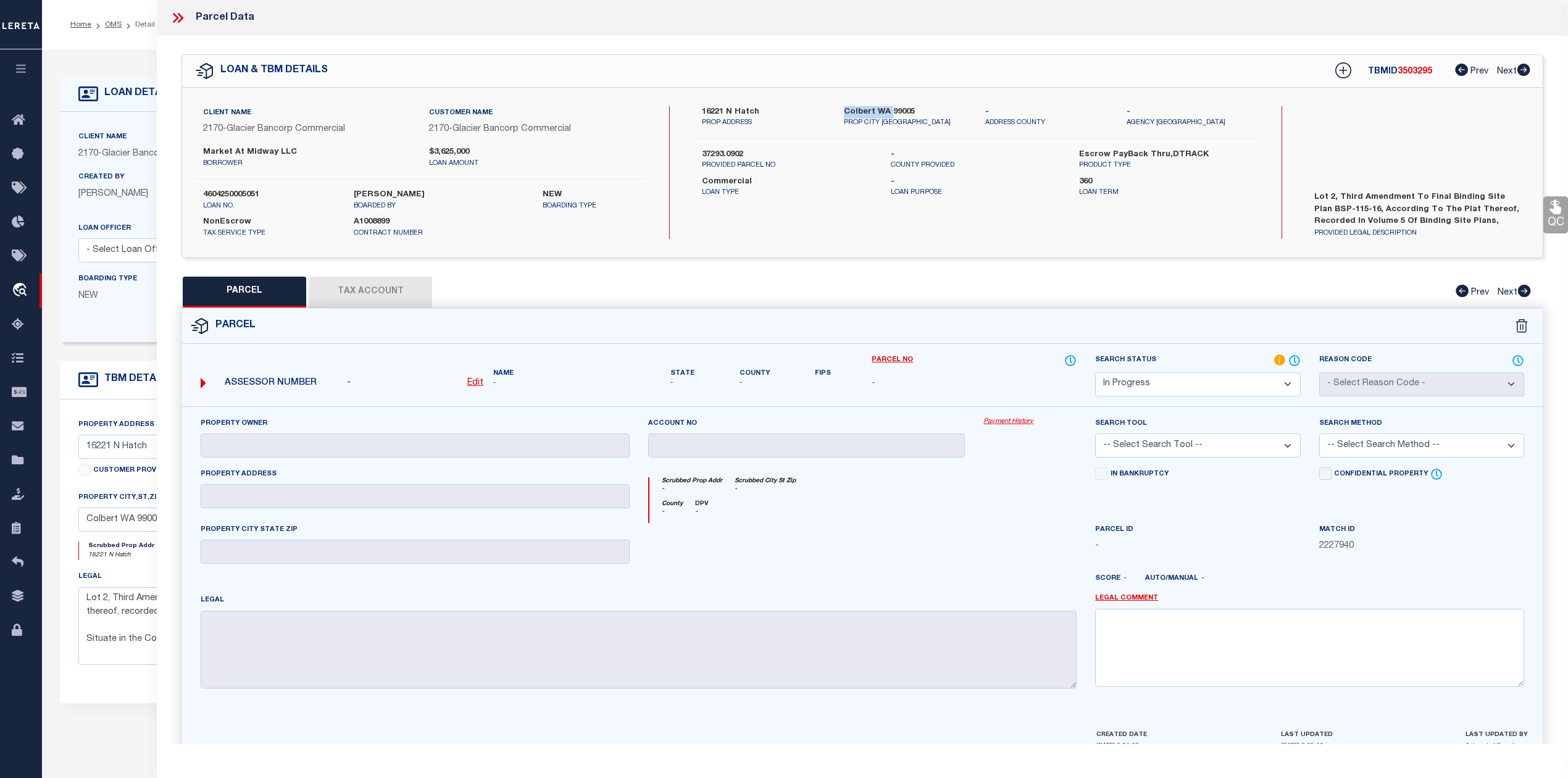
drag, startPoint x: 844, startPoint y: 107, endPoint x: 890, endPoint y: 111, distance: 46.2
click at [890, 111] on label "Colbert WA 99005" at bounding box center [905, 112] width 123 height 12
copy label "Colbert WA"
drag, startPoint x: 702, startPoint y: 109, endPoint x: 755, endPoint y: 109, distance: 53.0
click at [755, 109] on label "16221 N Hatch" at bounding box center [763, 112] width 123 height 12
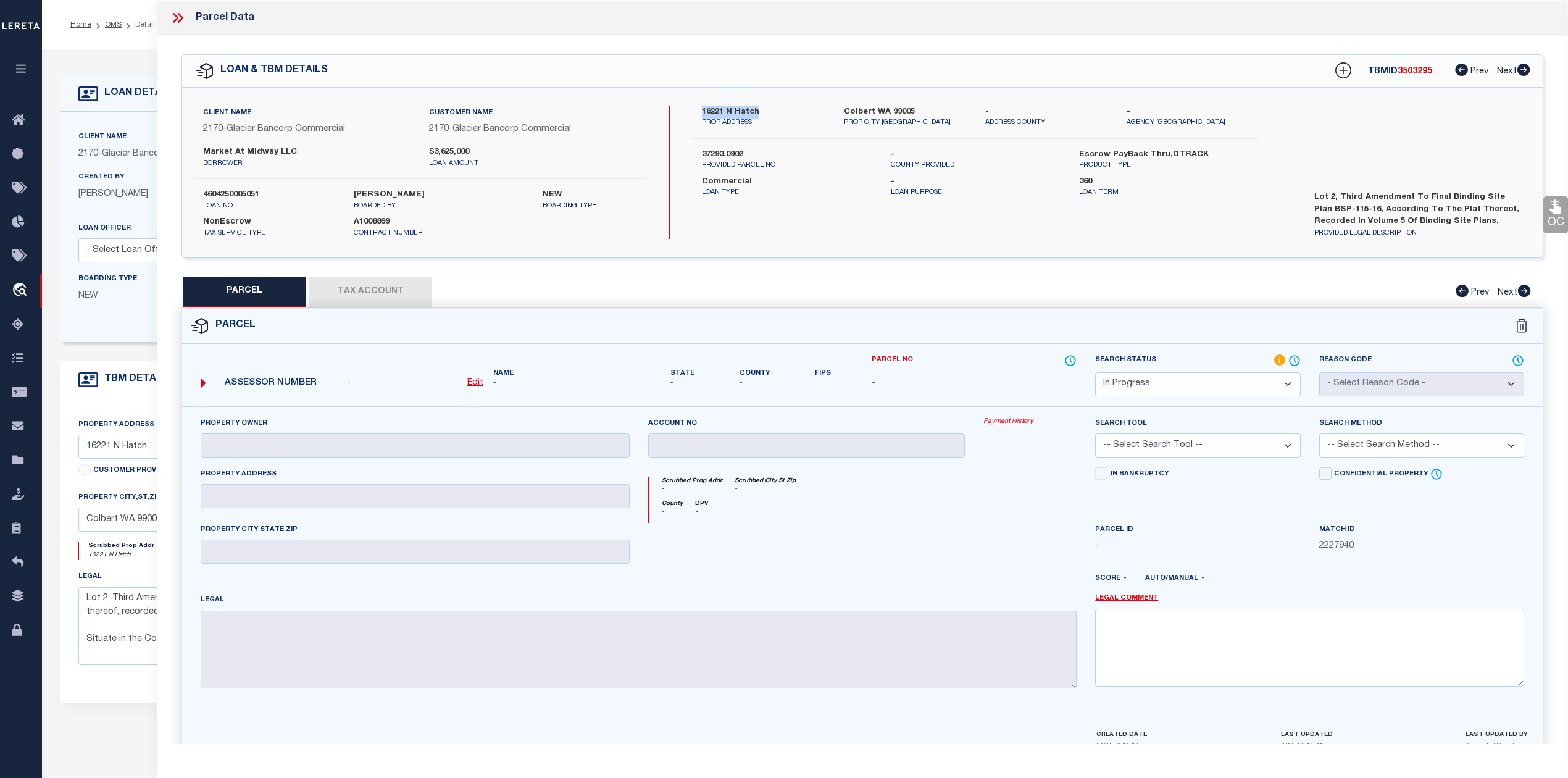
copy label "16221 N Hatch"
click at [871, 531] on div at bounding box center [806, 547] width 335 height 51
click at [472, 385] on u "Edit" at bounding box center [475, 382] width 16 height 8
select select "IP"
type textarea "-"
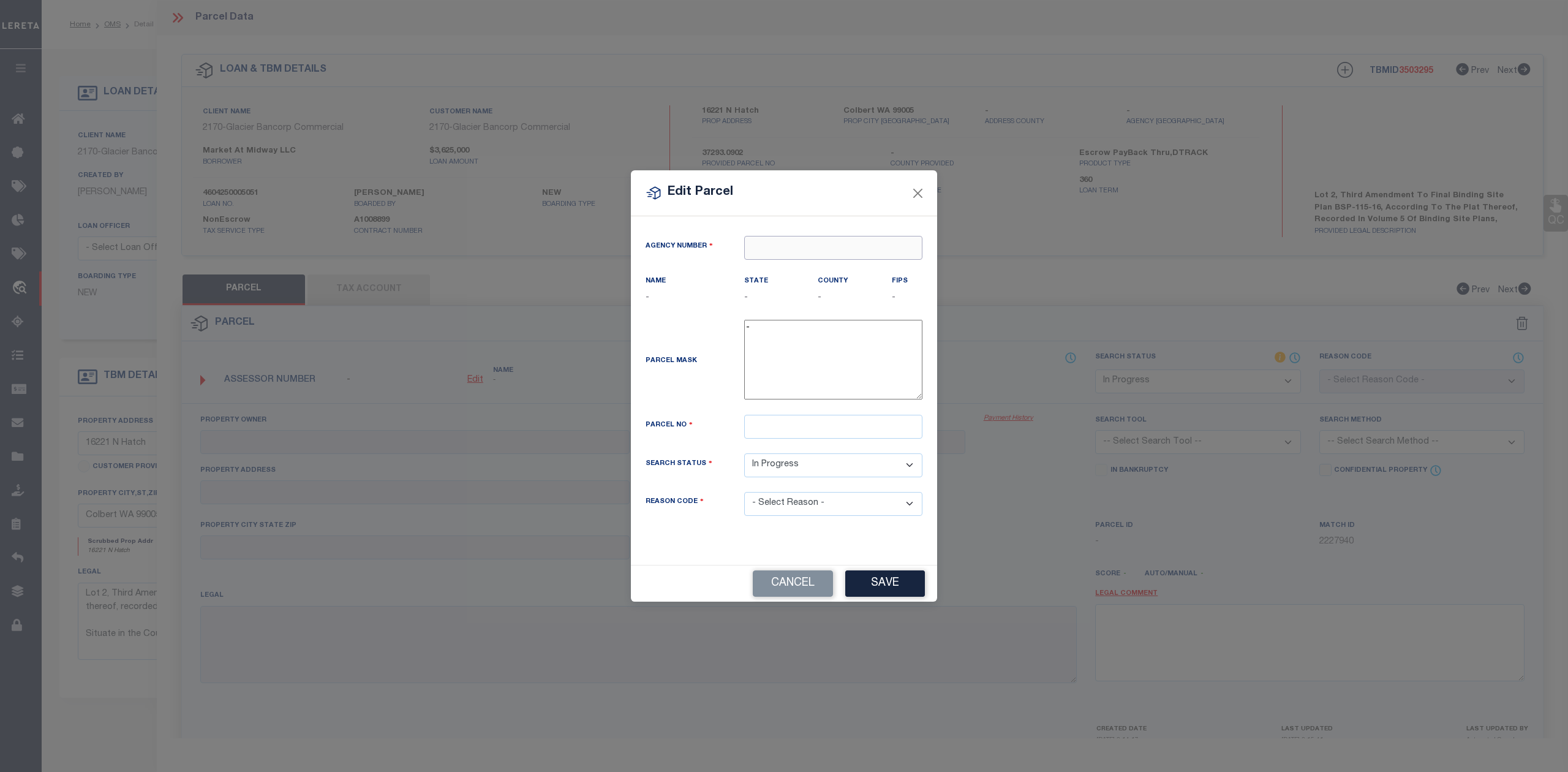
click at [783, 248] on input "text" at bounding box center [833, 248] width 178 height 24
click at [762, 254] on input "text" at bounding box center [833, 248] width 178 height 24
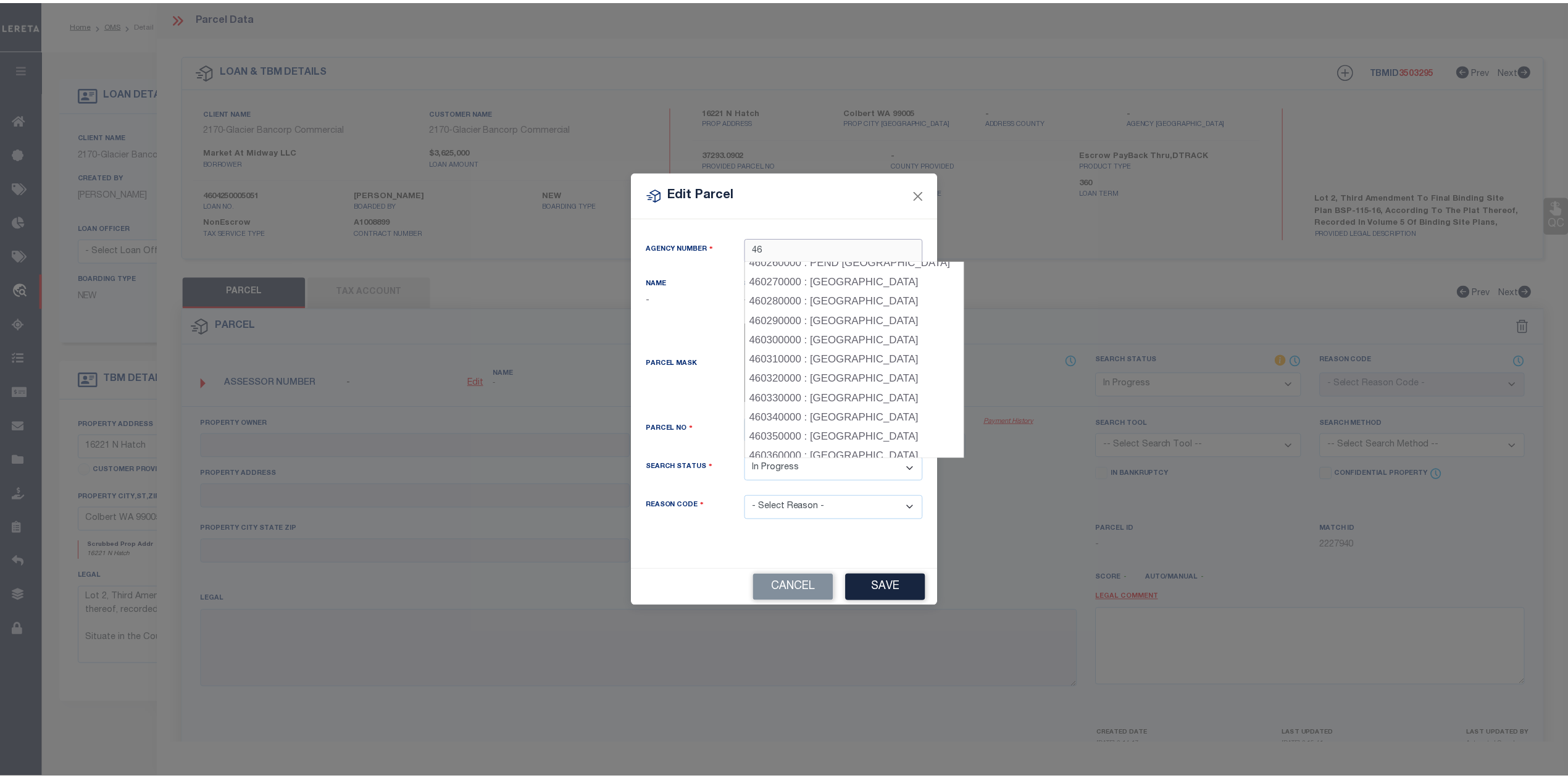
scroll to position [562, 0]
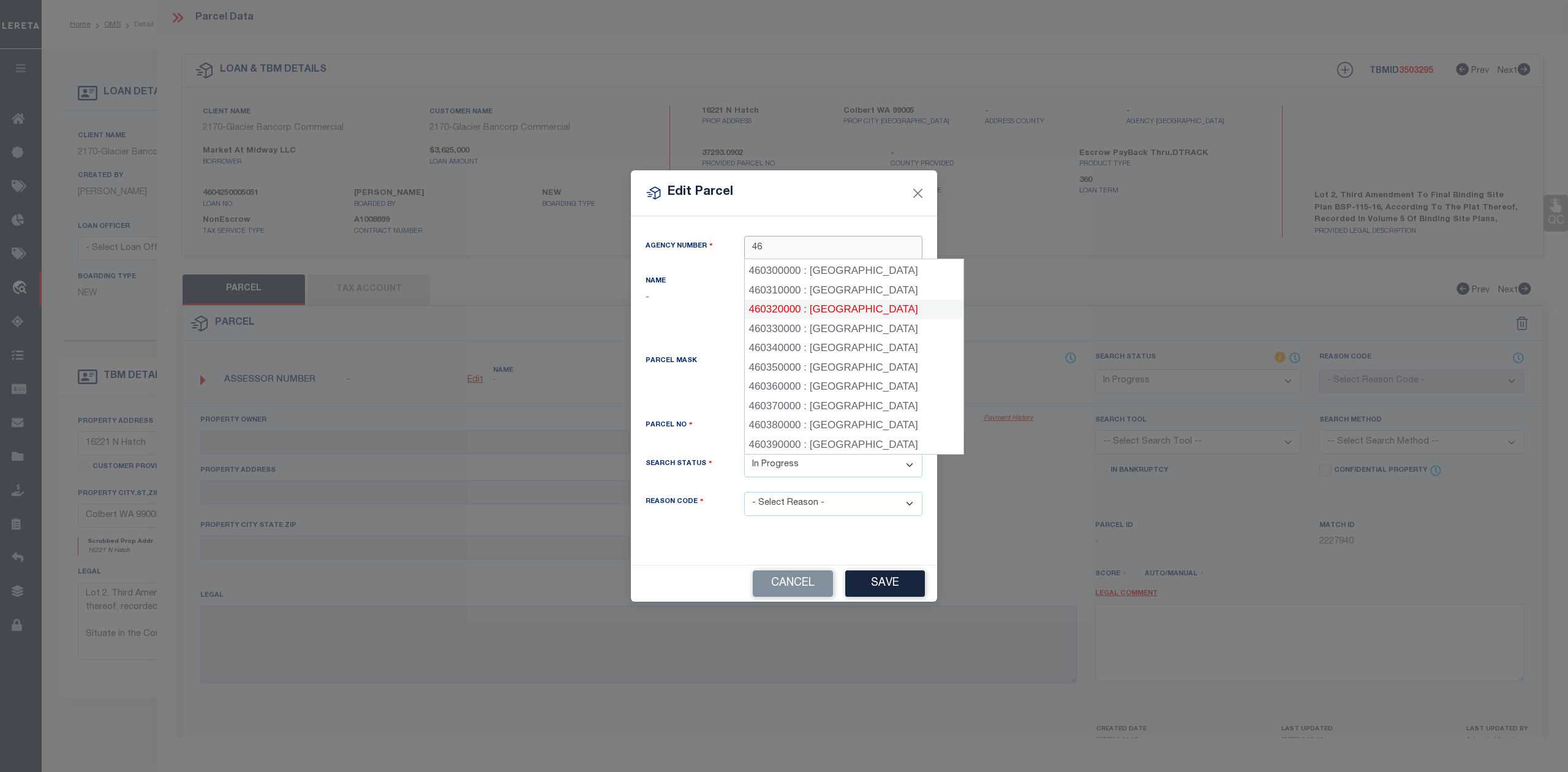
click at [815, 313] on div "460320000 : SPOKANE COUNTY" at bounding box center [854, 309] width 218 height 19
type input "460320000"
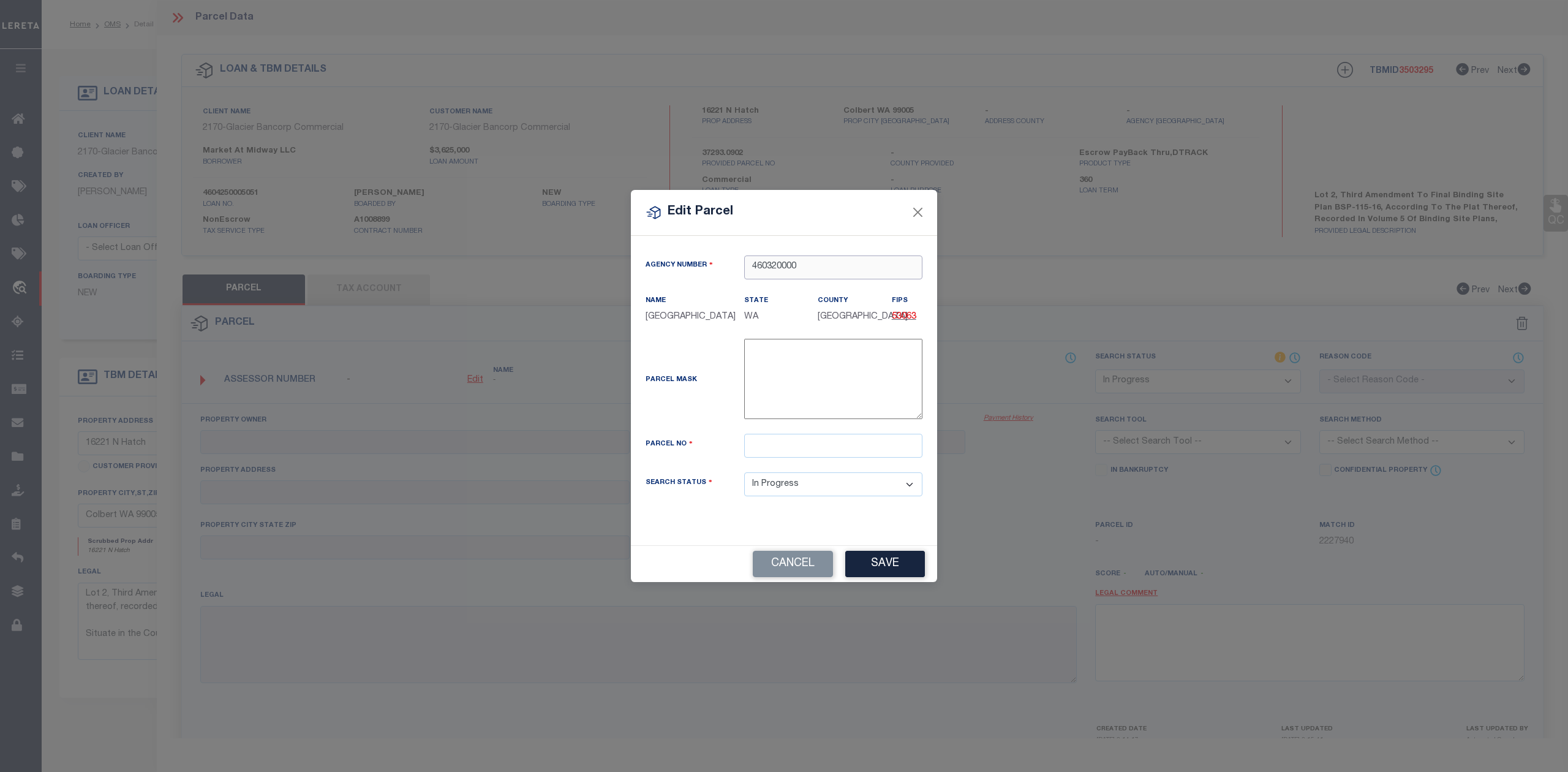
type input "460320000"
click at [814, 453] on input "text" at bounding box center [833, 446] width 178 height 24
paste input "37293.0902"
type input "37293.0902"
click at [698, 420] on div "Parcel Mask -" at bounding box center [784, 382] width 295 height 85
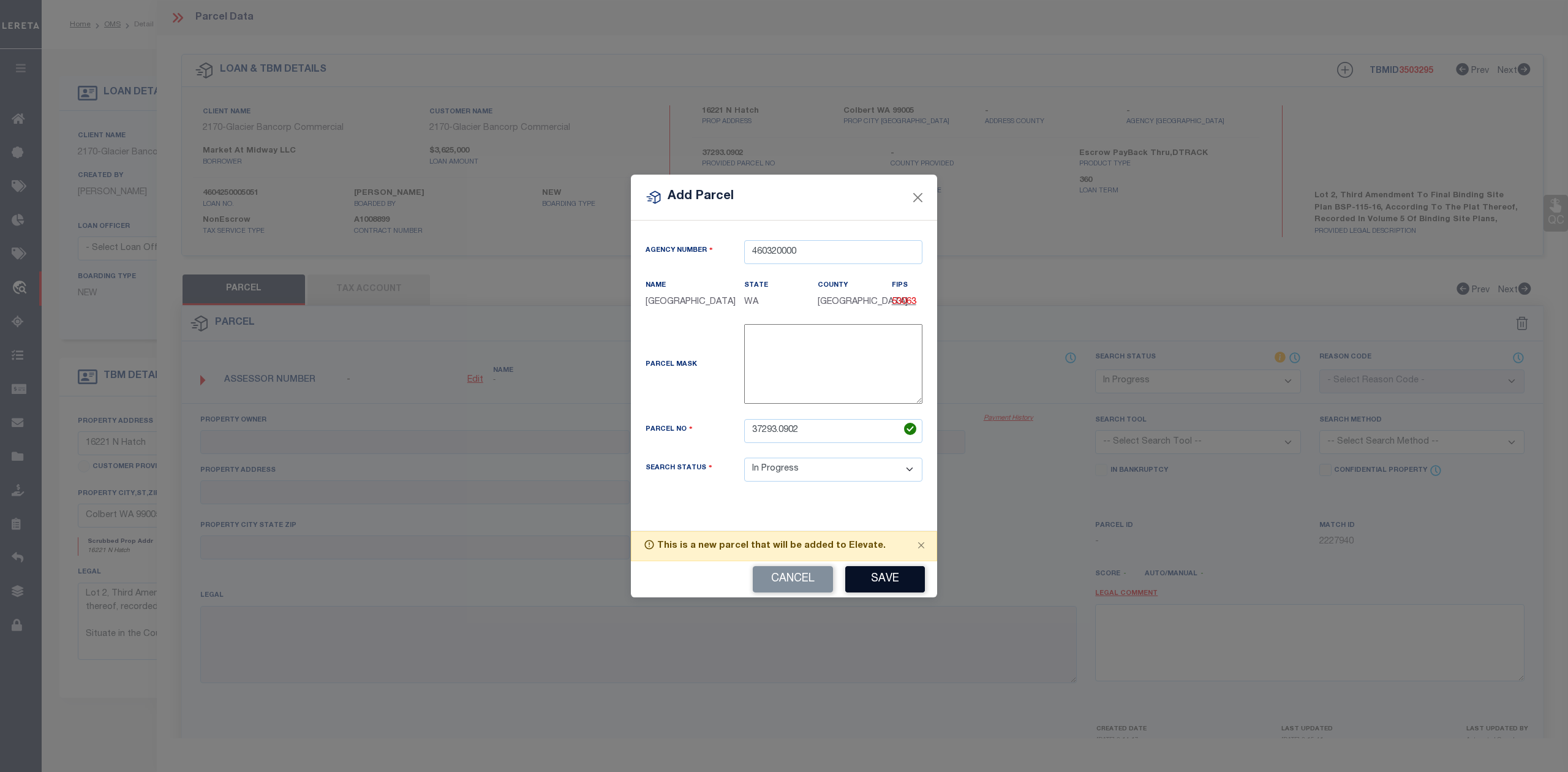
click at [863, 586] on button "Save" at bounding box center [885, 579] width 79 height 26
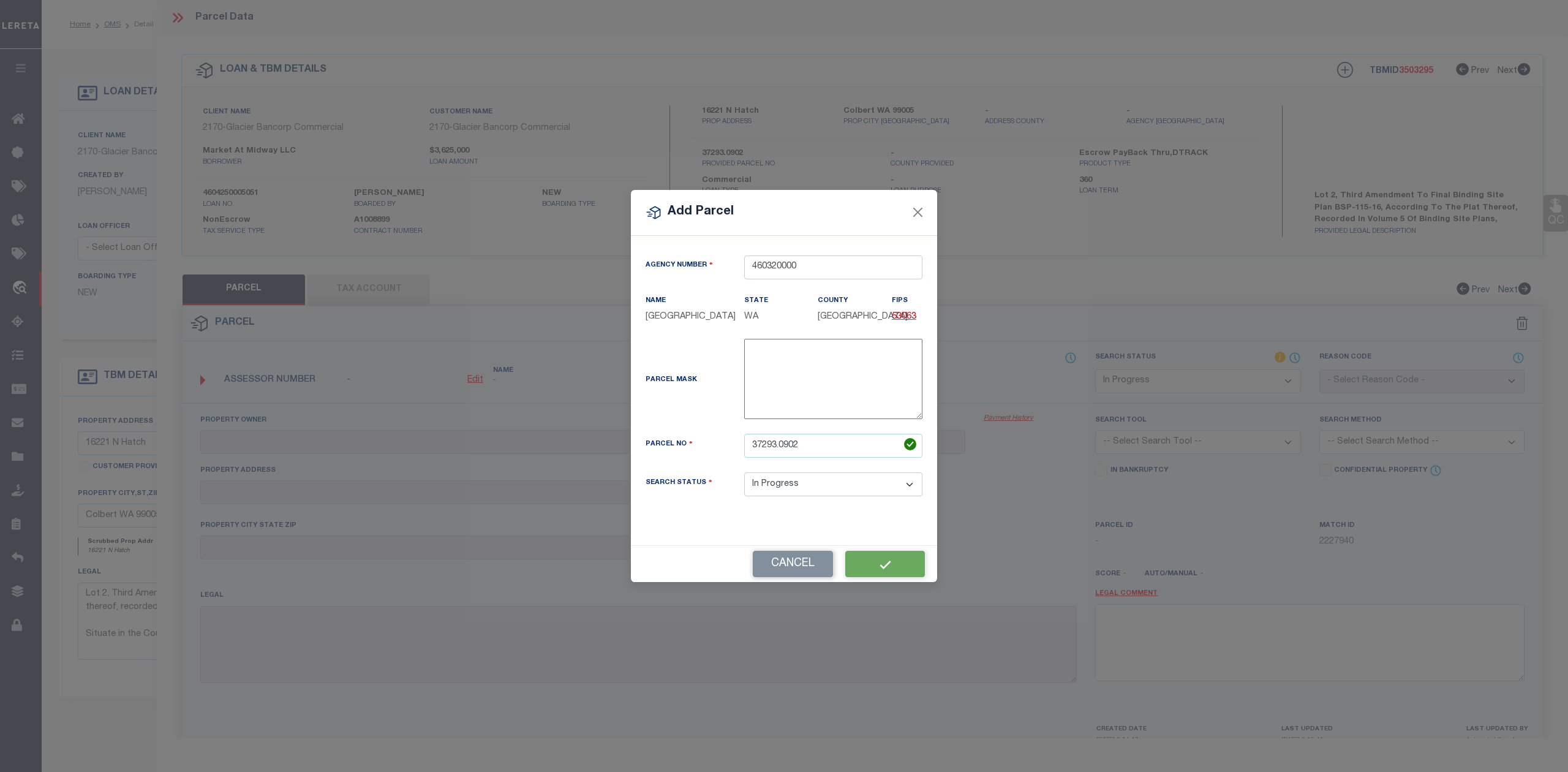
select select "IP"
checkbox input "false"
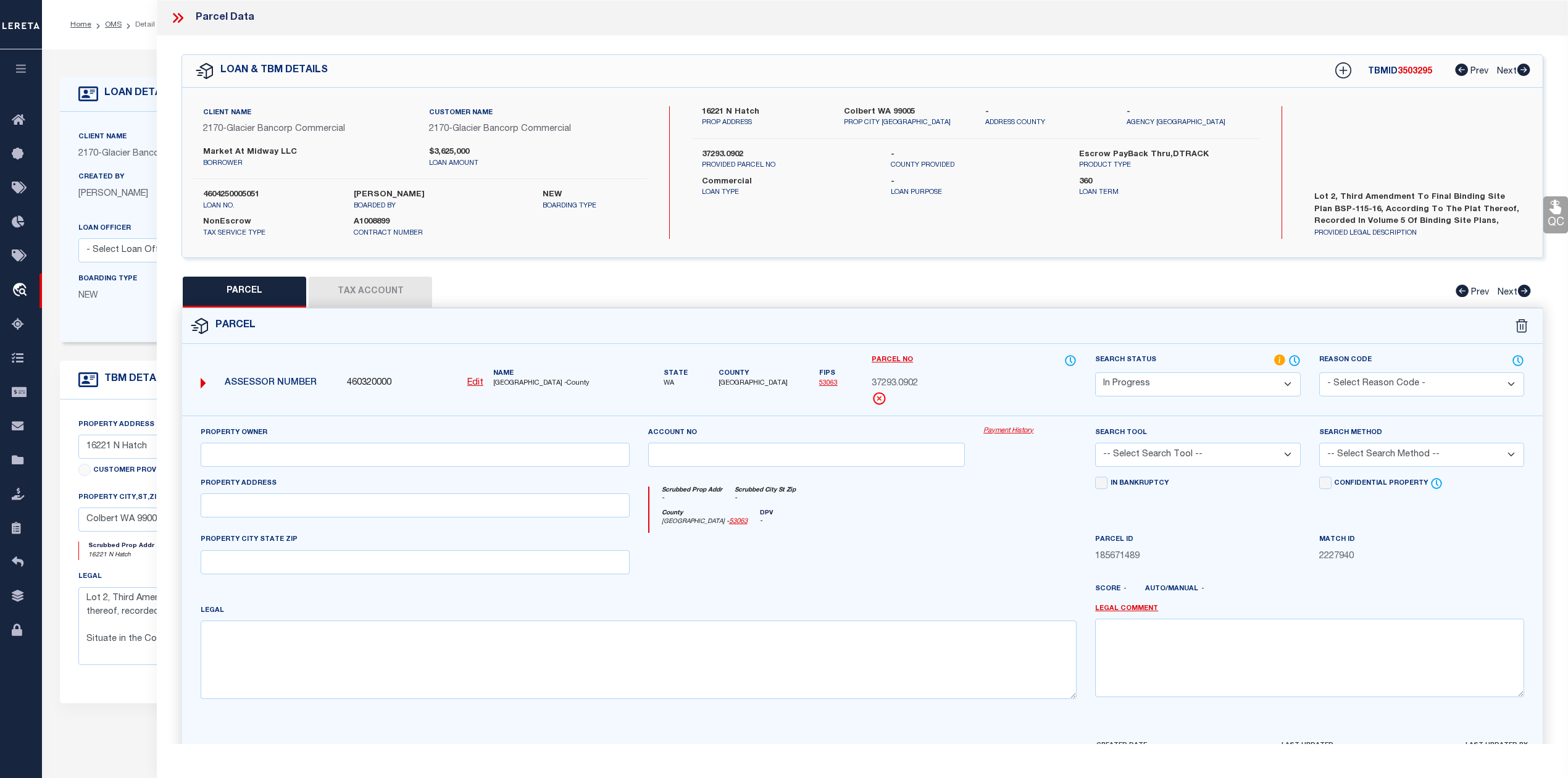
click at [897, 531] on div "County Spokane - 53063 DPV -" at bounding box center [862, 521] width 427 height 24
click at [890, 529] on div "County Spokane - 53063 DPV -" at bounding box center [862, 521] width 427 height 24
click at [526, 453] on input "text" at bounding box center [415, 455] width 429 height 24
paste input "MARKET AT MIDWAY, LLC"
type input "MARKET AT MIDWAY, LLC"
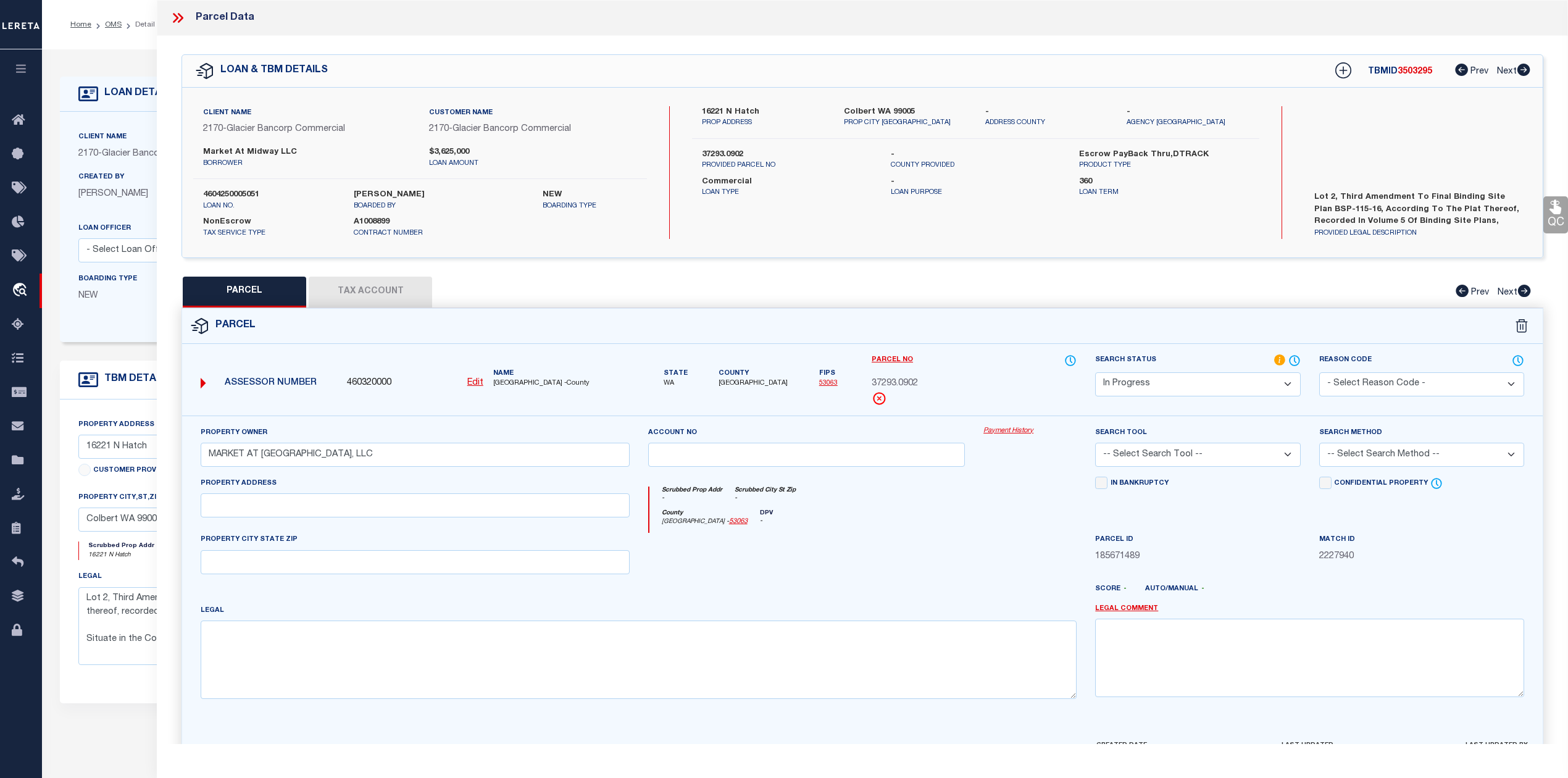
click at [869, 522] on div "County Spokane - 53063 DPV -" at bounding box center [862, 521] width 427 height 24
click at [462, 502] on input "text" at bounding box center [415, 505] width 429 height 24
paste input "16221 N HATCH RD"
type input "16221 N HATCH RD"
click at [809, 537] on div at bounding box center [806, 558] width 335 height 51
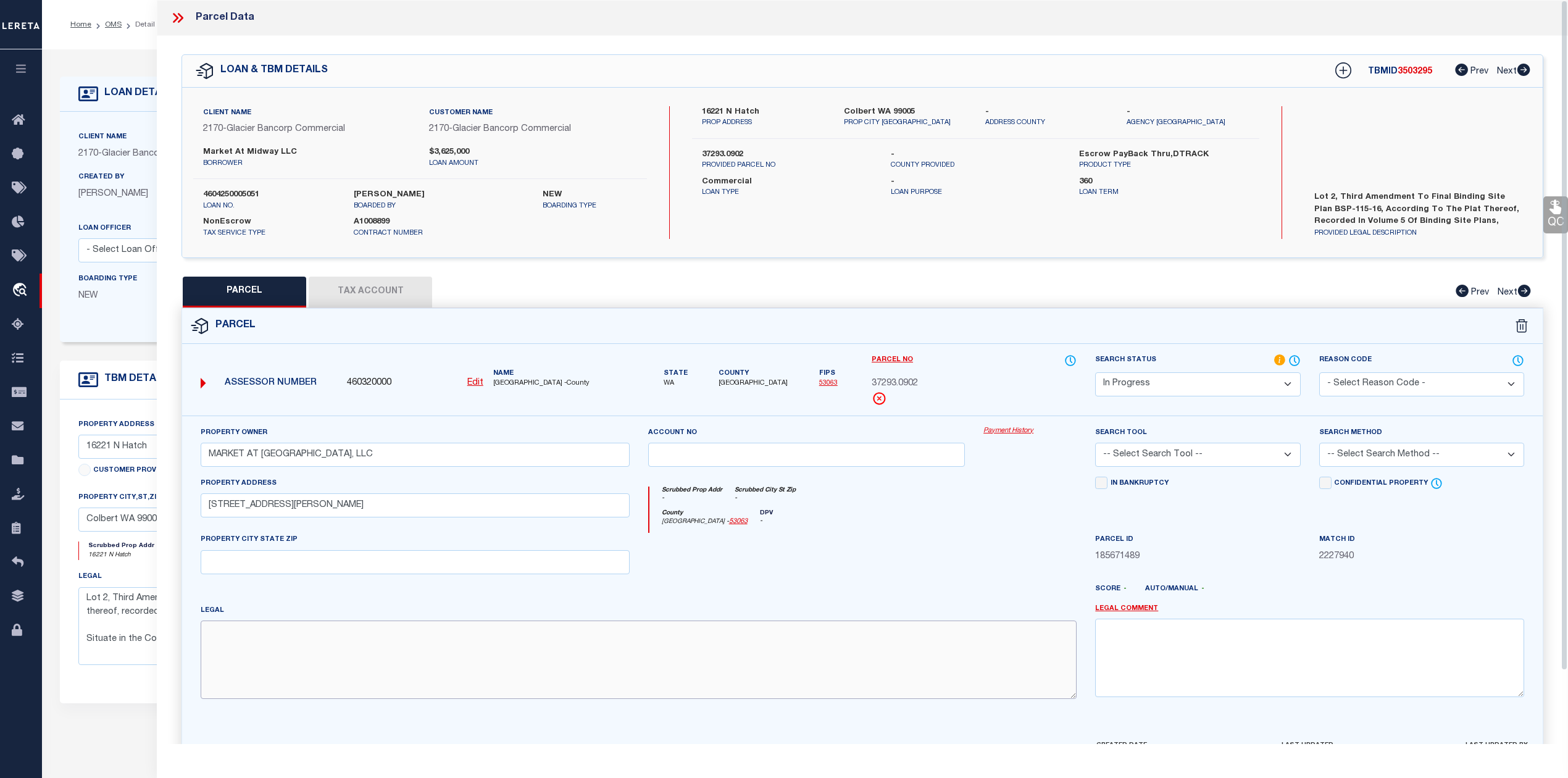
click at [618, 663] on textarea at bounding box center [639, 659] width 876 height 78
paste textarea "29-27-43 SW: THIRD AMENDMENT TO FINAL BINDING SITE PLAN BSP-115-16 (AFN 7360184…"
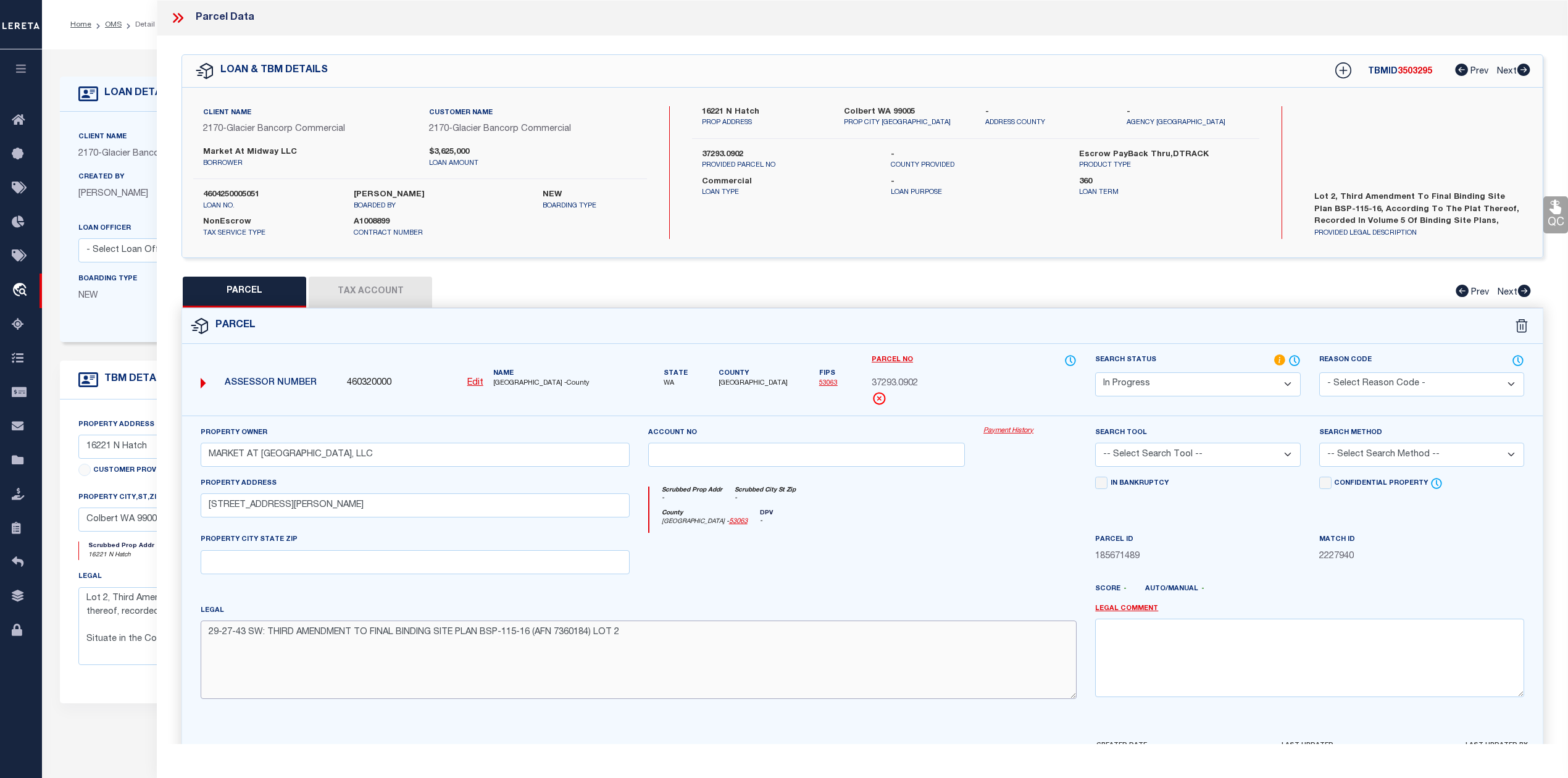
type textarea "29-27-43 SW: THIRD AMENDMENT TO FINAL BINDING SITE PLAN BSP-115-16 (AFN 7360184…"
click at [862, 556] on div at bounding box center [806, 558] width 335 height 51
click at [1135, 455] on select "-- Select Search Tool -- 3rd Party Website Agency File Agency Website ATLS CNV-…" at bounding box center [1197, 455] width 205 height 24
select select "AGW"
click at [1095, 444] on select "-- Select Search Tool -- 3rd Party Website Agency File Agency Website ATLS CNV-…" at bounding box center [1197, 455] width 205 height 24
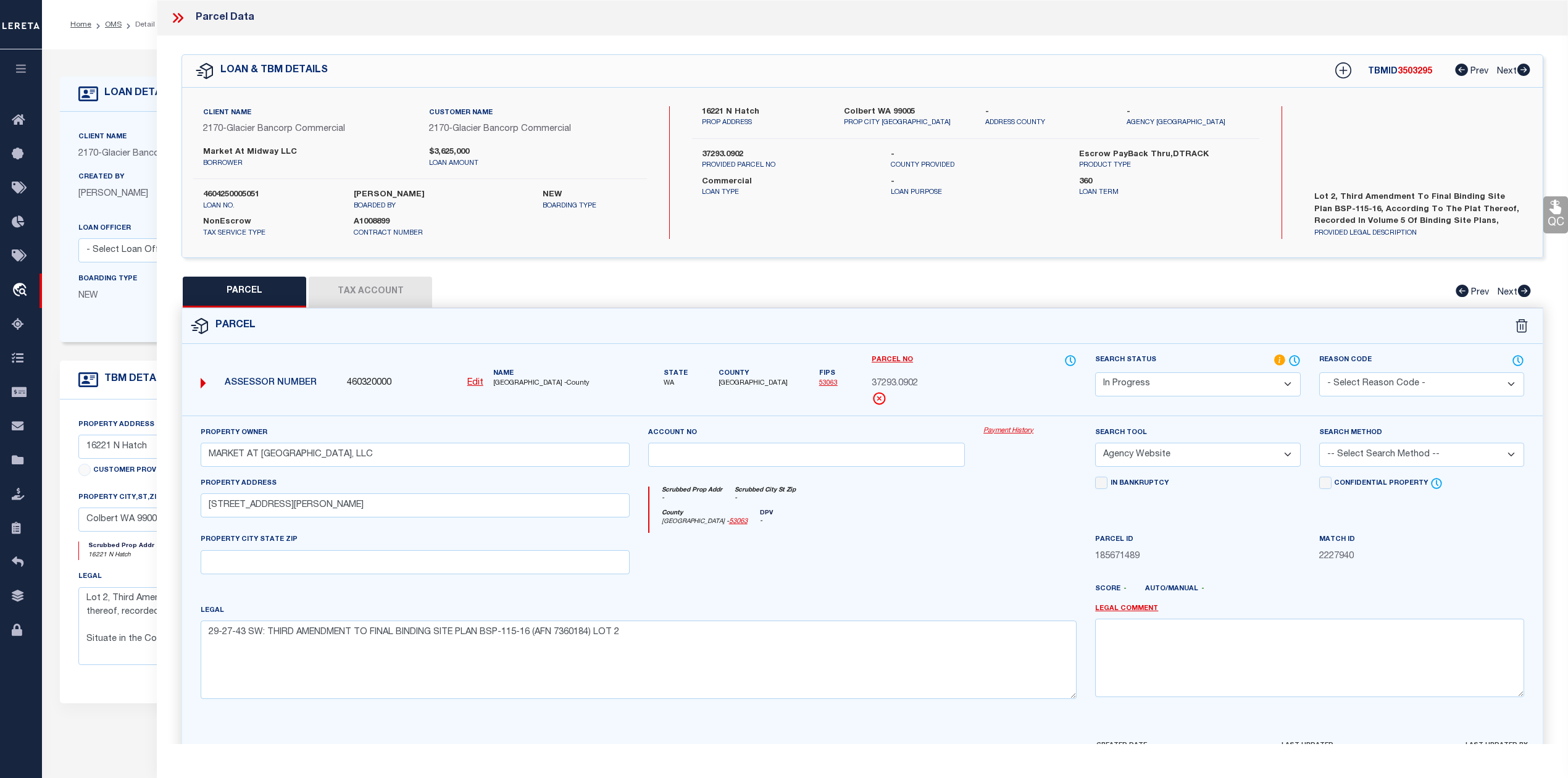
drag, startPoint x: 993, startPoint y: 542, endPoint x: 1117, endPoint y: 519, distance: 126.1
click at [998, 542] on div at bounding box center [1030, 558] width 112 height 51
click at [1346, 455] on select "-- Select Search Method -- Property Address Legal Liability Info Provided" at bounding box center [1422, 455] width 205 height 24
select select "LEG"
click at [1319, 444] on select "-- Select Search Method -- Property Address Legal Liability Info Provided" at bounding box center [1422, 455] width 205 height 24
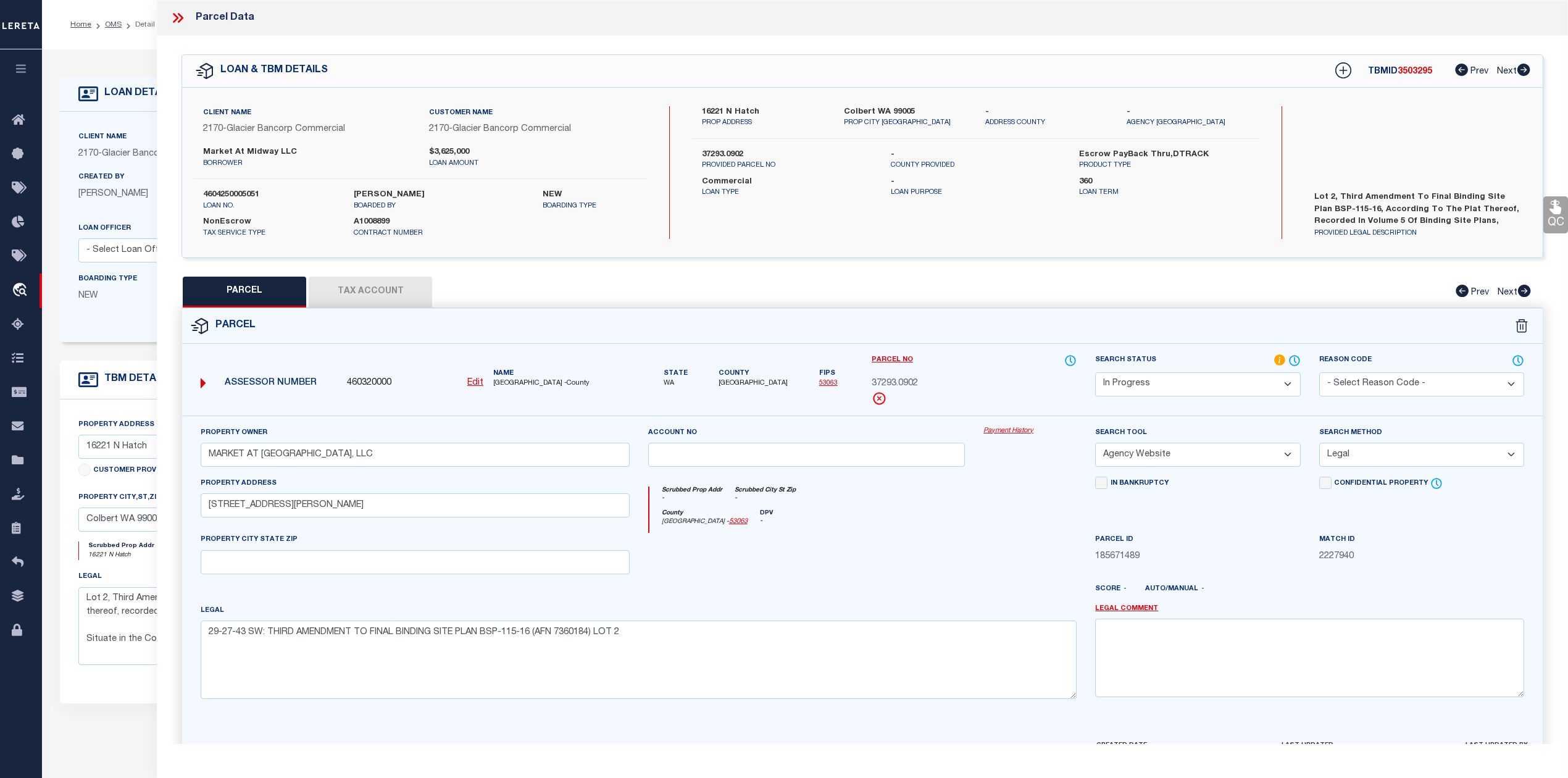
click at [1185, 547] on div "Parcel ID 185671489" at bounding box center [1197, 548] width 205 height 30
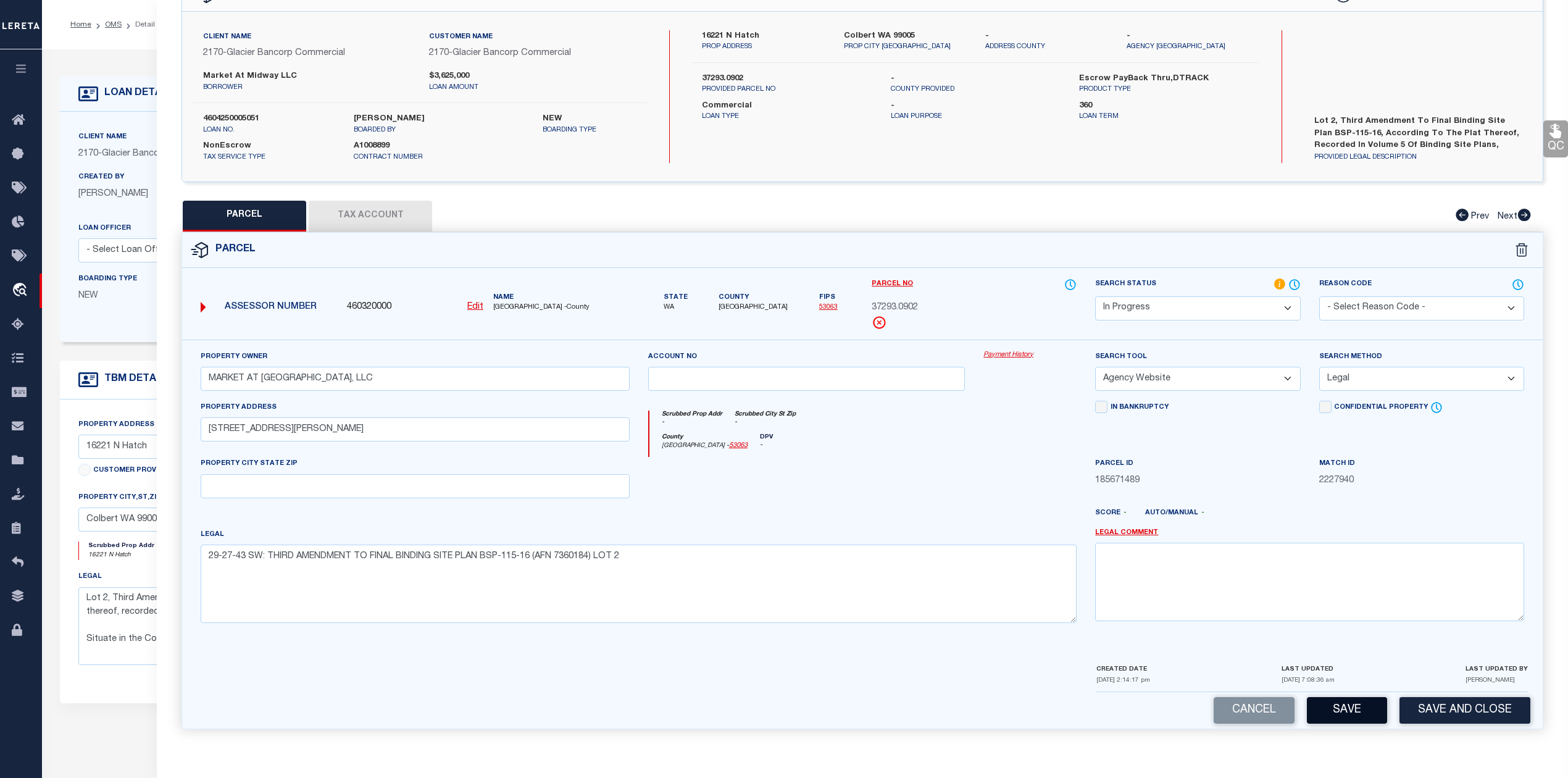
click at [1321, 703] on button "Save" at bounding box center [1346, 709] width 80 height 26
click at [874, 540] on div "Legal 29-27-43 SW: THIRD AMENDMENT TO FINAL BINDING SITE PLAN BSP-115-16 (AFN 7…" at bounding box center [639, 575] width 876 height 95
select select "AS"
select select
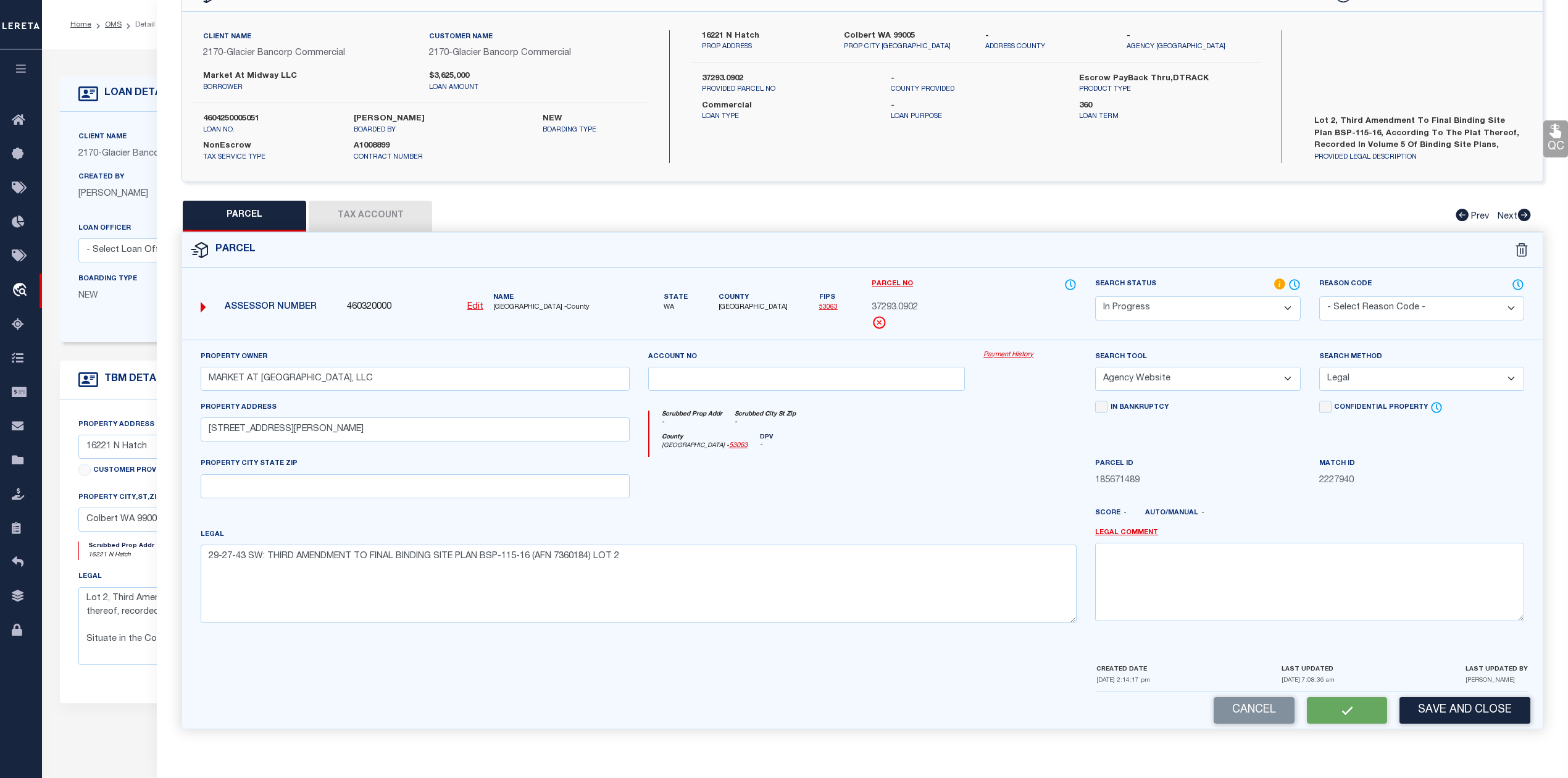
checkbox input "false"
select select "IP"
type input "MARKET AT MIDWAY, LLC"
select select "AGW"
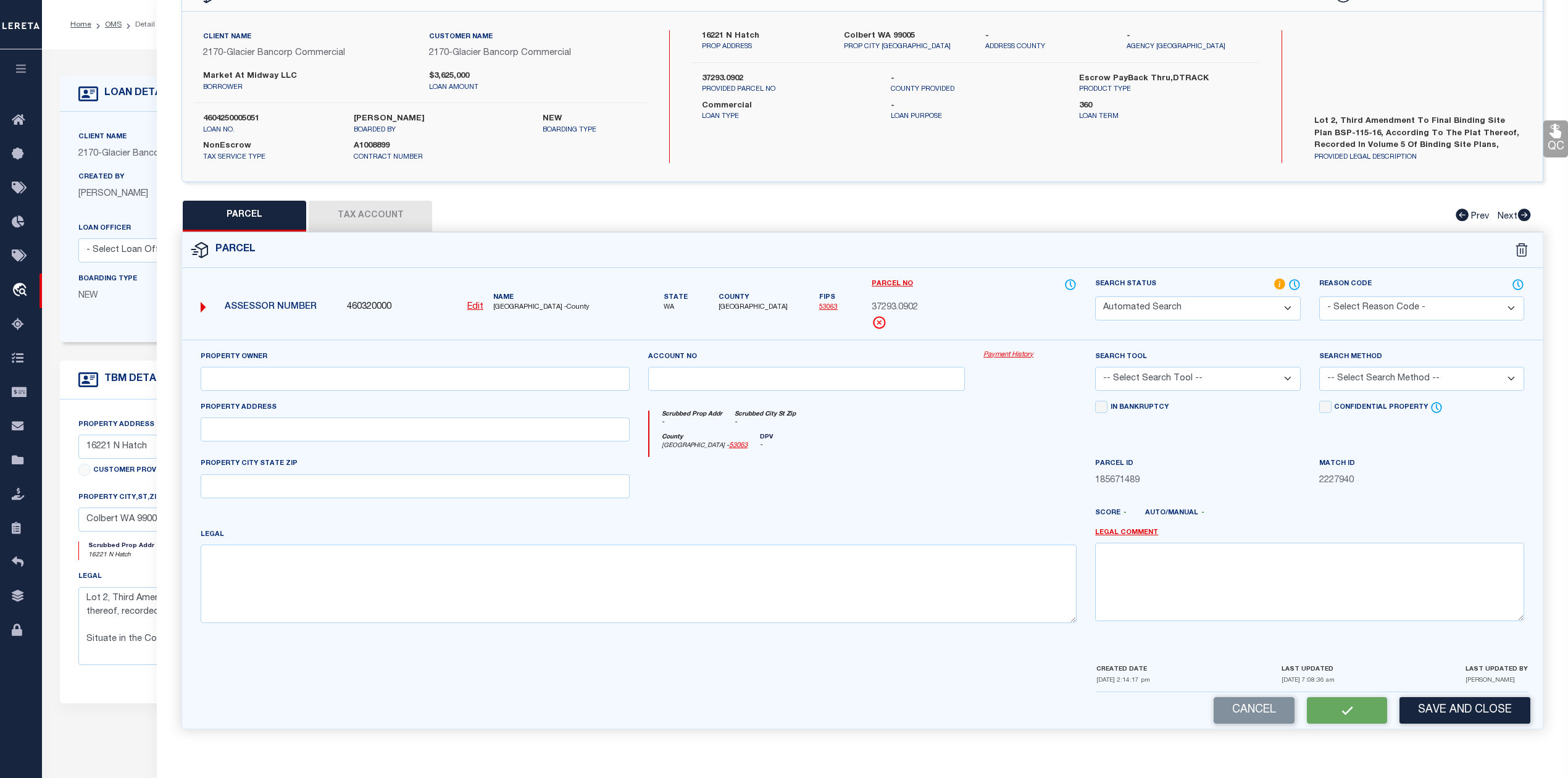
select select "LEG"
type input "16221 N HATCH RD"
type textarea "29-27-43 SW: THIRD AMENDMENT TO FINAL BINDING SITE PLAN BSP-115-16 (AFN 7360184…"
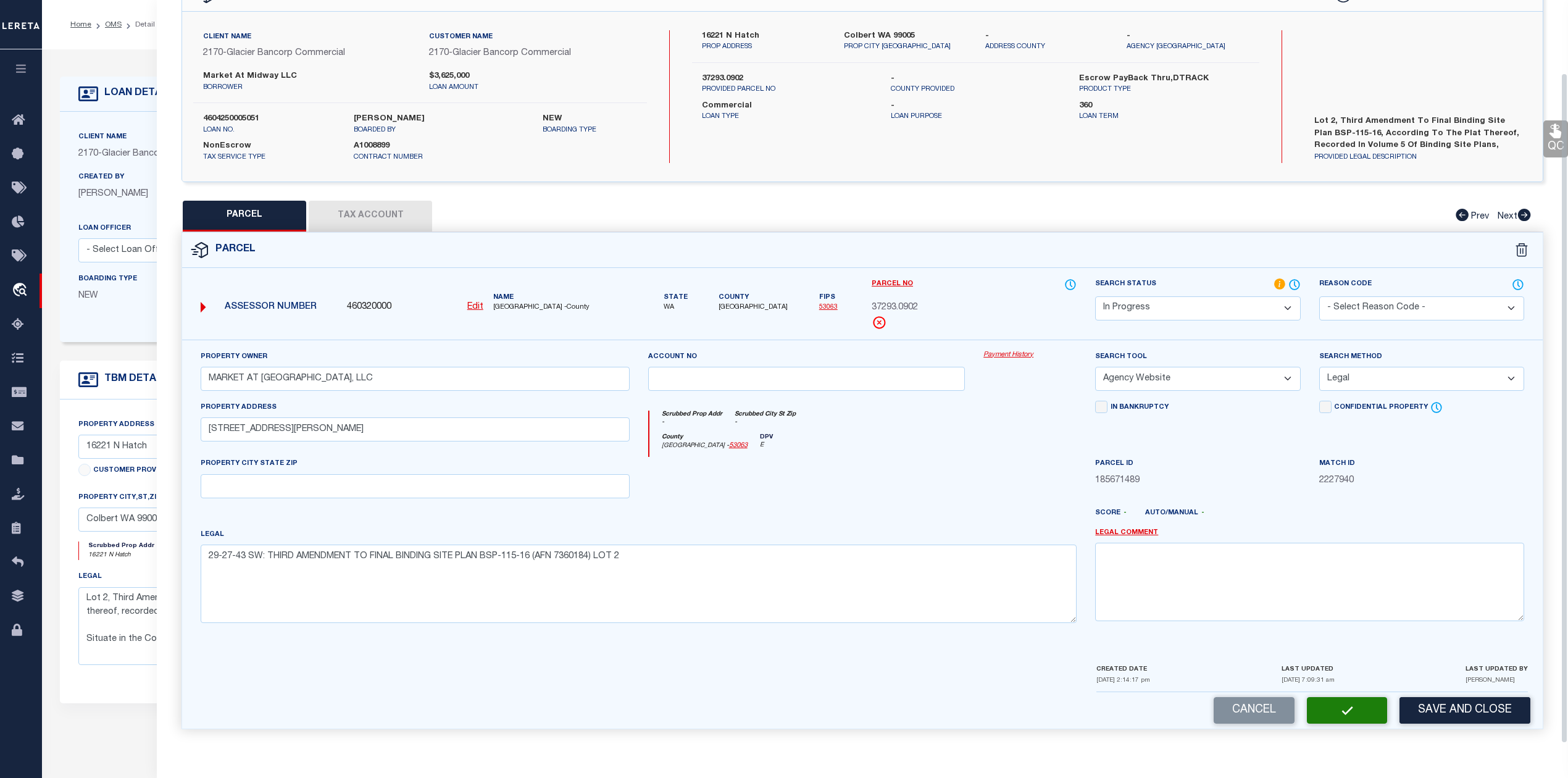
click at [394, 213] on button "Tax Account" at bounding box center [370, 216] width 124 height 31
select select "100"
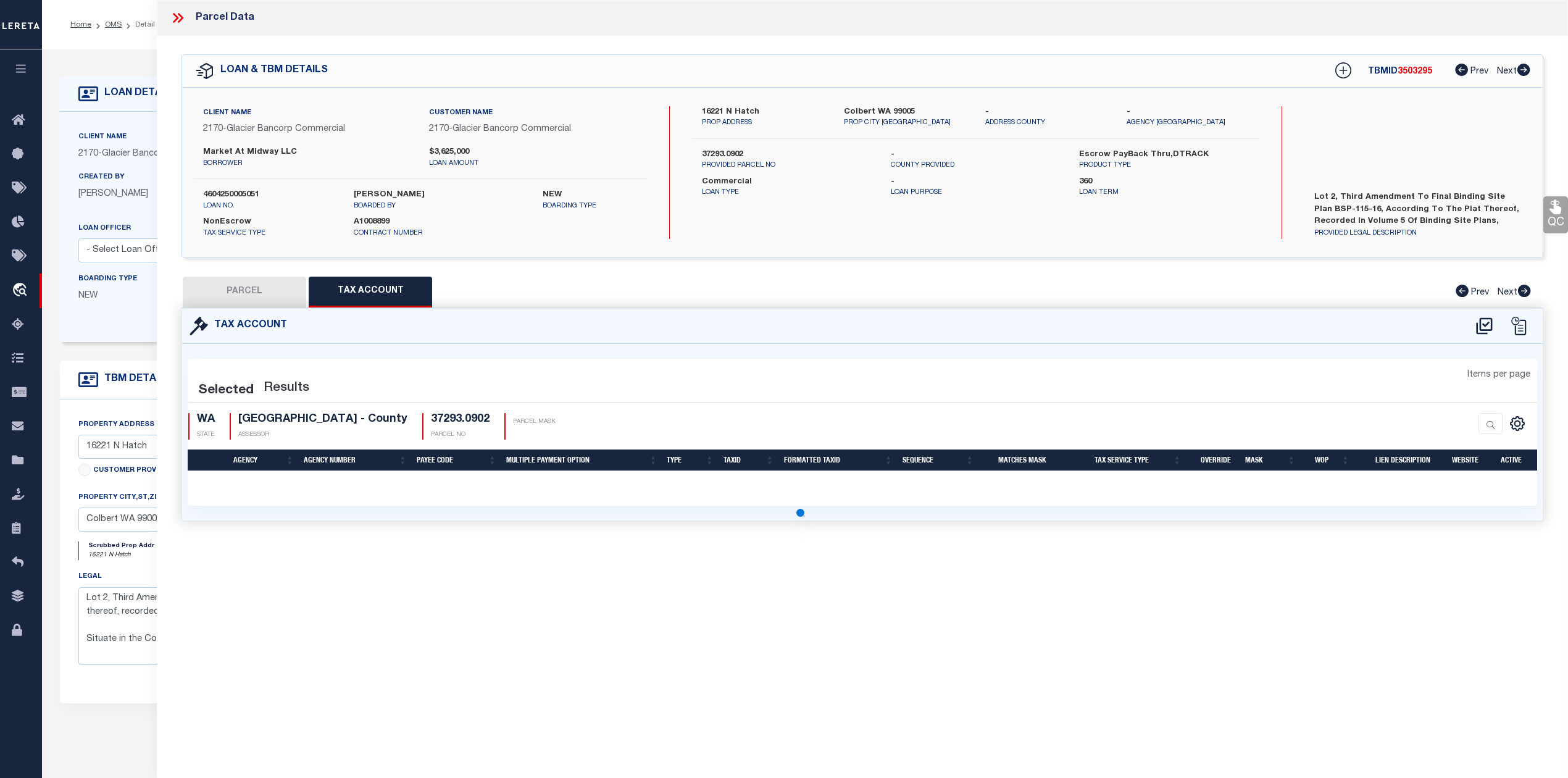
scroll to position [0, 0]
select select "100"
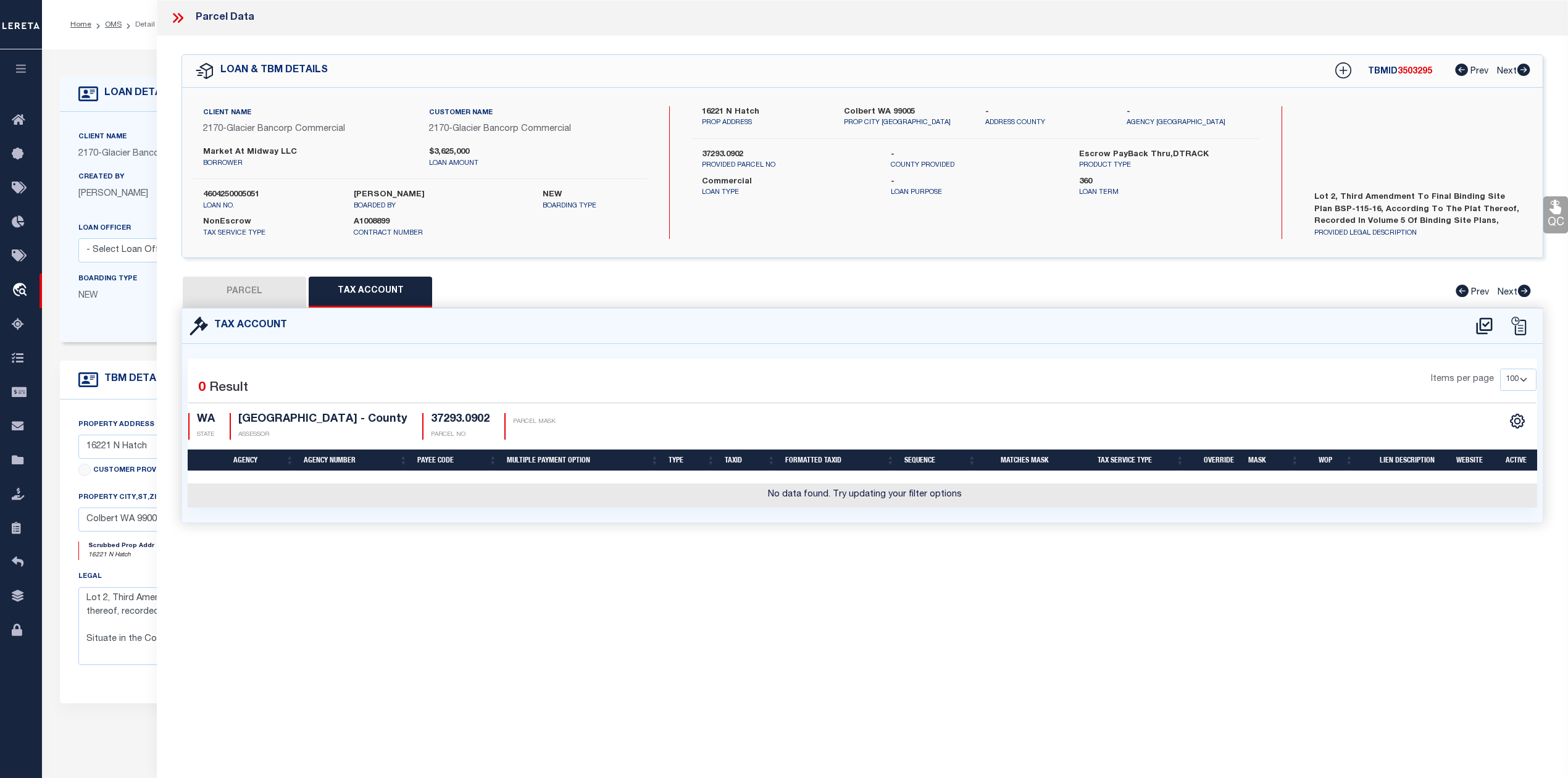
click at [978, 577] on div "Parcel Data QC QC QC - Select Status - Ready to QC" at bounding box center [862, 372] width 1411 height 744
click at [1480, 326] on icon at bounding box center [1484, 326] width 16 height 17
select select "100"
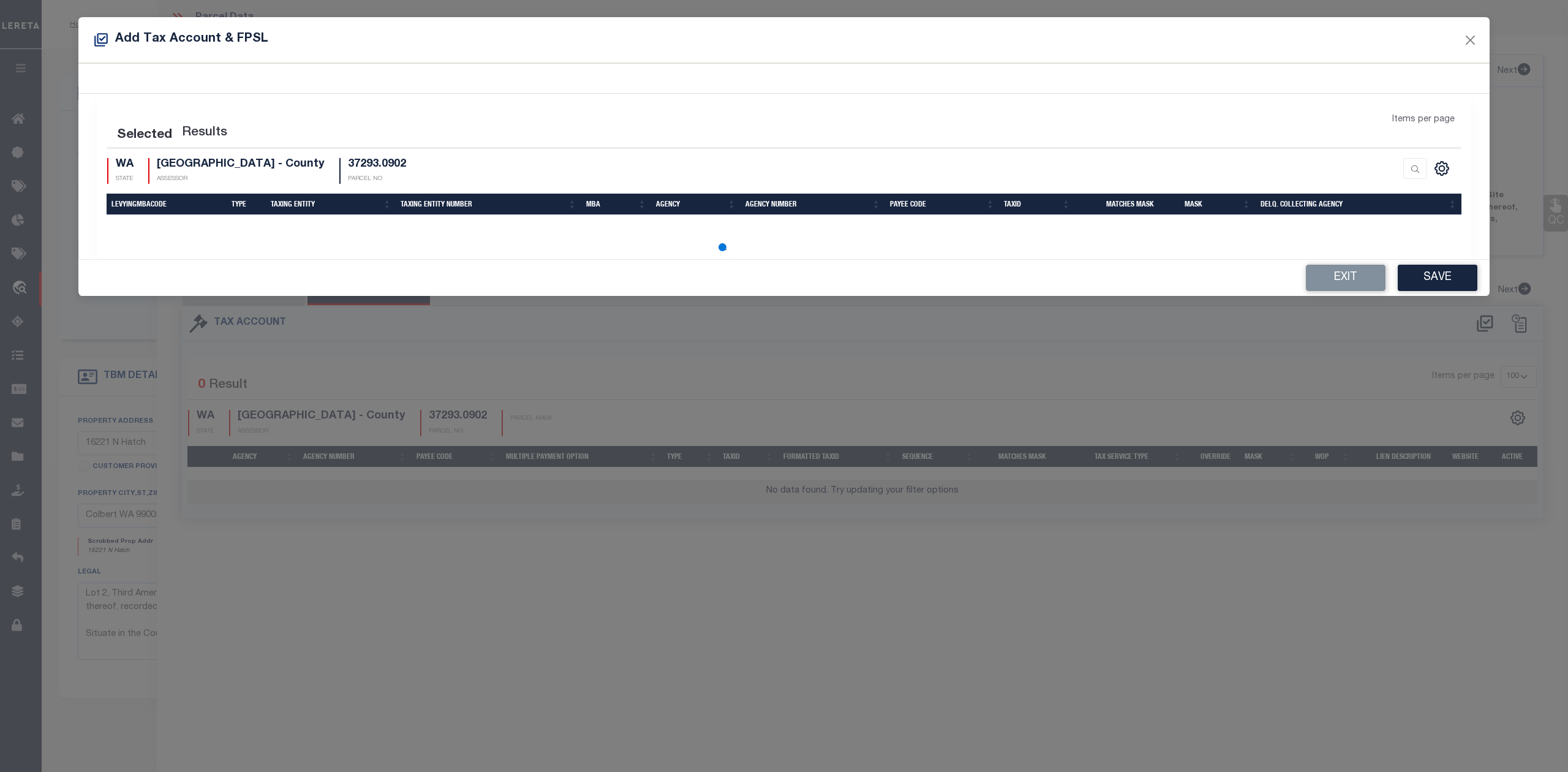
select select "100"
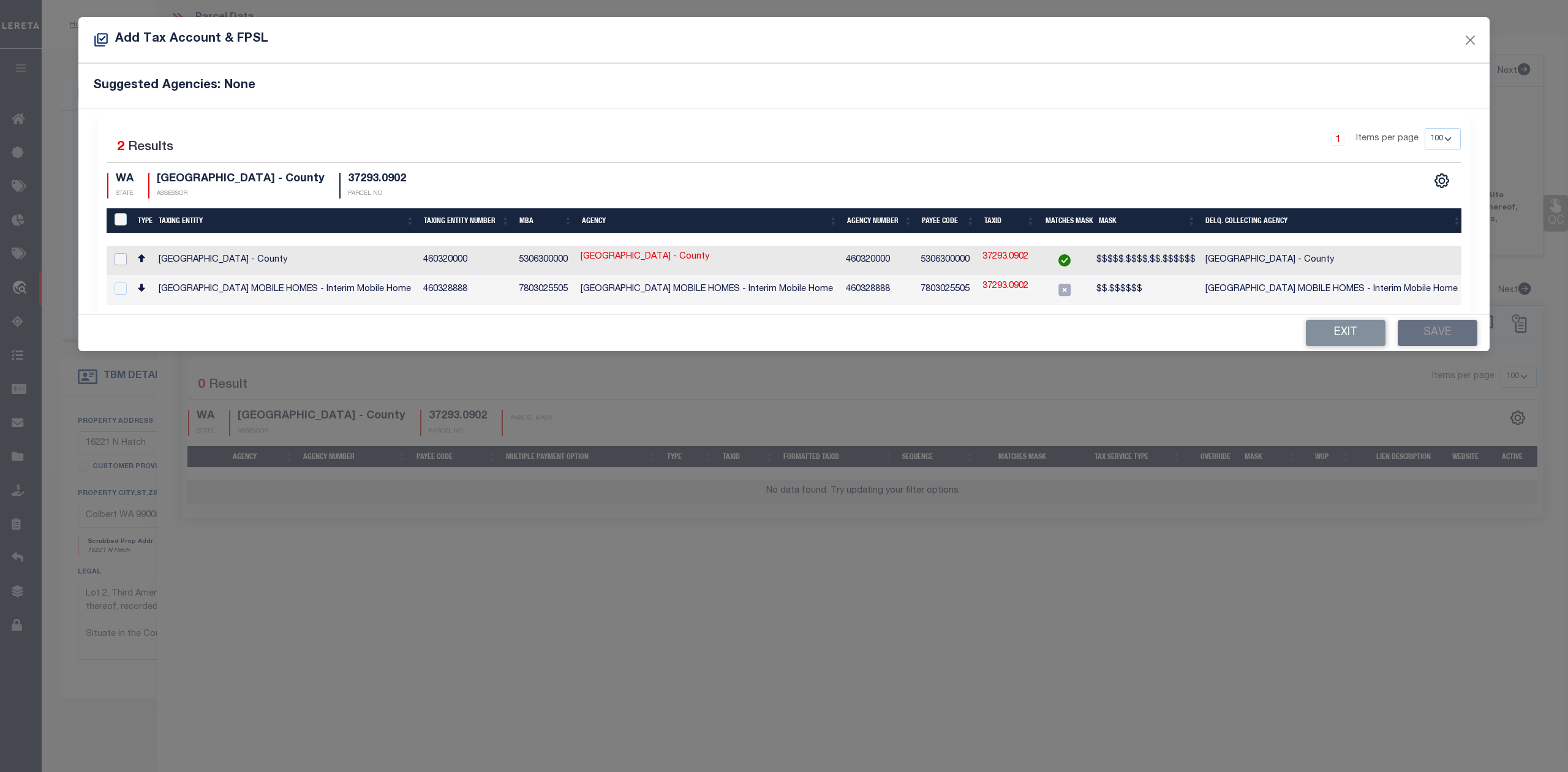
click at [123, 261] on input "checkbox" at bounding box center [120, 259] width 12 height 12
checkbox input "true"
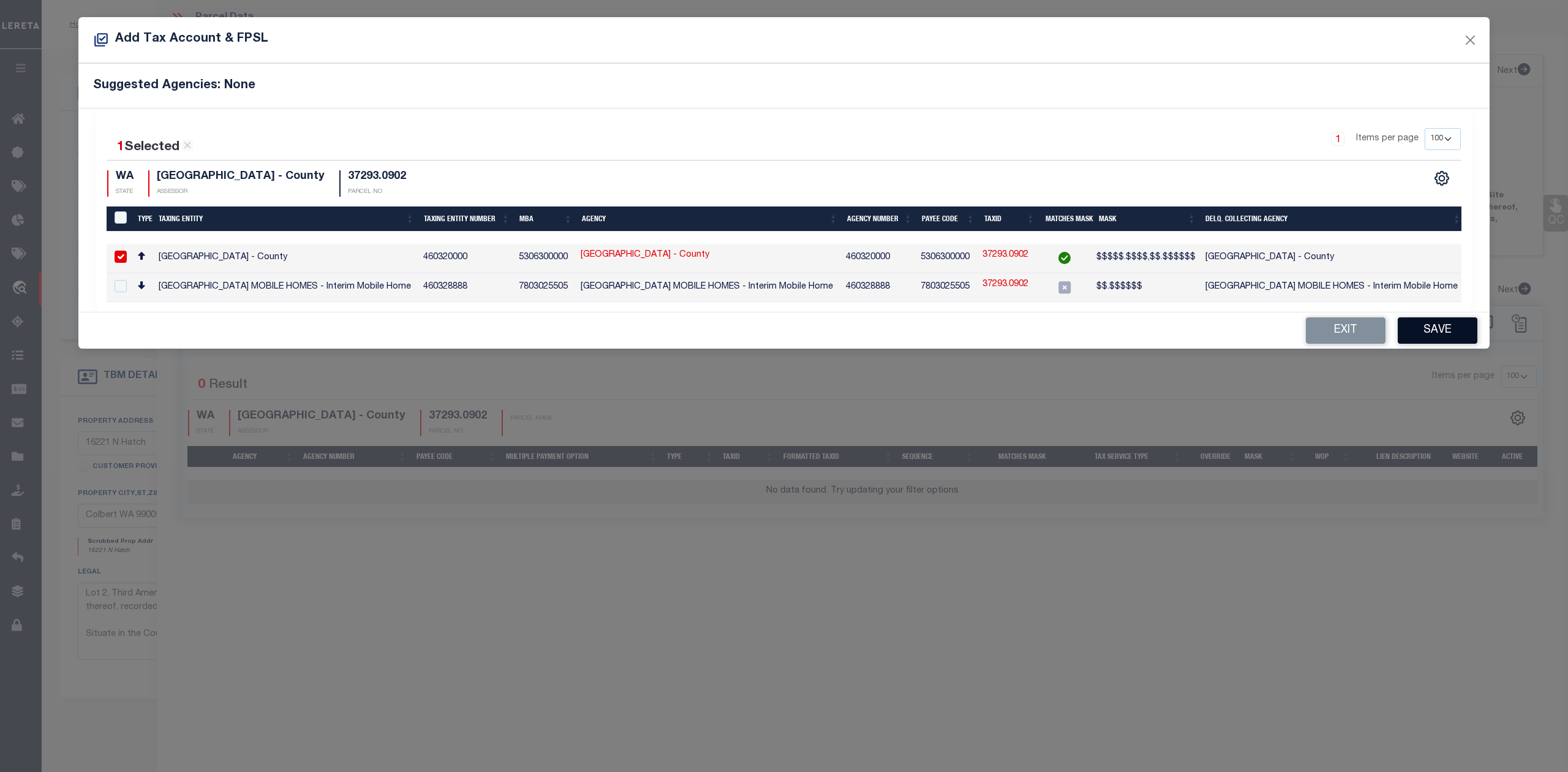
click at [1418, 339] on button "Save" at bounding box center [1437, 330] width 79 height 26
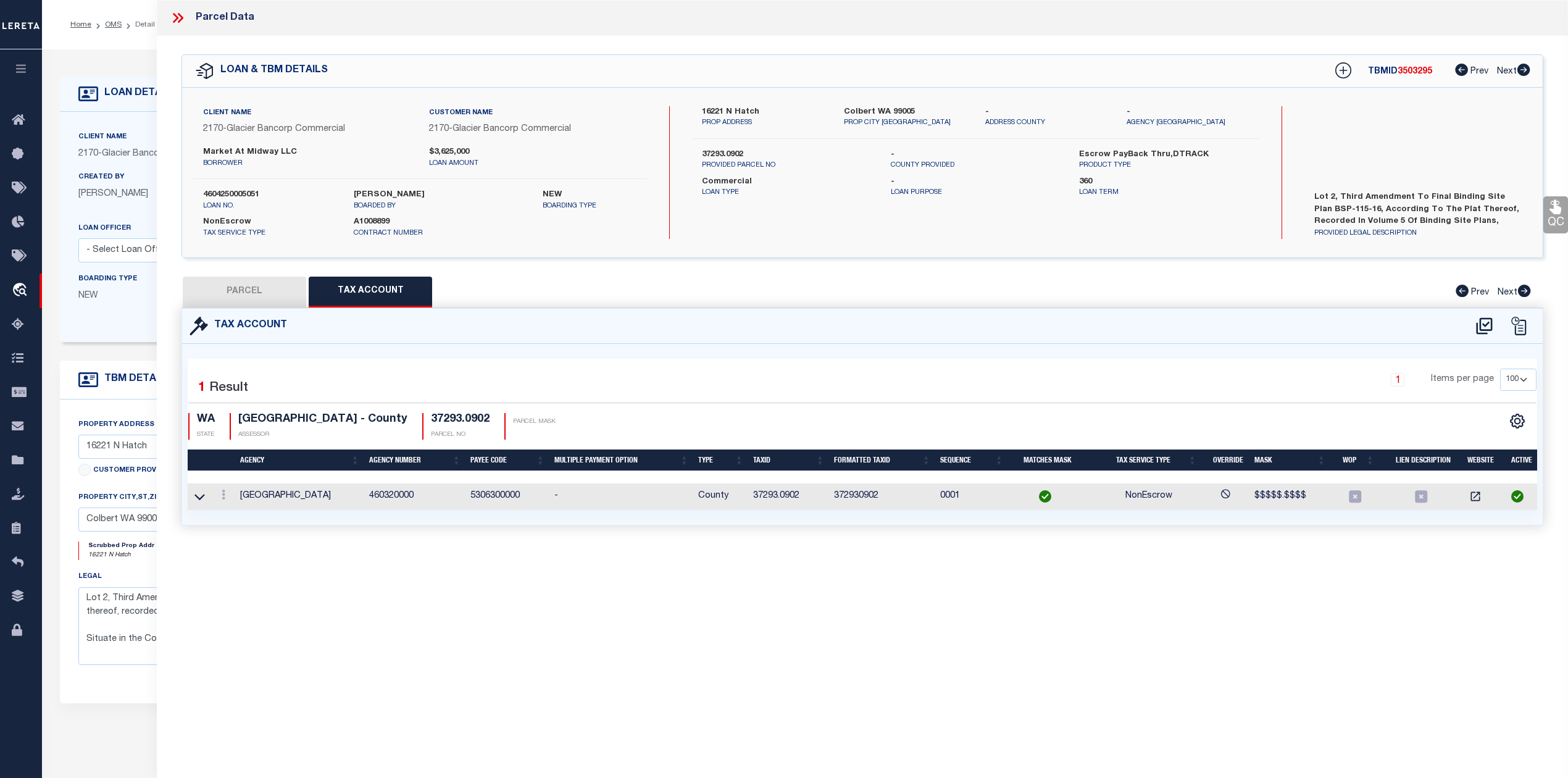
click at [825, 605] on div "Parcel Data QC QC QC - Select Status - Ready to QC" at bounding box center [862, 372] width 1411 height 744
click at [277, 283] on button "PARCEL" at bounding box center [244, 292] width 124 height 31
select select "AS"
select select
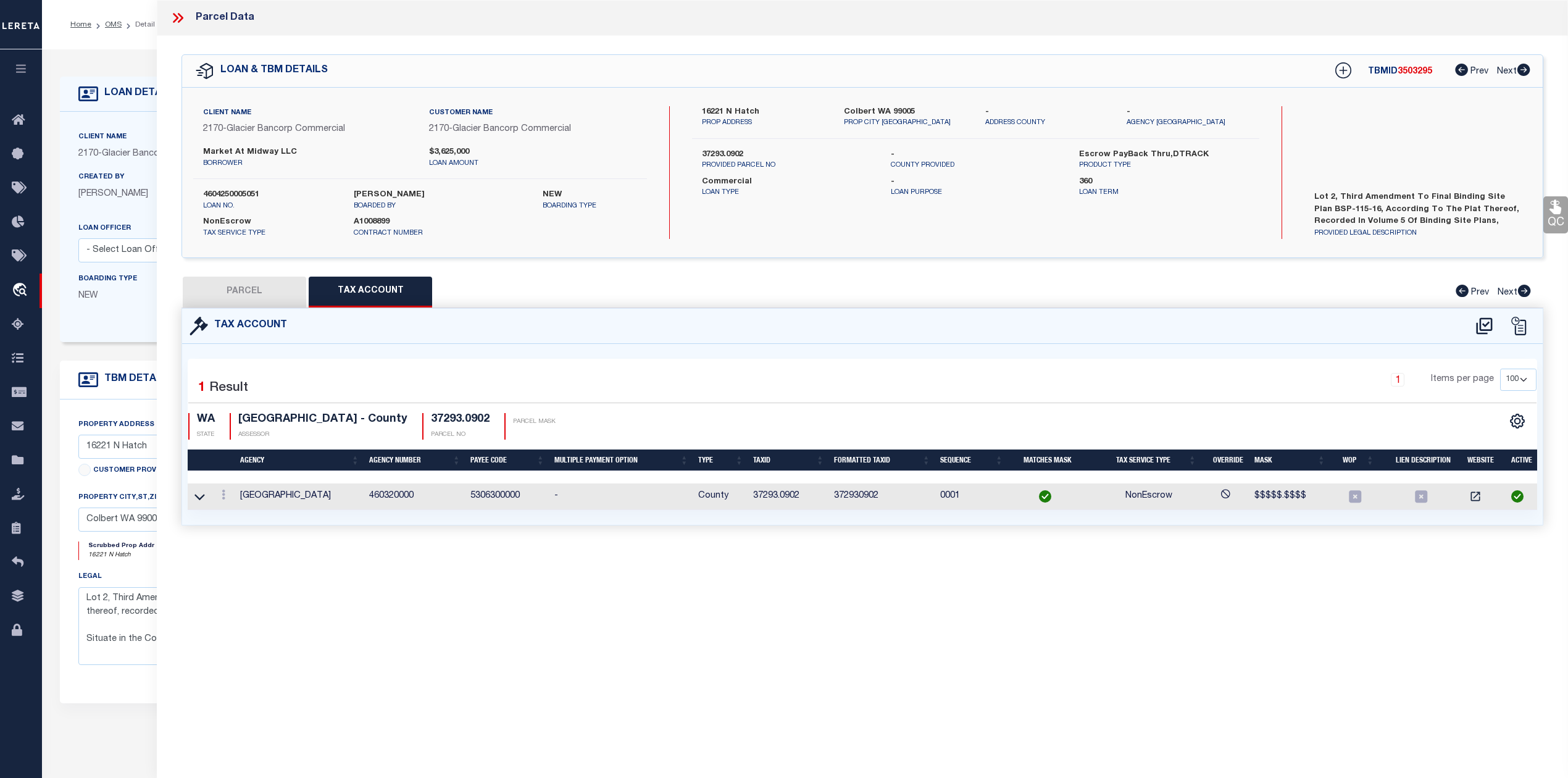
checkbox input "false"
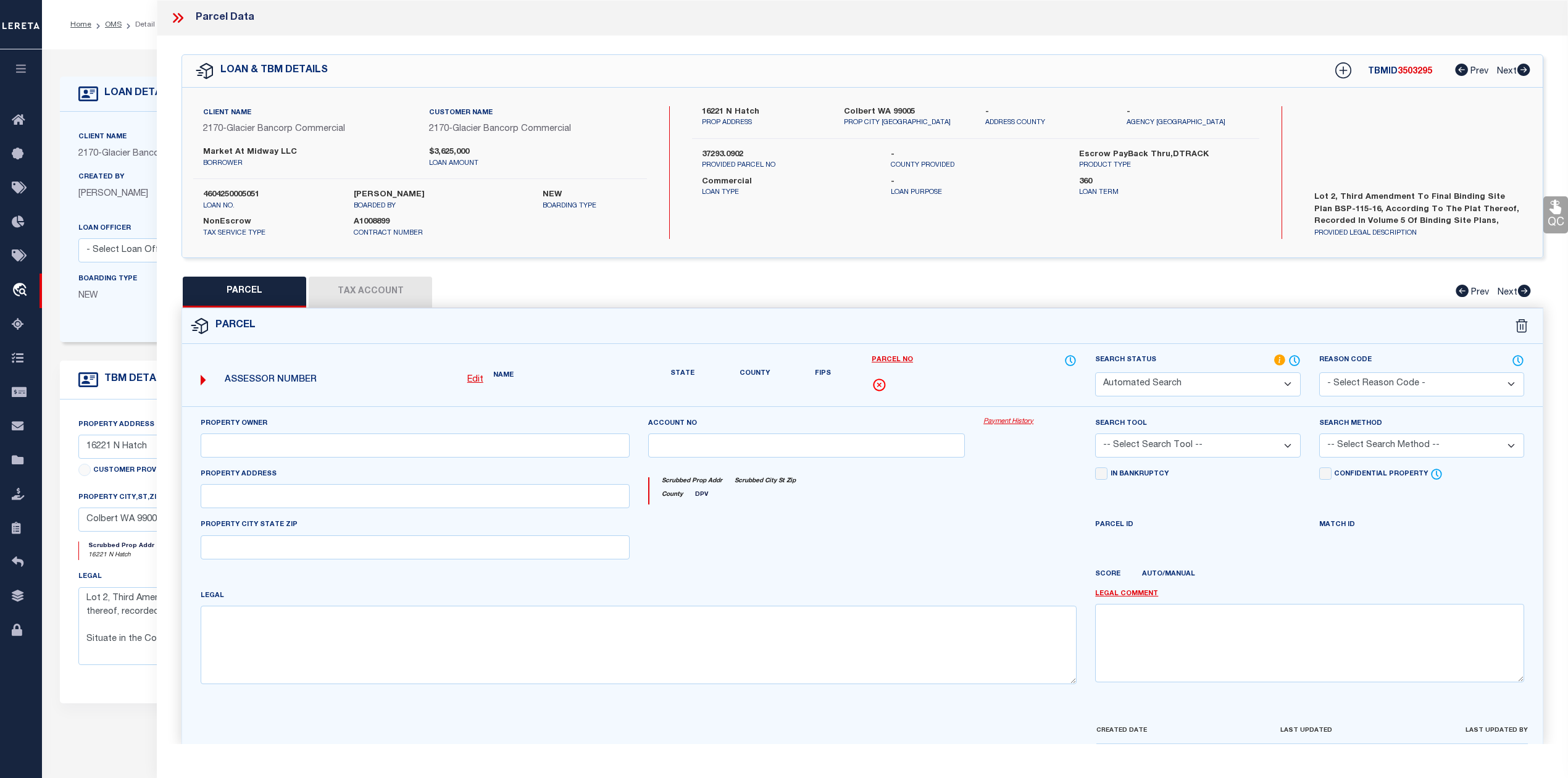
select select "IP"
type input "MARKET AT MIDWAY, LLC"
select select "AGW"
select select "LEG"
type input "16221 N HATCH RD"
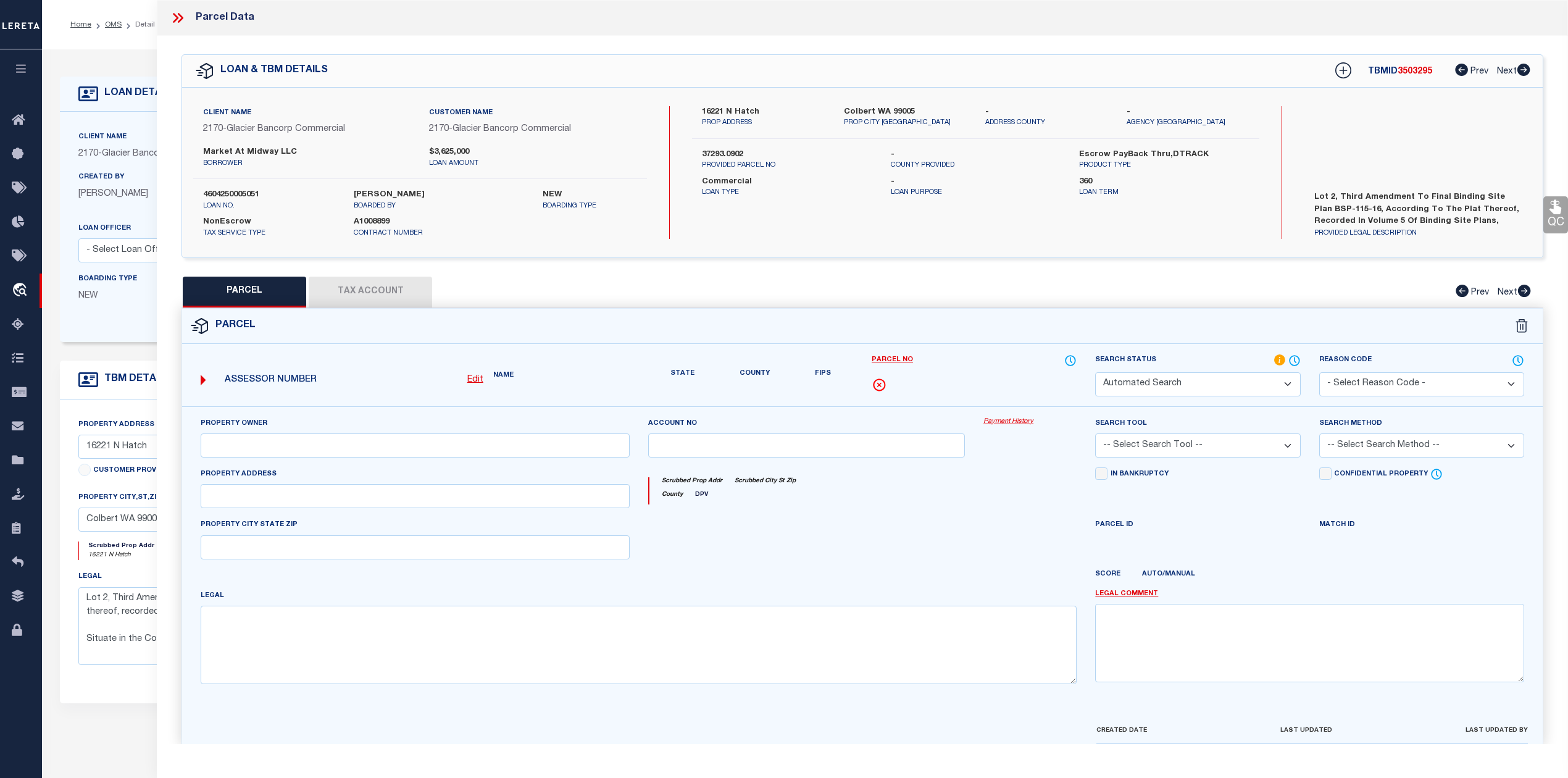
type textarea "29-27-43 SW: THIRD AMENDMENT TO FINAL BINDING SITE PLAN BSP-115-16 (AFN 7360184…"
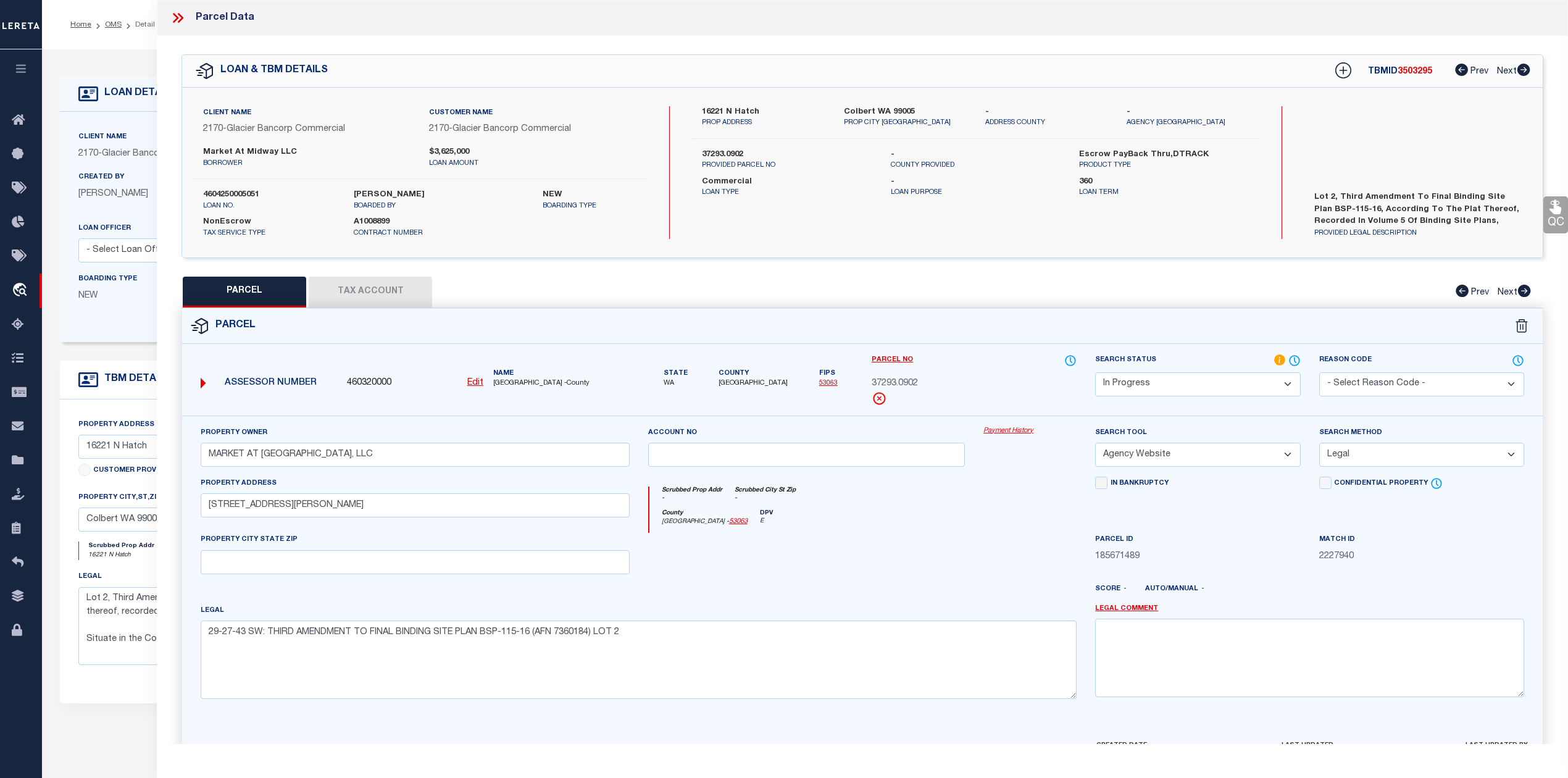
click at [896, 533] on div "County Spokane - 53063 DPV E" at bounding box center [862, 521] width 427 height 24
click at [969, 513] on div "County Spokane - 53063 DPV E" at bounding box center [862, 521] width 427 height 24
click at [1205, 380] on select "Automated Search Bad Parcel Complete Duplicate Parcel High Dollar Reporting In …" at bounding box center [1197, 384] width 205 height 24
click at [1095, 372] on select "Automated Search Bad Parcel Complete Duplicate Parcel High Dollar Reporting In …" at bounding box center [1197, 384] width 205 height 24
click at [965, 583] on div at bounding box center [806, 558] width 335 height 51
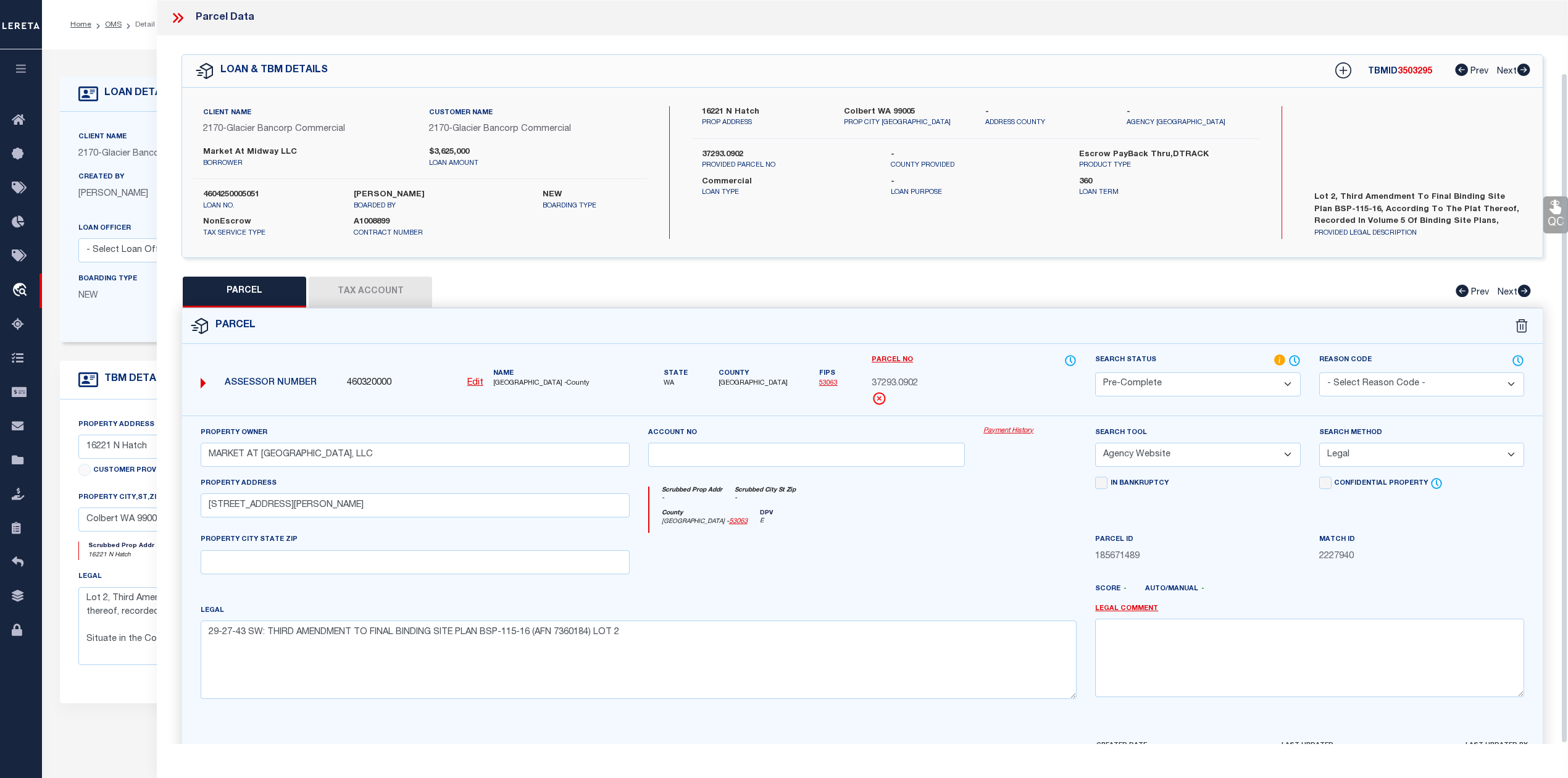
scroll to position [80, 0]
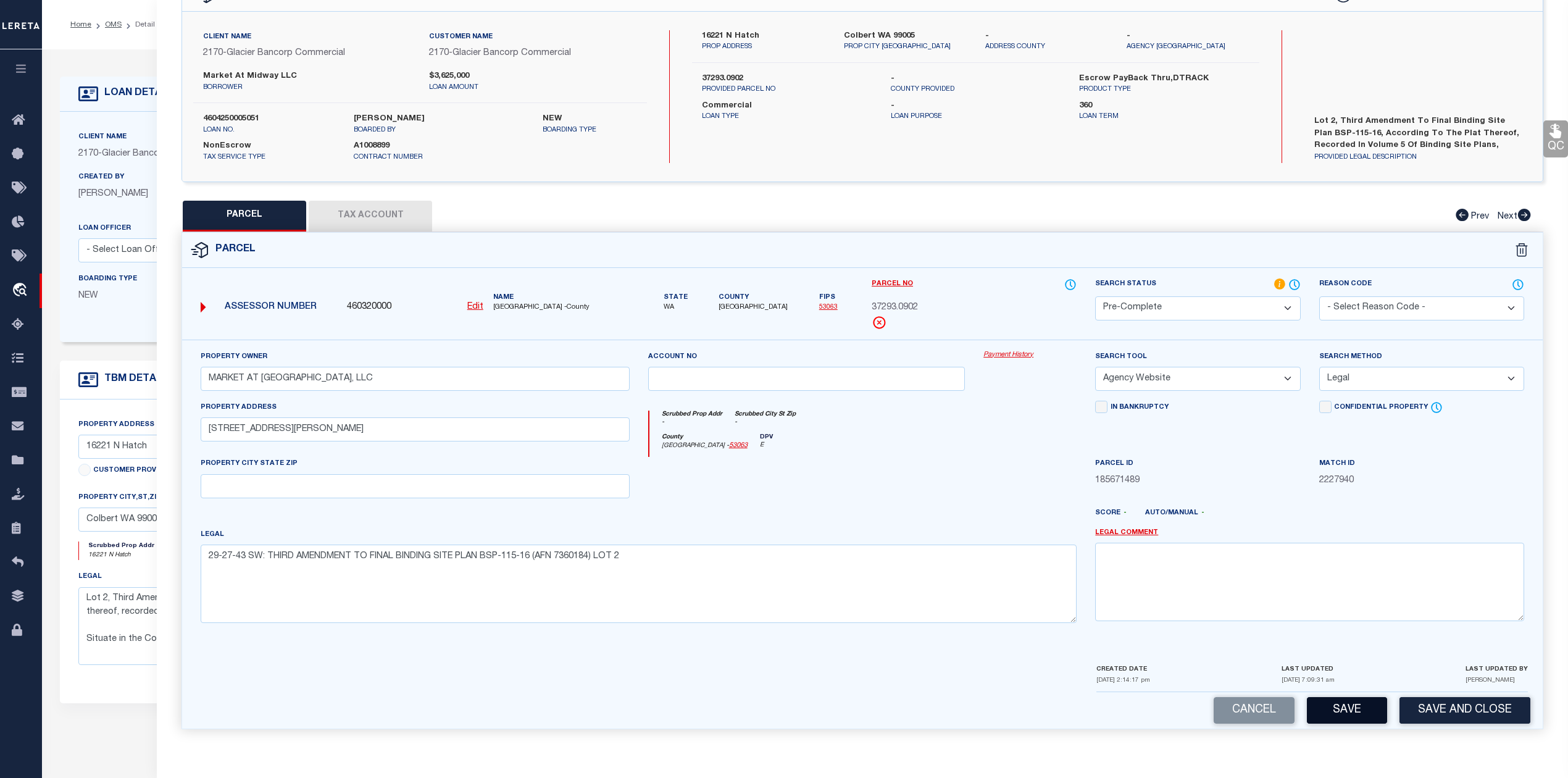
click at [1326, 706] on button "Save" at bounding box center [1346, 709] width 80 height 26
click at [1000, 528] on div "Legal 29-27-43 SW: THIRD AMENDMENT TO FINAL BINDING SITE PLAN BSP-115-16 (AFN 7…" at bounding box center [639, 575] width 876 height 95
select select "AS"
select select
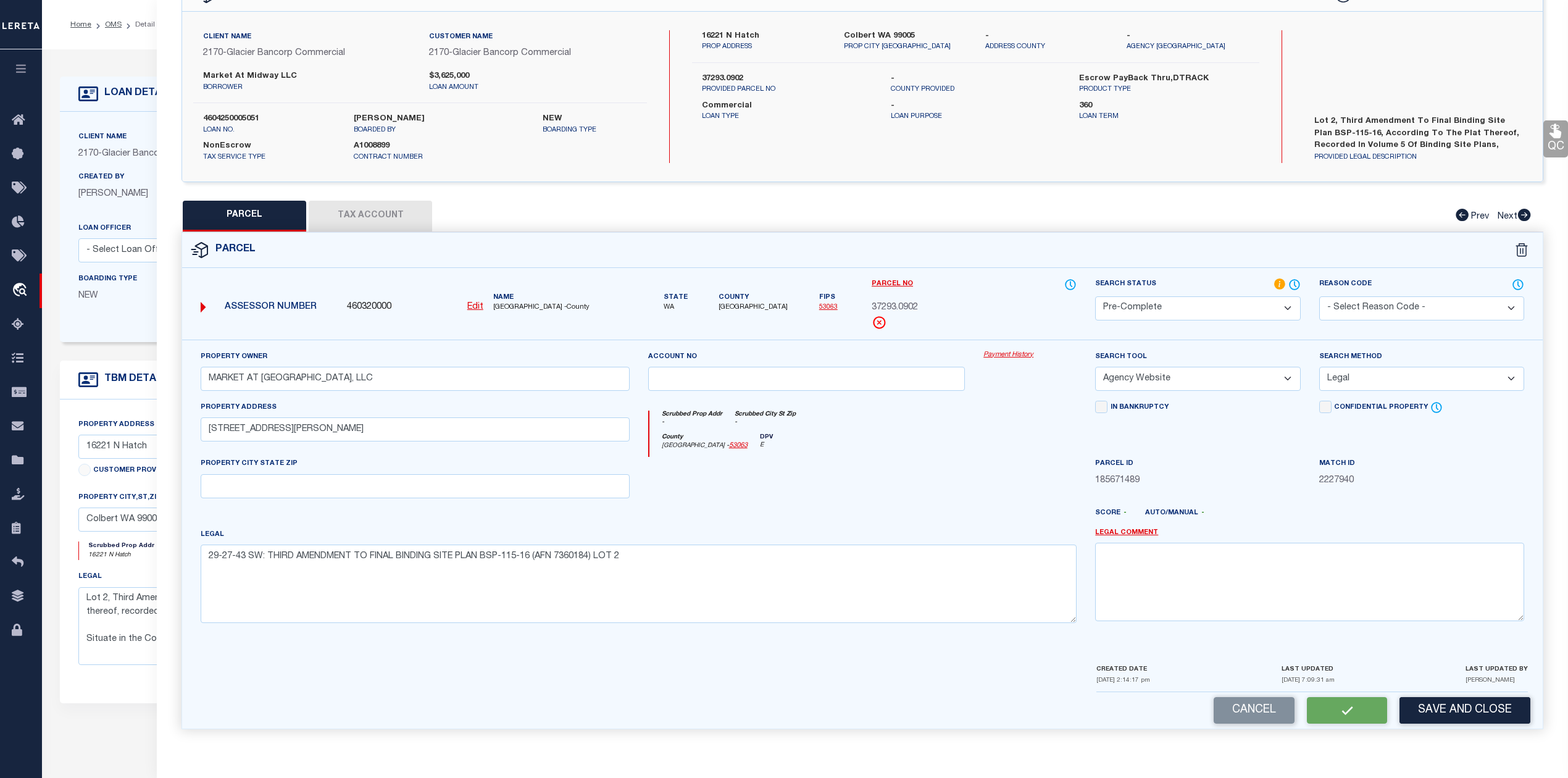
checkbox input "false"
select select "PC"
type input "MARKET AT MIDWAY, LLC"
select select "AGW"
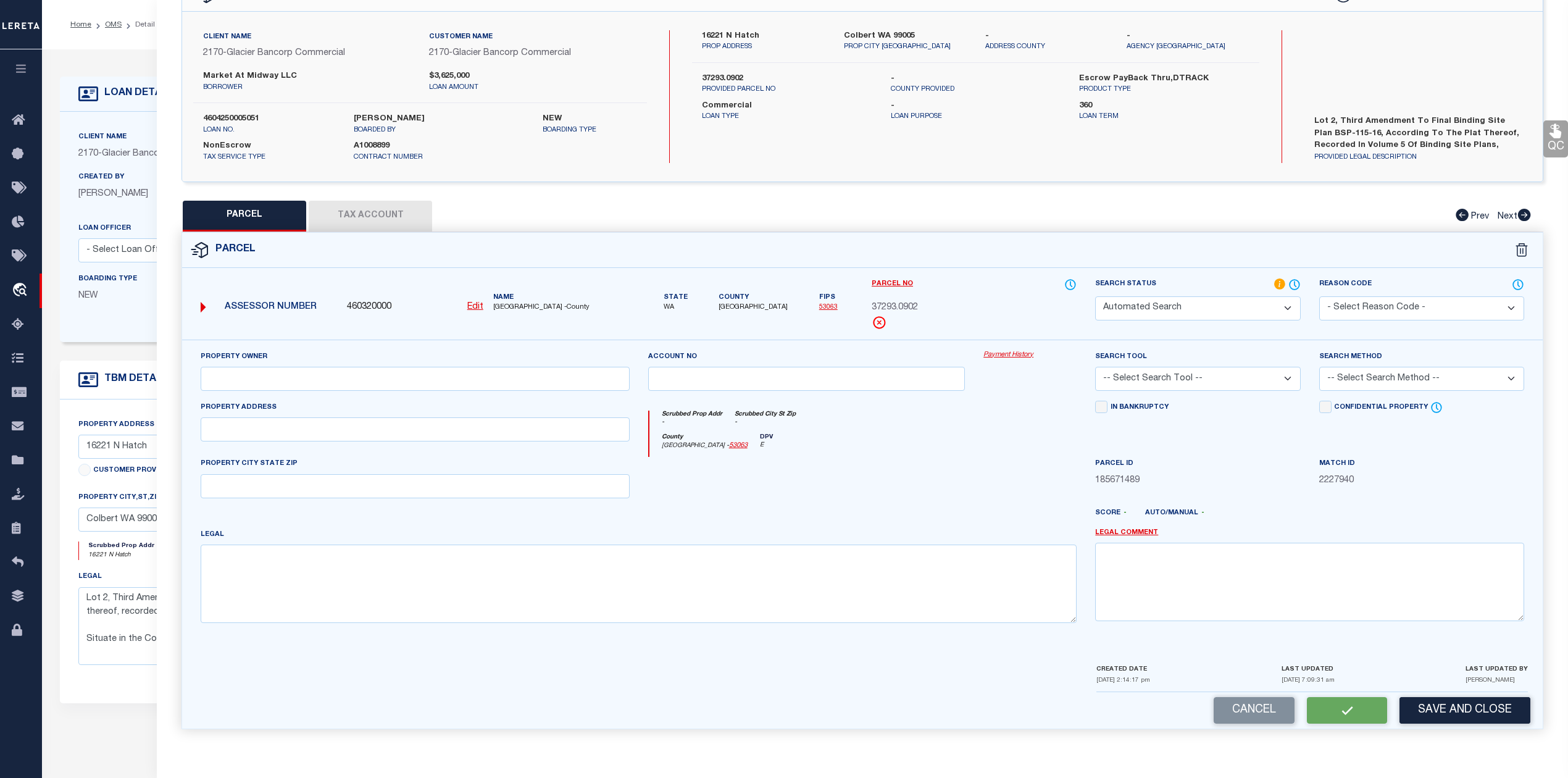
select select "LEG"
type input "16221 N HATCH RD"
type textarea "29-27-43 SW: THIRD AMENDMENT TO FINAL BINDING SITE PLAN BSP-115-16 (AFN 7360184…"
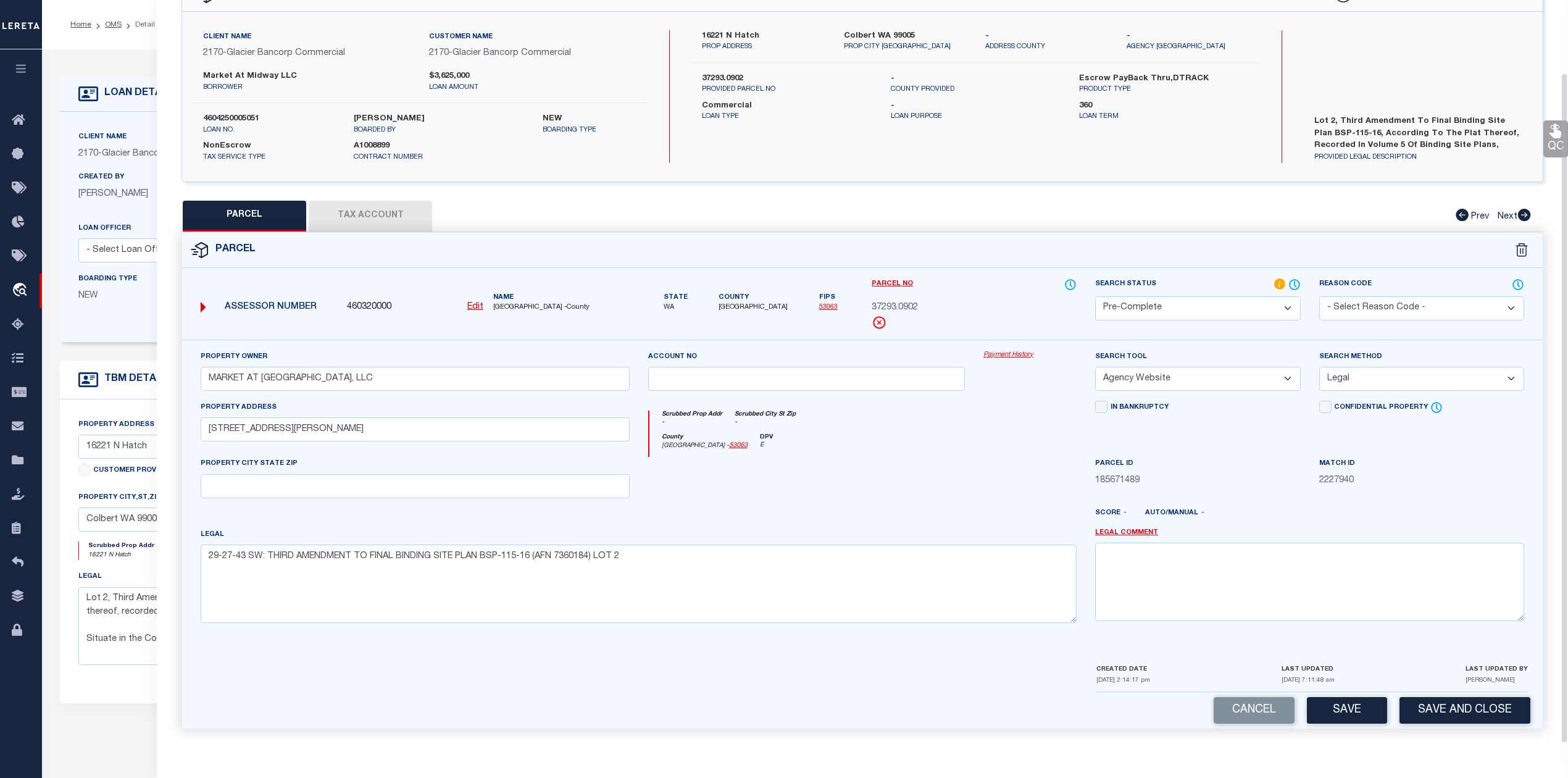
click at [953, 457] on div at bounding box center [806, 482] width 335 height 51
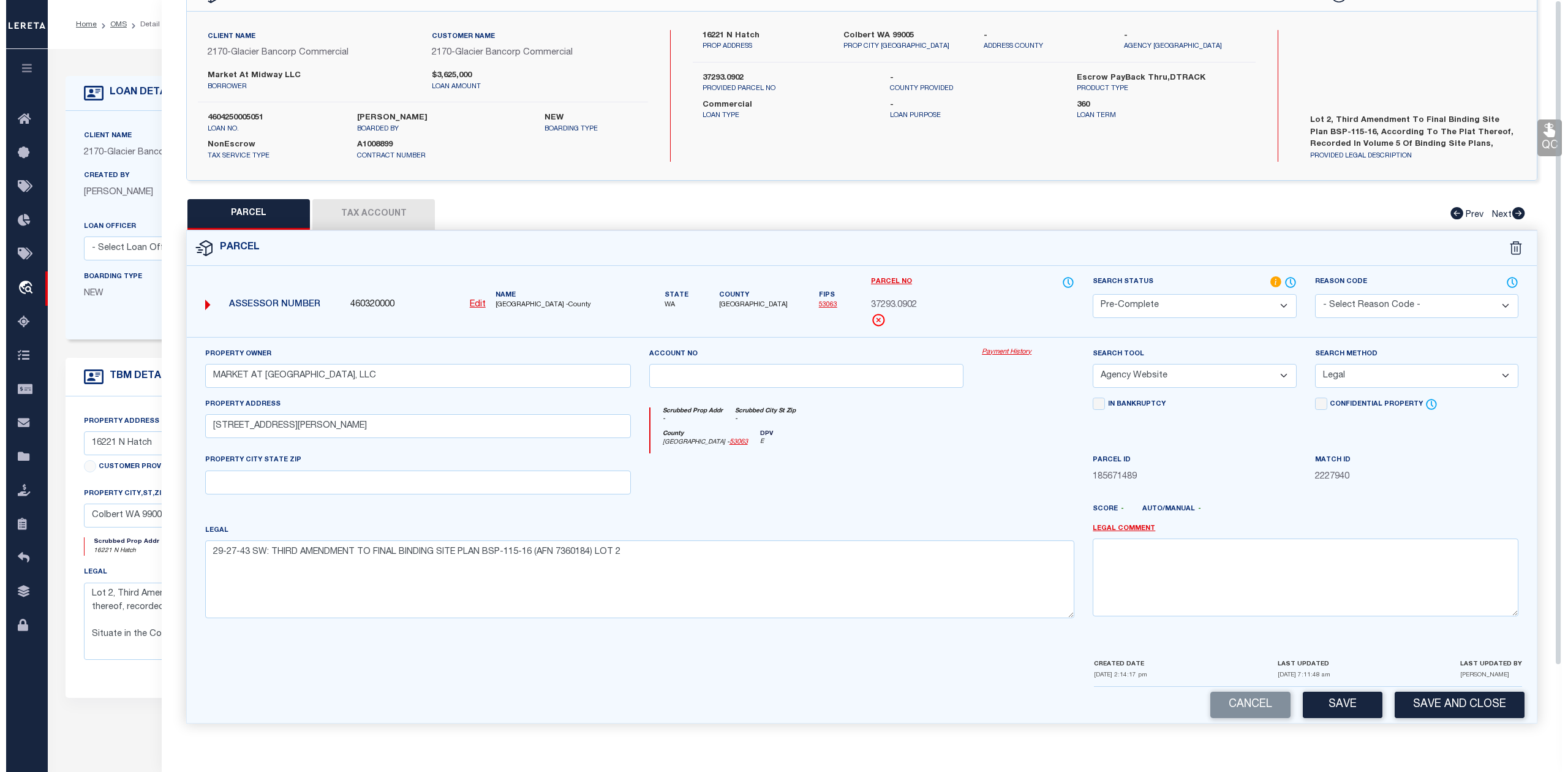
scroll to position [0, 0]
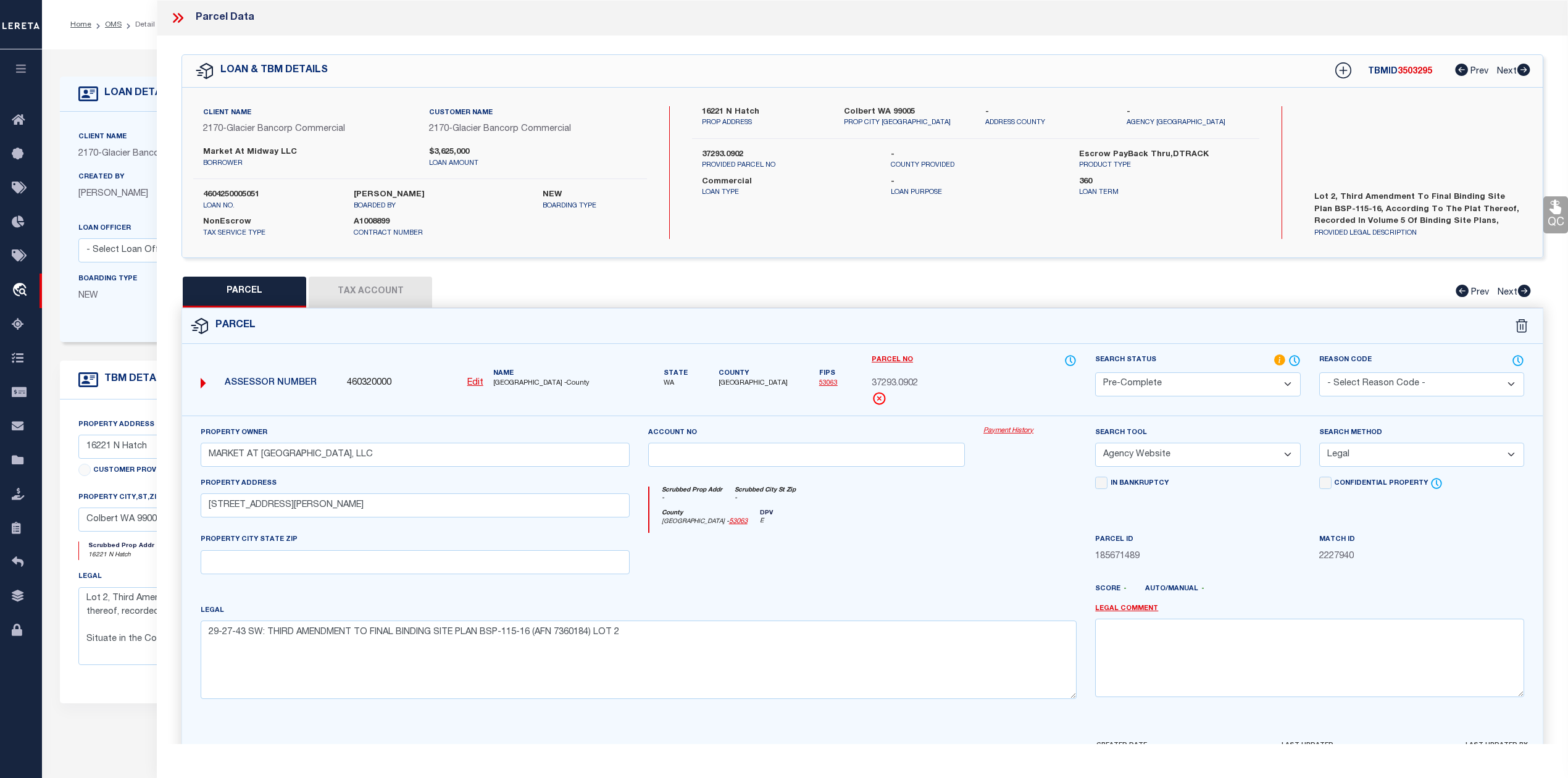
click at [1415, 72] on span "3503295" at bounding box center [1415, 71] width 35 height 8
copy span "3503295"
drag, startPoint x: 882, startPoint y: 378, endPoint x: 917, endPoint y: 380, distance: 35.1
click at [917, 380] on div "Parcel No 37293.0902" at bounding box center [974, 384] width 223 height 62
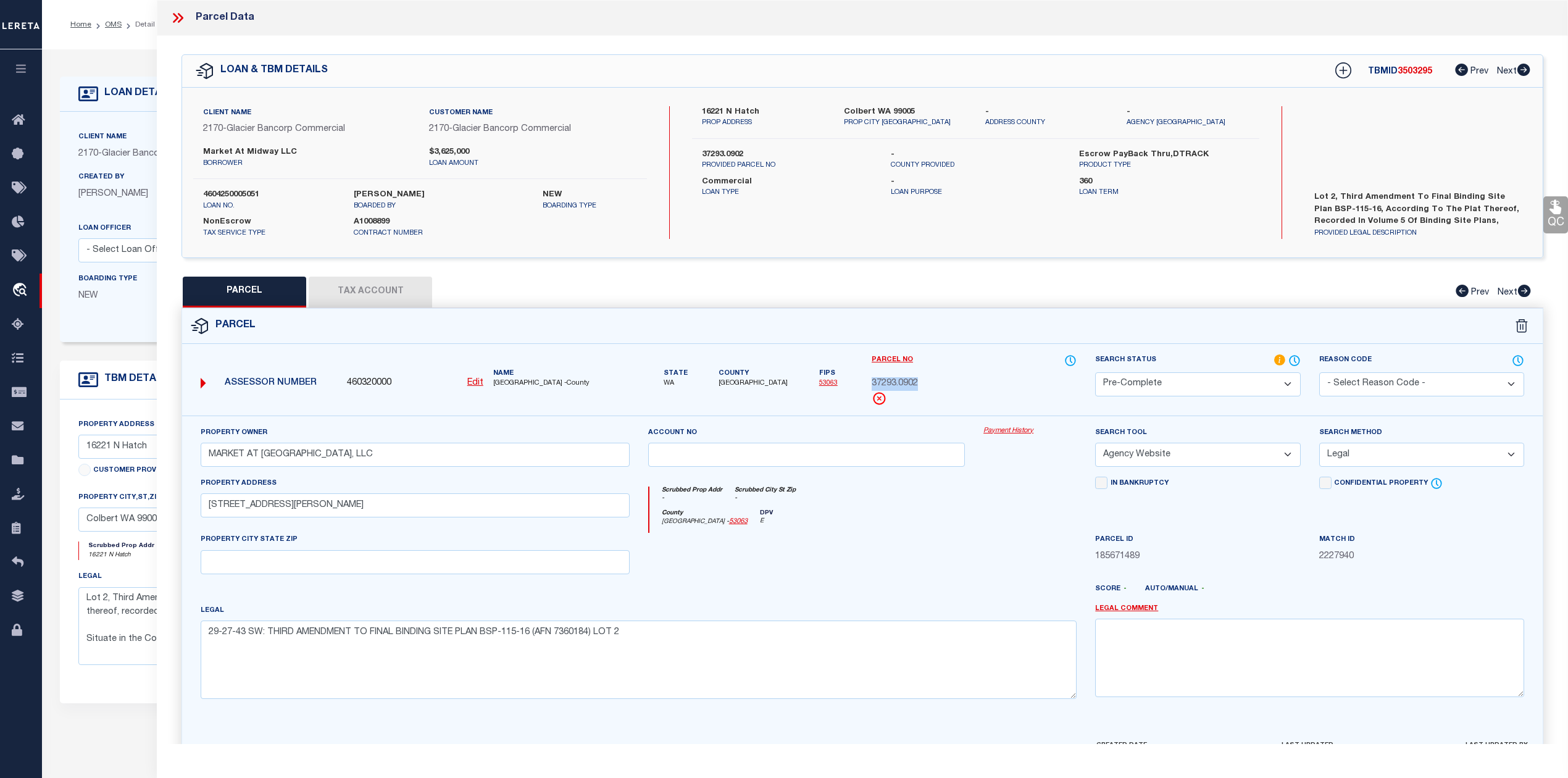
copy span "37293.0902"
click at [1036, 541] on div at bounding box center [1030, 558] width 112 height 51
click at [989, 268] on div "QC QC QC" at bounding box center [862, 427] width 1411 height 784
click at [176, 15] on icon at bounding box center [175, 17] width 5 height 10
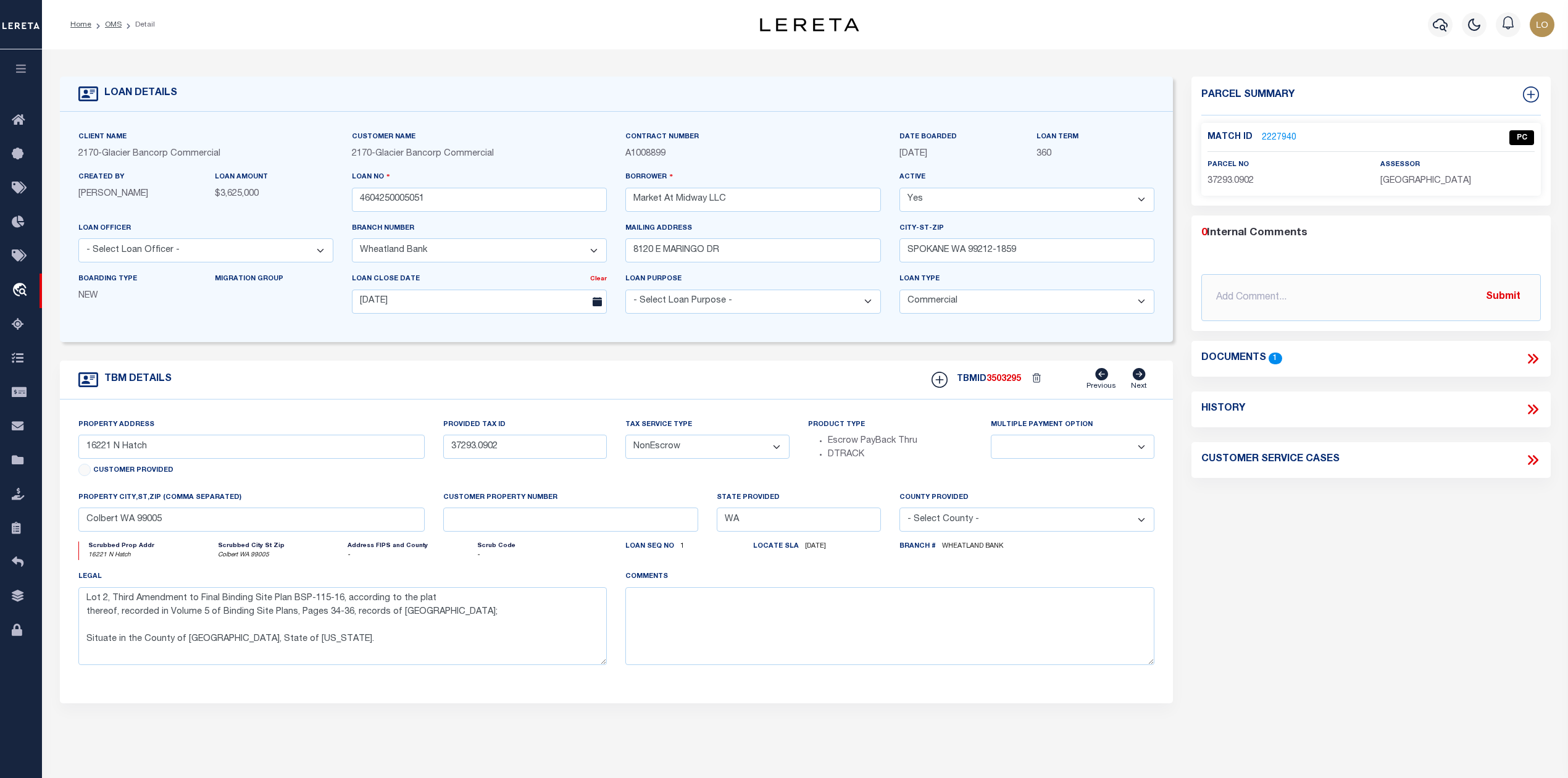
click at [1316, 541] on div "Parcel Summary Match ID 2227940 0" at bounding box center [1370, 414] width 377 height 675
click at [105, 26] on link "OMS" at bounding box center [113, 25] width 17 height 8
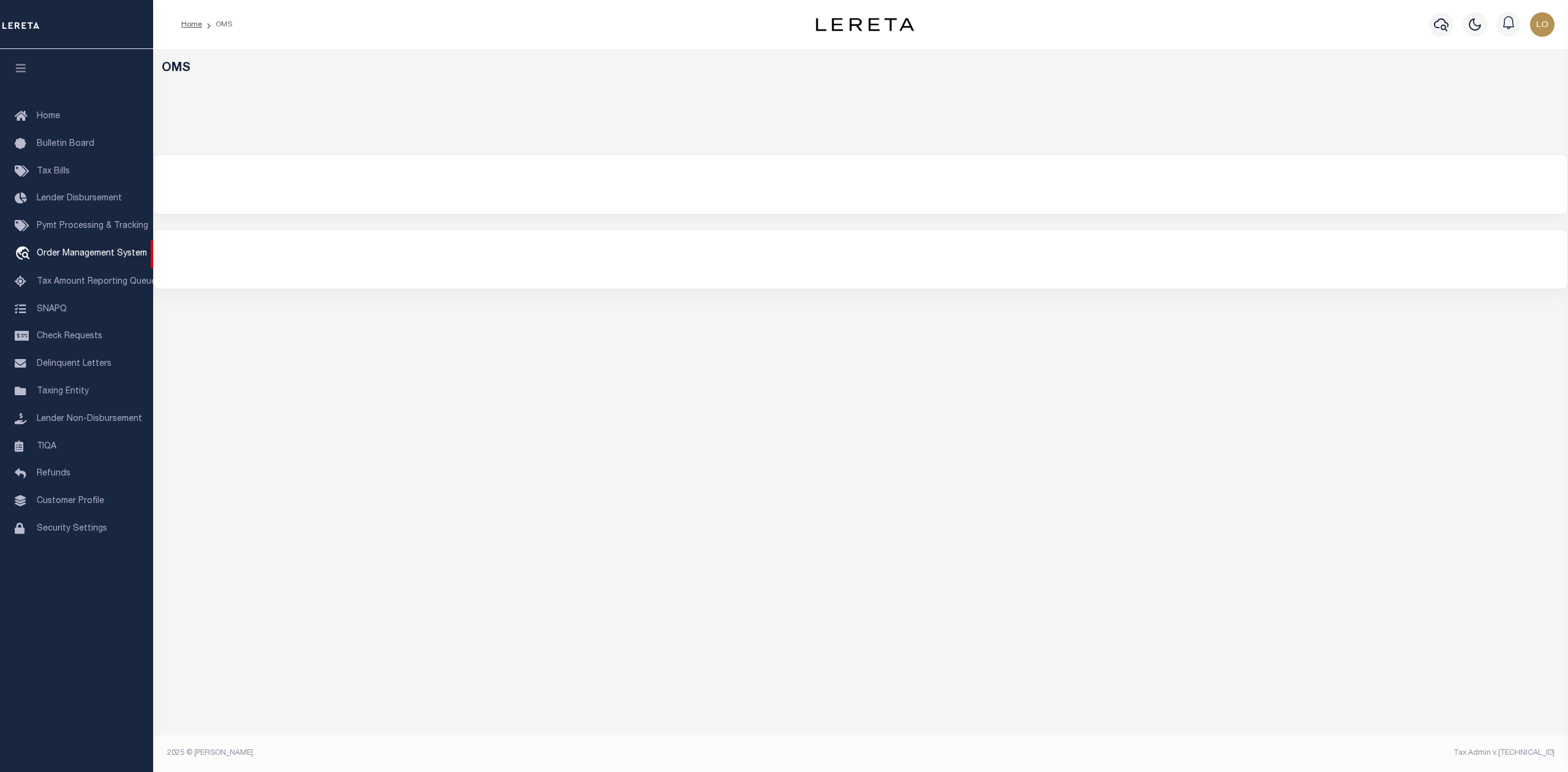
select select "200"
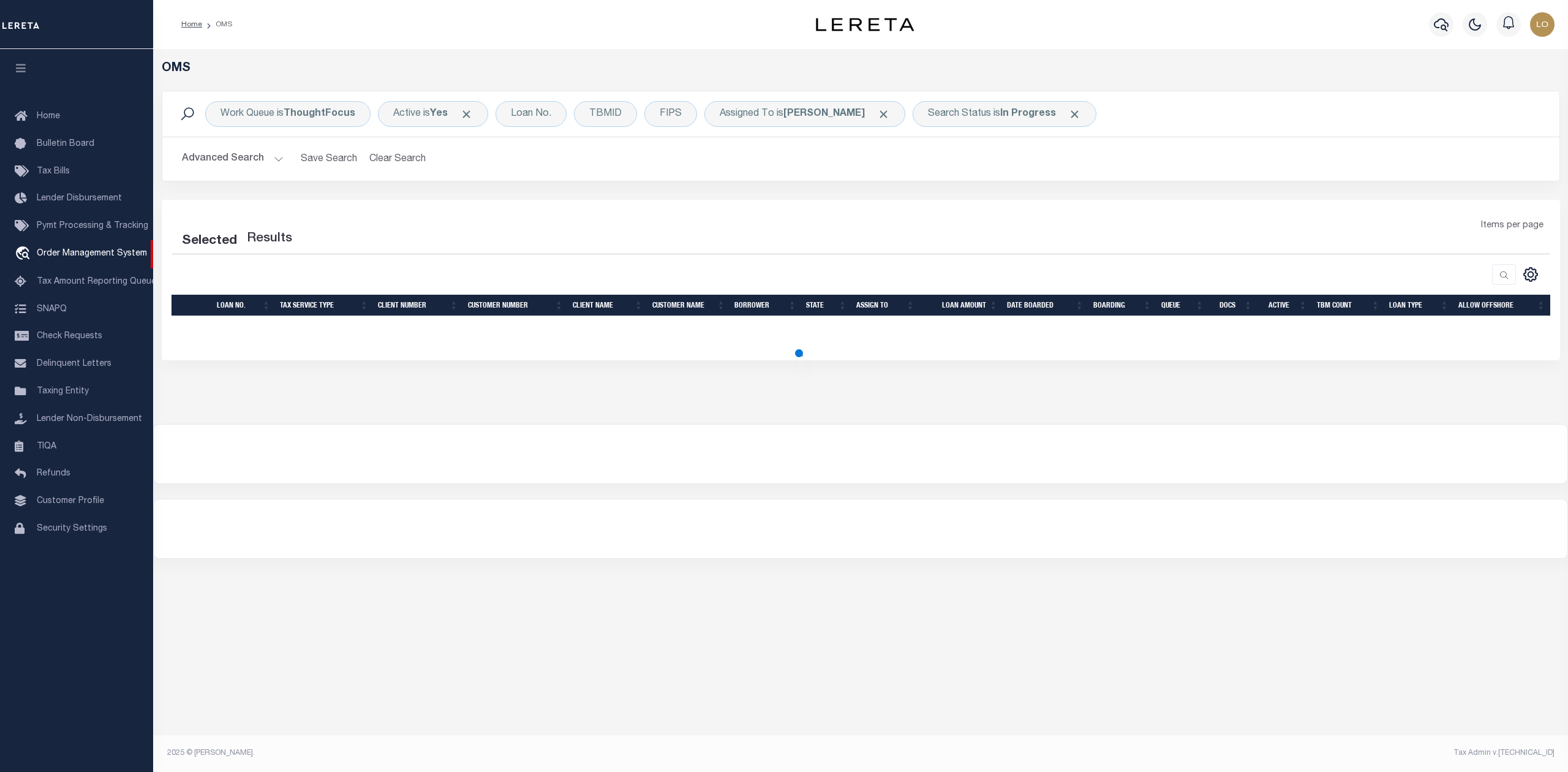
select select "200"
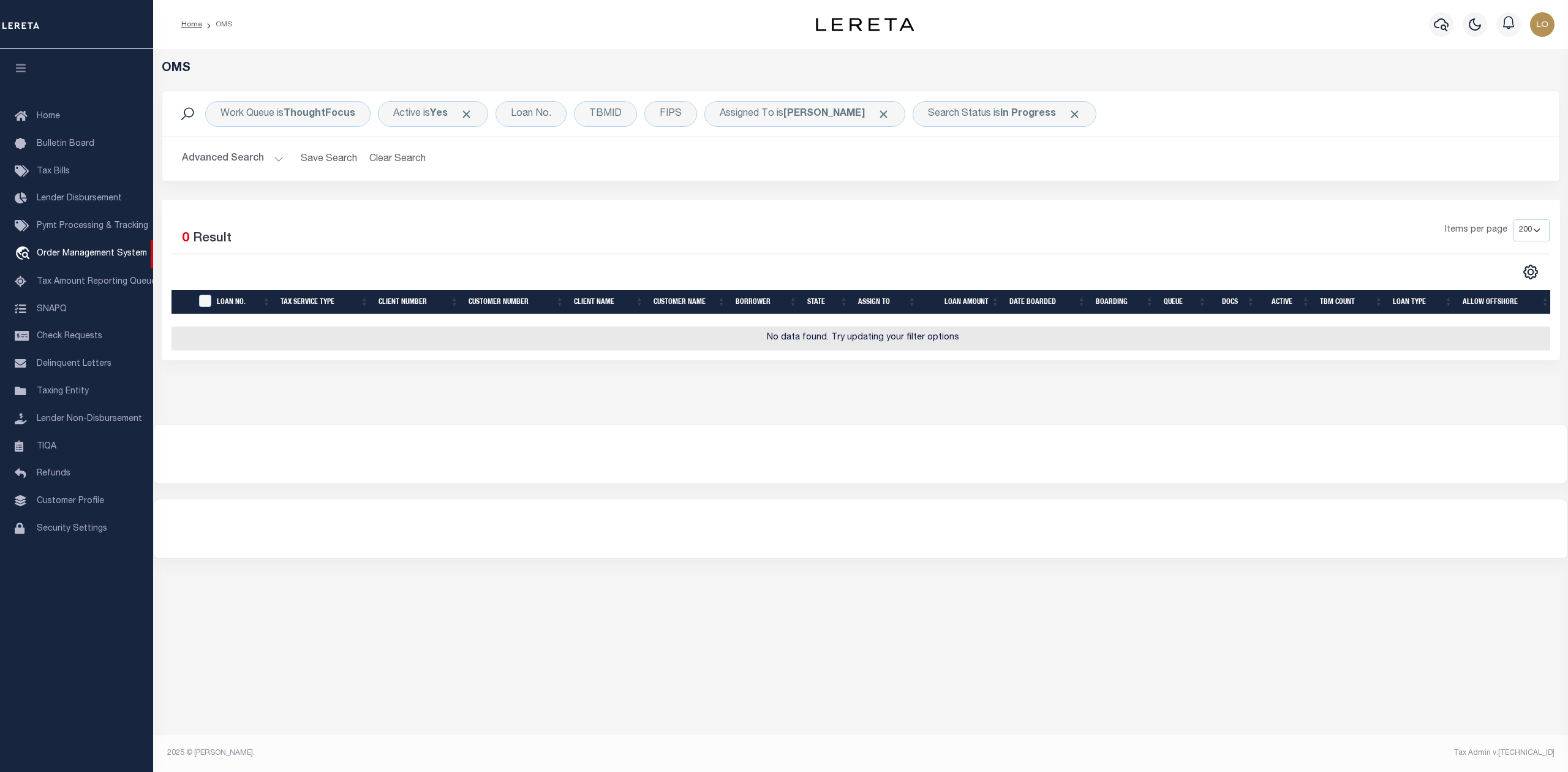
click at [715, 241] on div "Items per page 10 25 50 100 200" at bounding box center [1035, 235] width 1029 height 32
click at [1005, 120] on div "Search Status is In Progress" at bounding box center [1005, 114] width 184 height 25
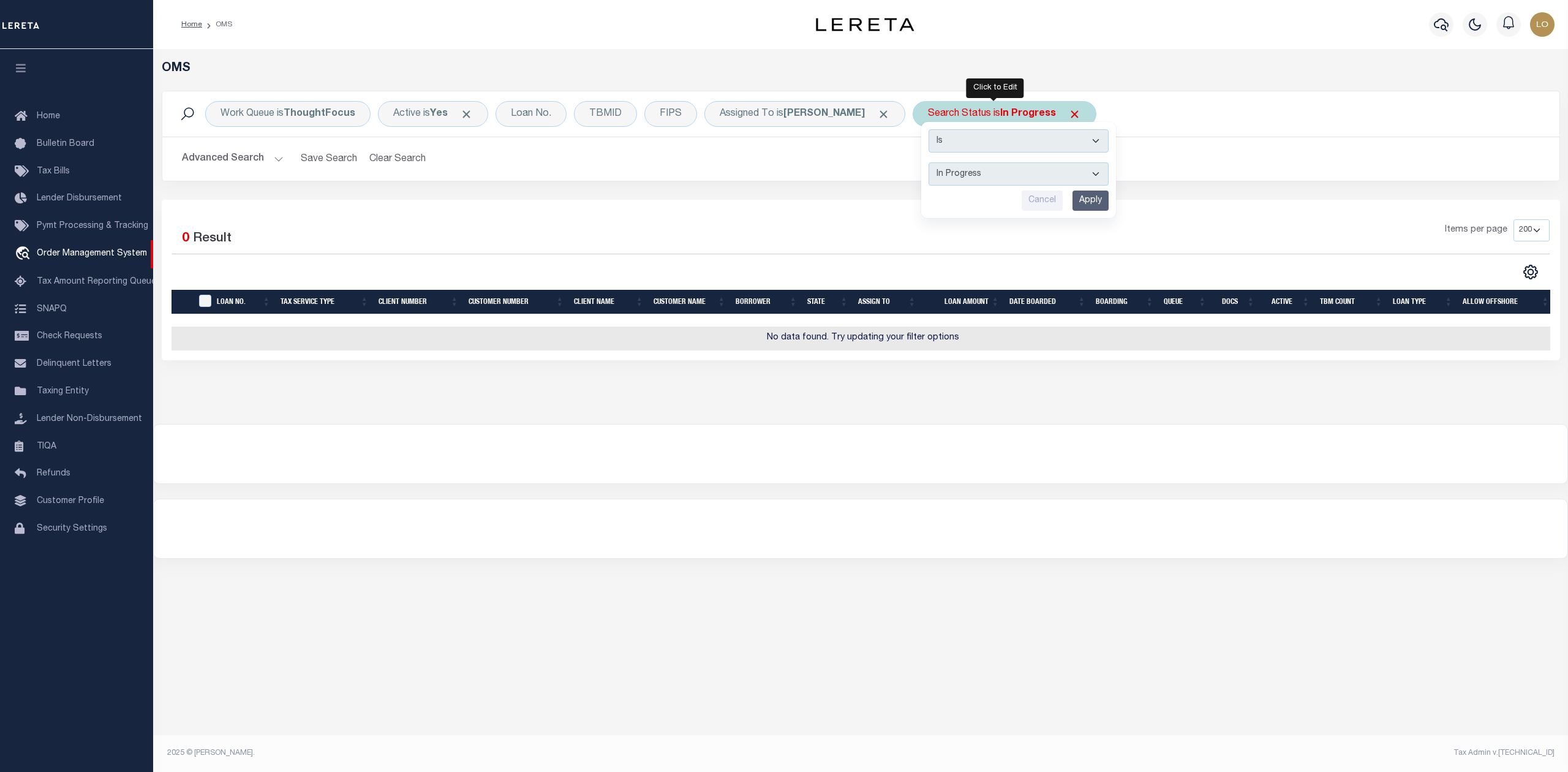
click at [988, 172] on select "Automated Search Bad Parcel Complete Duplicate Parcel High Dollar Reporting In …" at bounding box center [1018, 174] width 180 height 23
select select "RD"
click at [928, 163] on select "Automated Search Bad Parcel Complete Duplicate Parcel High Dollar Reporting In …" at bounding box center [1018, 174] width 180 height 23
click at [1073, 206] on input "Apply" at bounding box center [1091, 200] width 36 height 20
